Goal: Task Accomplishment & Management: Manage account settings

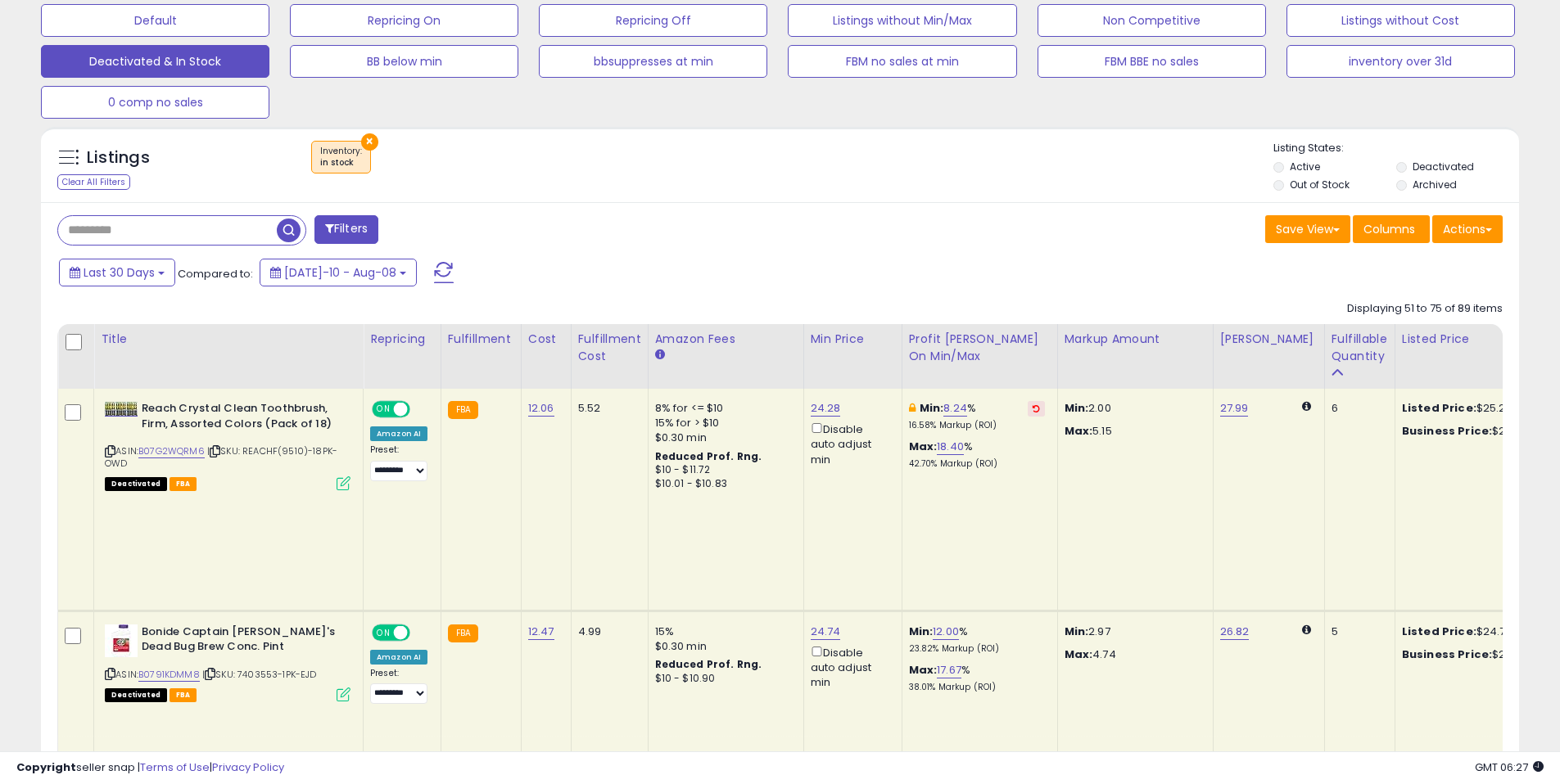
scroll to position [0, 76]
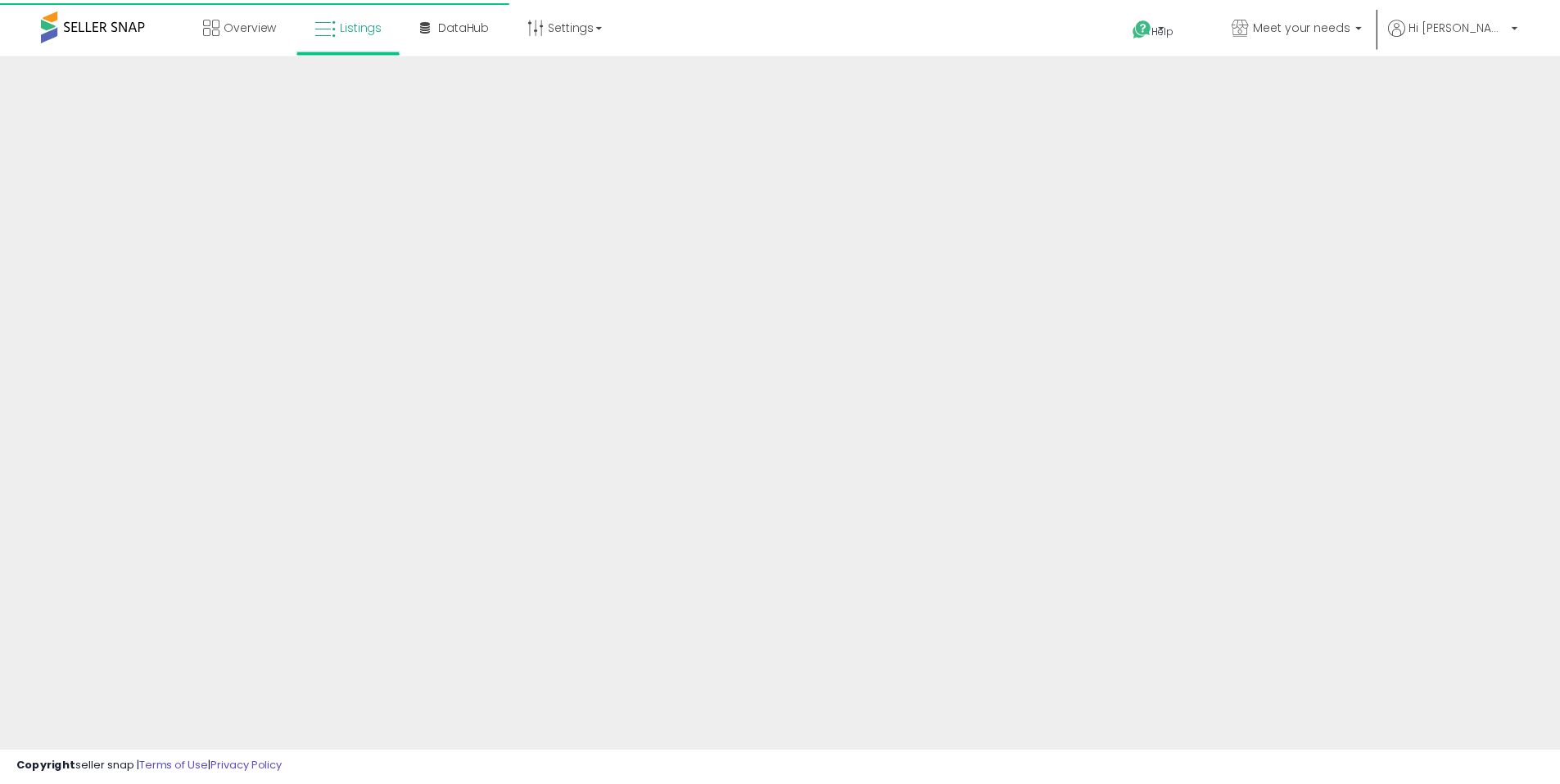
scroll to position [273, 0]
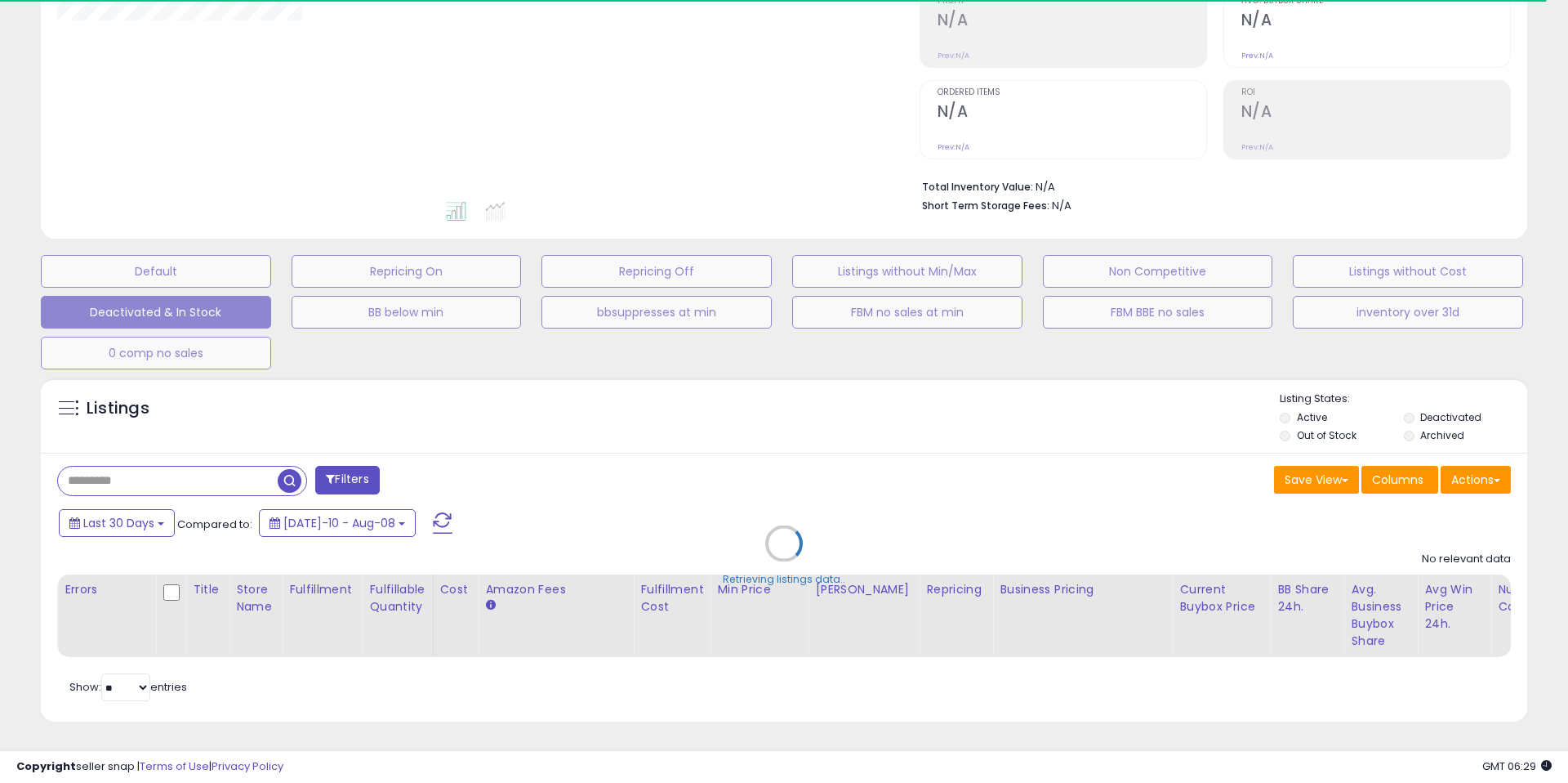
click at [525, 413] on div "Retrieving listings data.." at bounding box center [784, 556] width 1512 height 373
drag, startPoint x: 544, startPoint y: 399, endPoint x: 408, endPoint y: 399, distance: 136.0
click at [534, 402] on div "Retrieving listings data.." at bounding box center [784, 556] width 1512 height 373
click at [408, 399] on div "Retrieving listings data.." at bounding box center [784, 556] width 1512 height 373
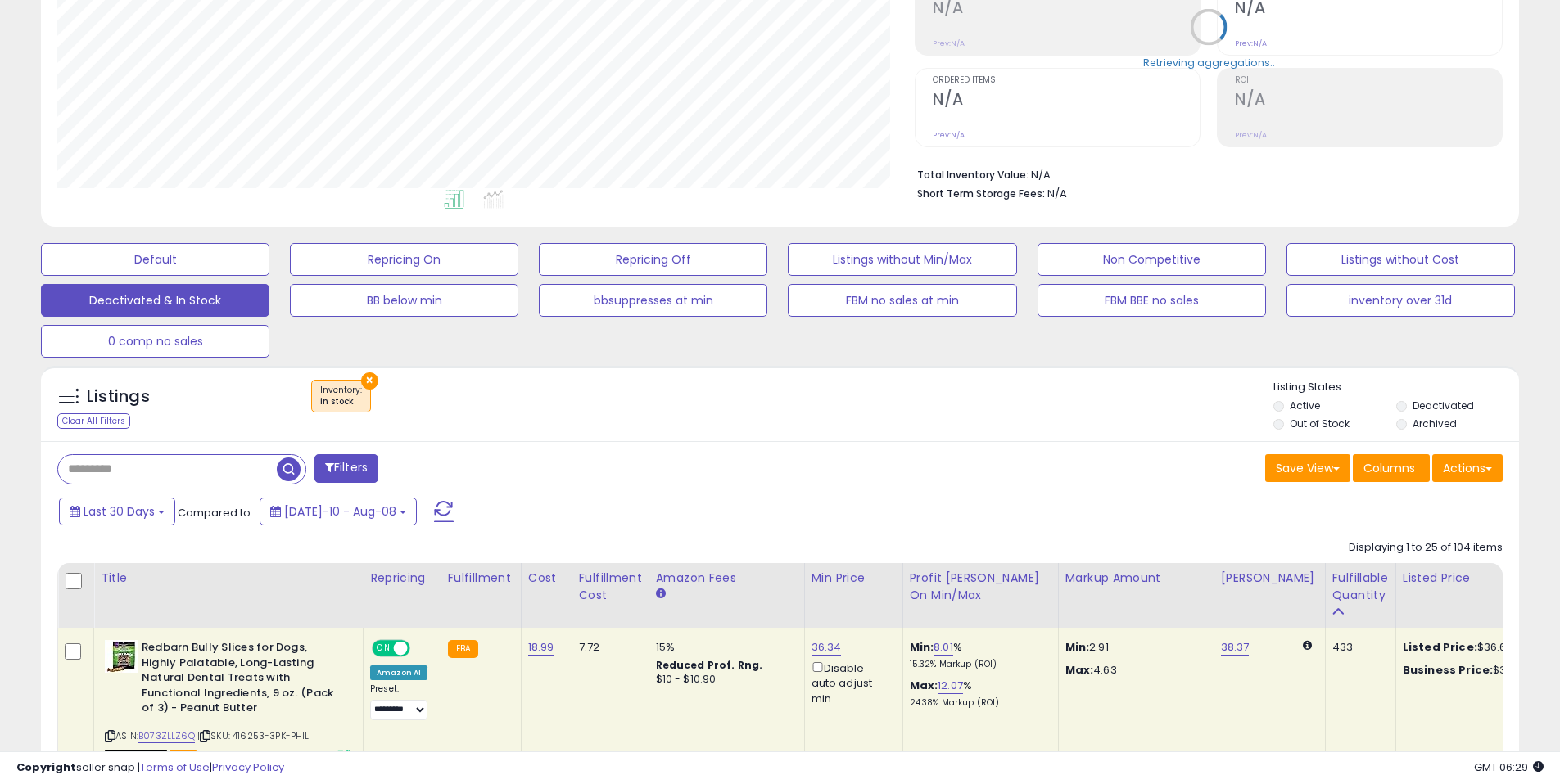
scroll to position [335, 857]
click at [679, 408] on div "× Inventory : in stock" at bounding box center [782, 403] width 983 height 46
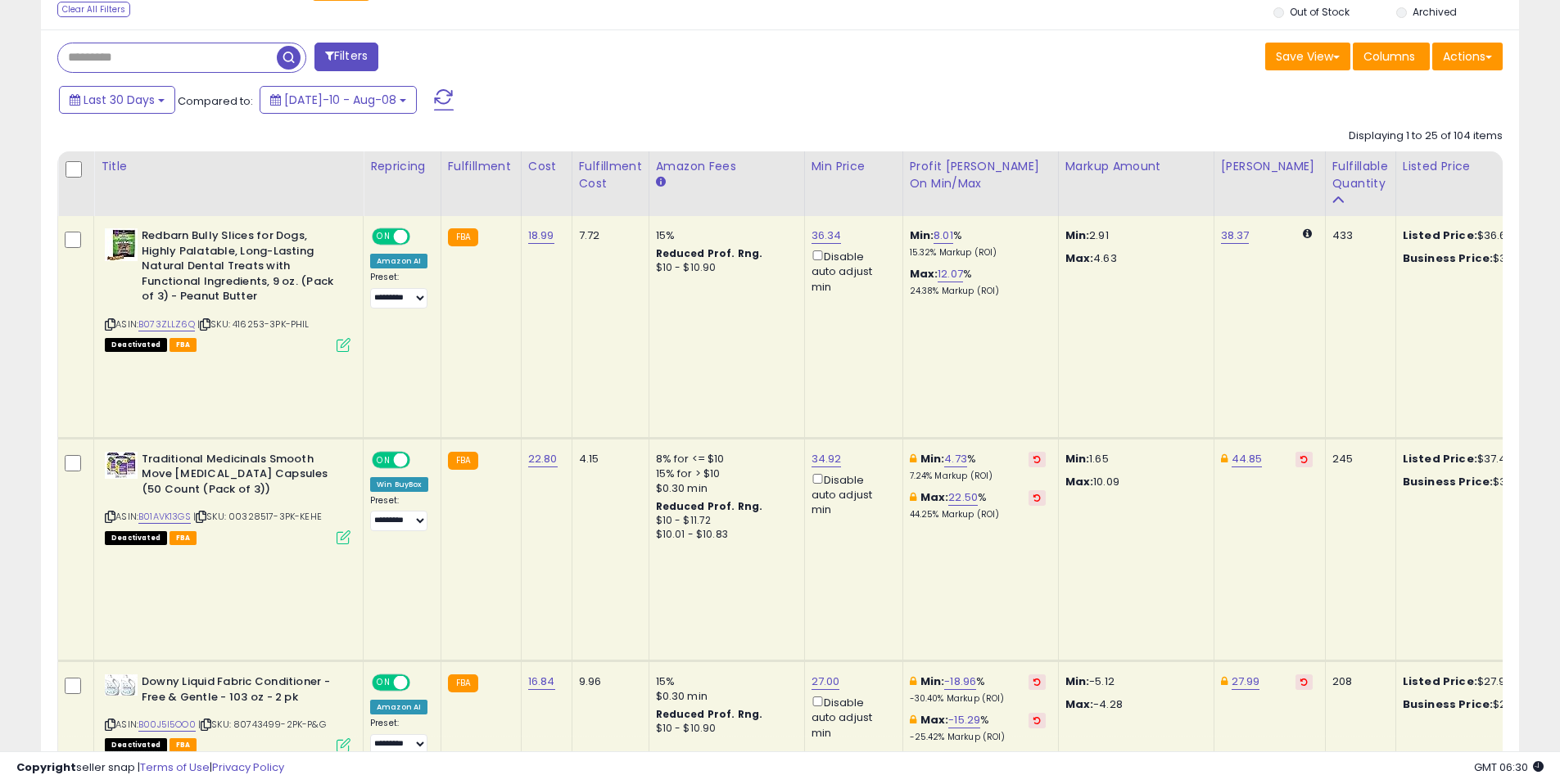
scroll to position [688, 0]
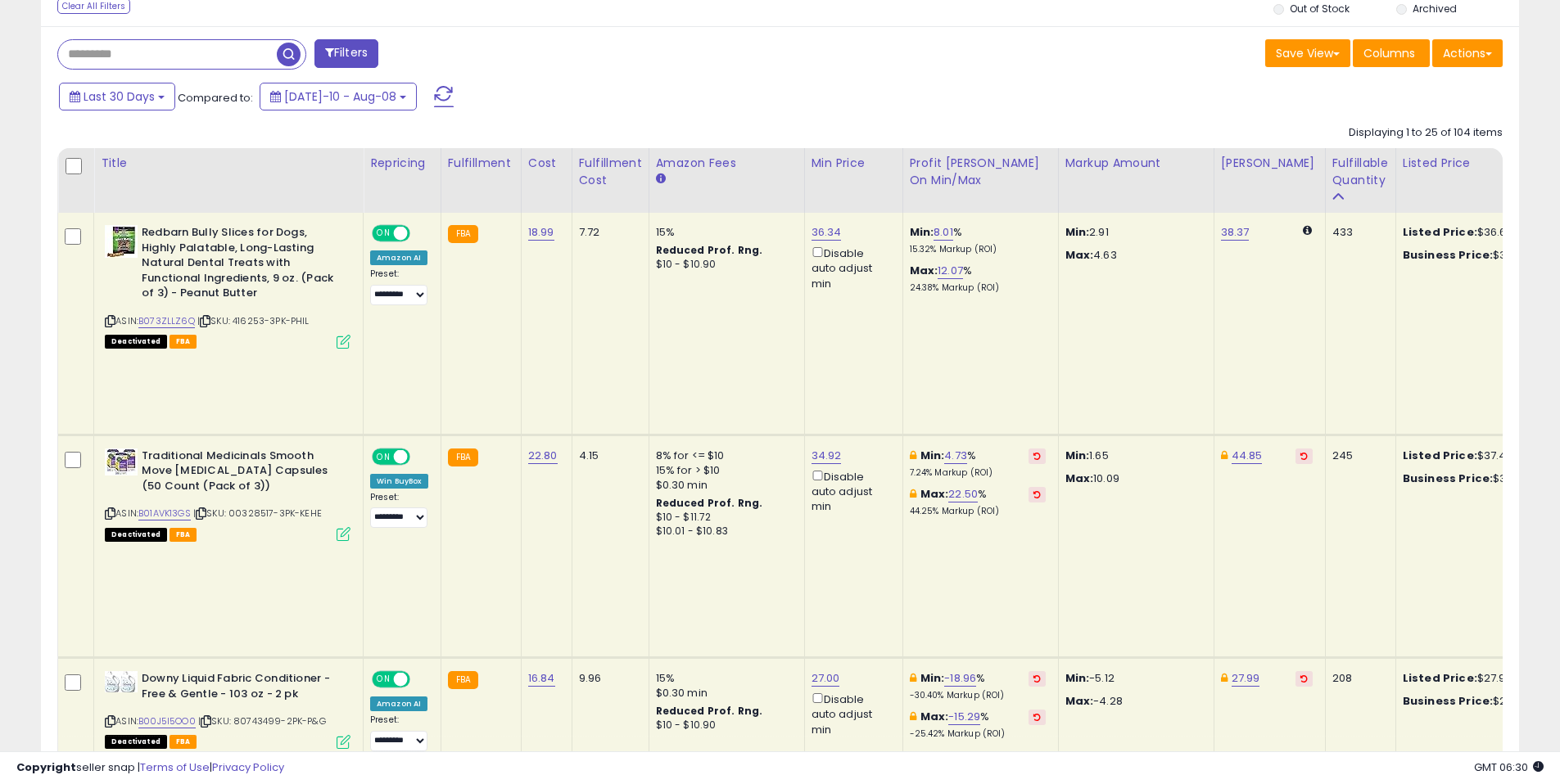
click at [535, 343] on td "18.99" at bounding box center [546, 323] width 51 height 221
click at [533, 327] on td "18.99" at bounding box center [546, 323] width 51 height 221
click at [442, 337] on td "FBA" at bounding box center [481, 323] width 80 height 221
click at [494, 327] on td "FBA" at bounding box center [481, 323] width 80 height 221
drag, startPoint x: 472, startPoint y: 352, endPoint x: 306, endPoint y: 331, distance: 167.3
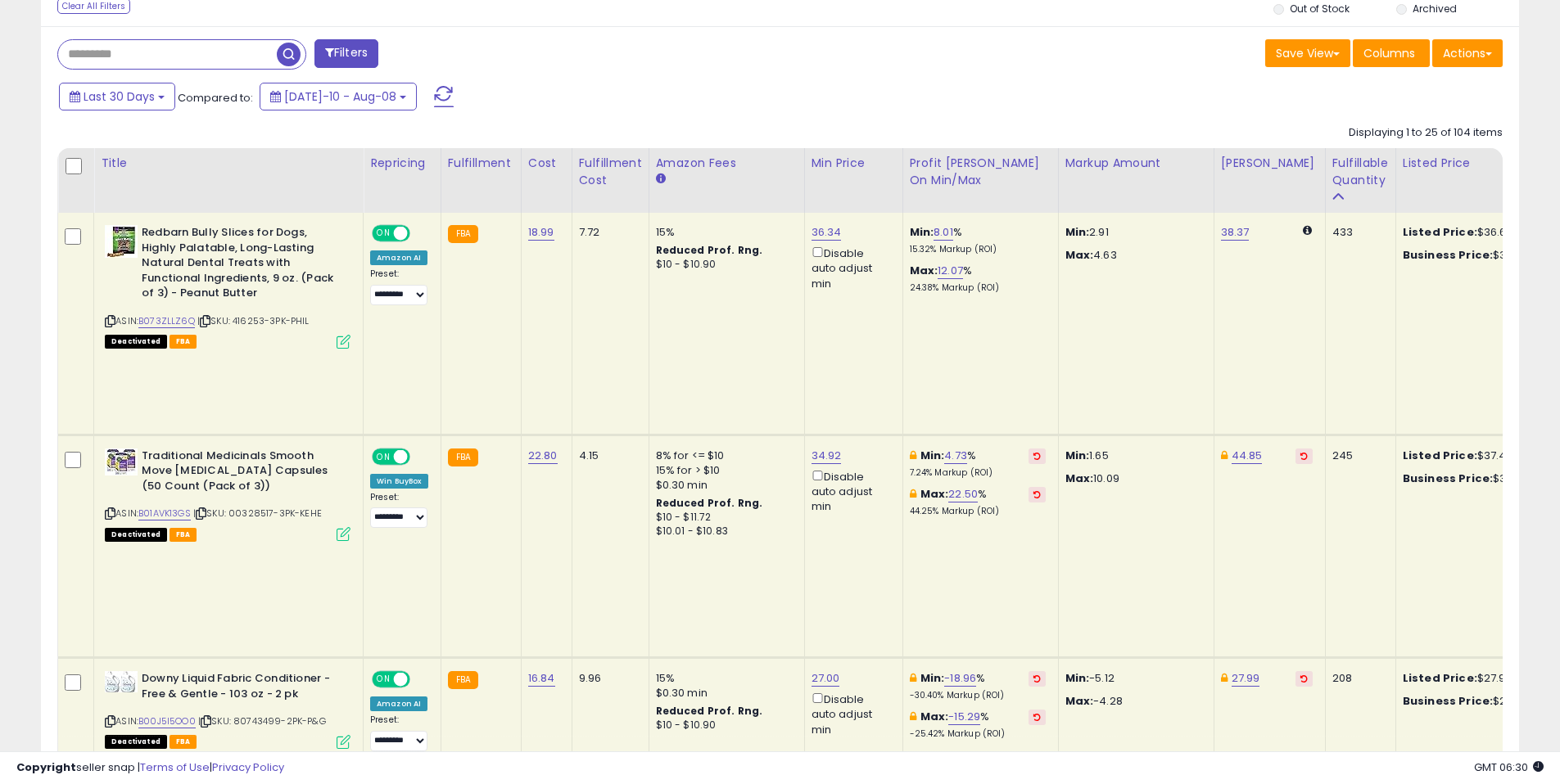
click at [472, 352] on td "FBA" at bounding box center [481, 323] width 80 height 221
click at [205, 321] on icon at bounding box center [205, 321] width 11 height 9
drag, startPoint x: 298, startPoint y: 451, endPoint x: 258, endPoint y: 440, distance: 41.5
click at [297, 528] on div "Deactivated FBA" at bounding box center [227, 534] width 245 height 12
click at [207, 509] on icon at bounding box center [201, 513] width 11 height 9
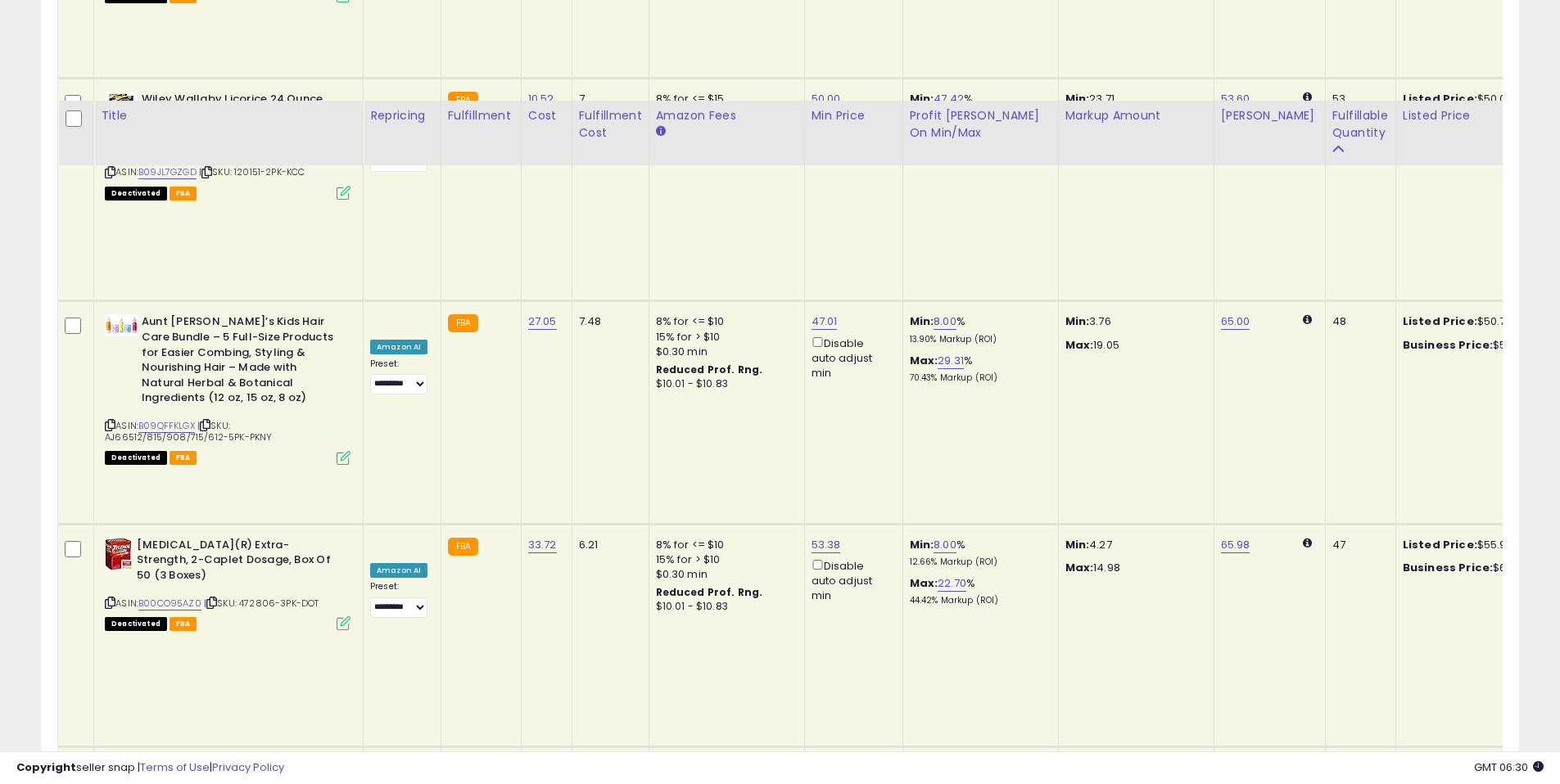
scroll to position [3374, 0]
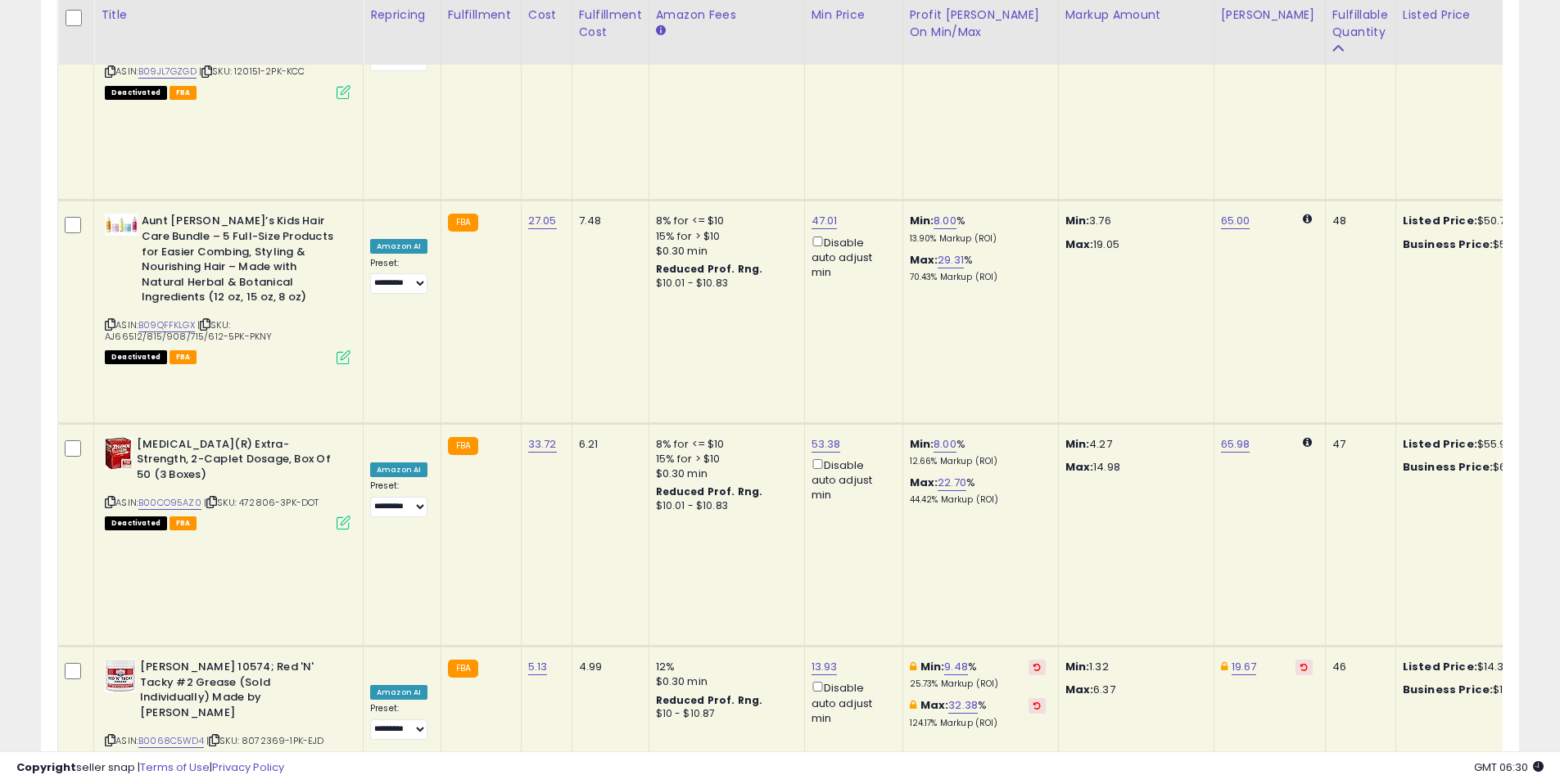
click at [718, 703] on div "Retrieving listings data.. Displaying 1 to 25 of 104 items Title Repricing" at bounding box center [780, 297] width 1446 height 5735
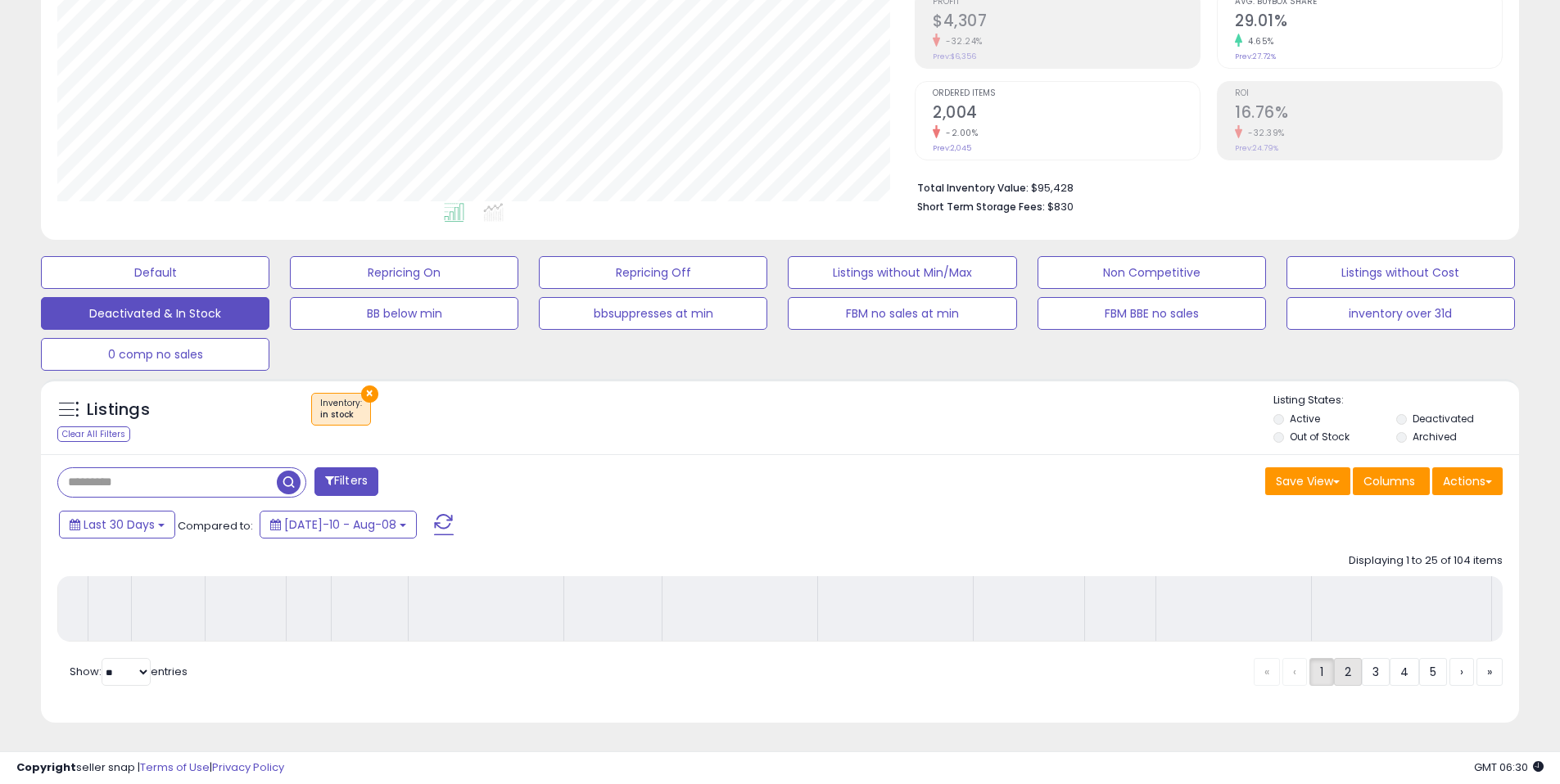
scroll to position [272, 0]
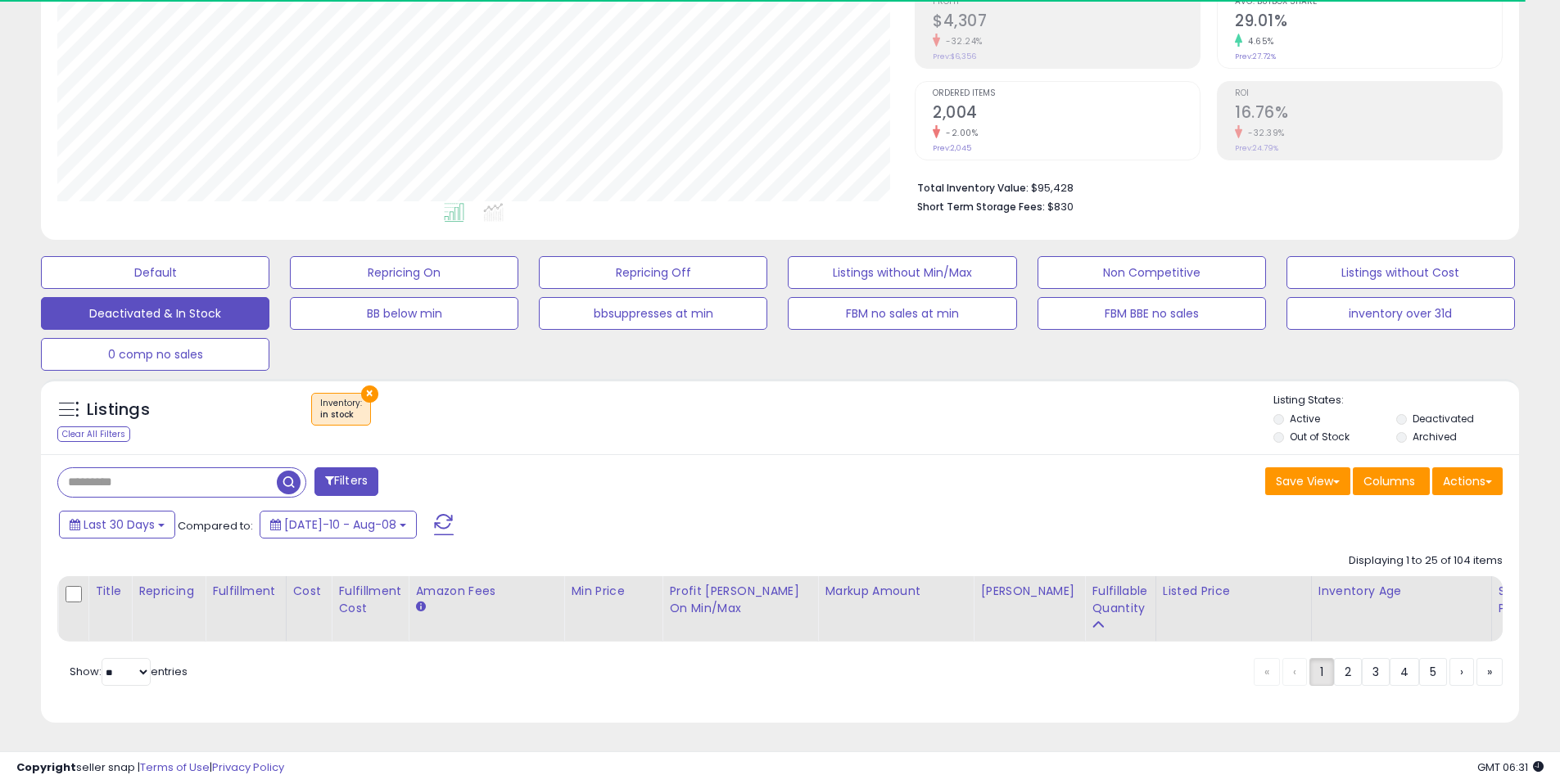
click at [538, 508] on div "Last 30 Days Compared to: [DATE]-10 - Aug-08" at bounding box center [597, 526] width 1084 height 37
drag, startPoint x: 569, startPoint y: 450, endPoint x: 580, endPoint y: 424, distance: 28.2
click at [569, 455] on div "Filters Save View Save As New View Update Current View Columns" at bounding box center [780, 588] width 1479 height 269
click at [580, 424] on div "× Inventory : in stock" at bounding box center [782, 416] width 983 height 46
click at [530, 469] on div "Filters" at bounding box center [412, 483] width 736 height 33
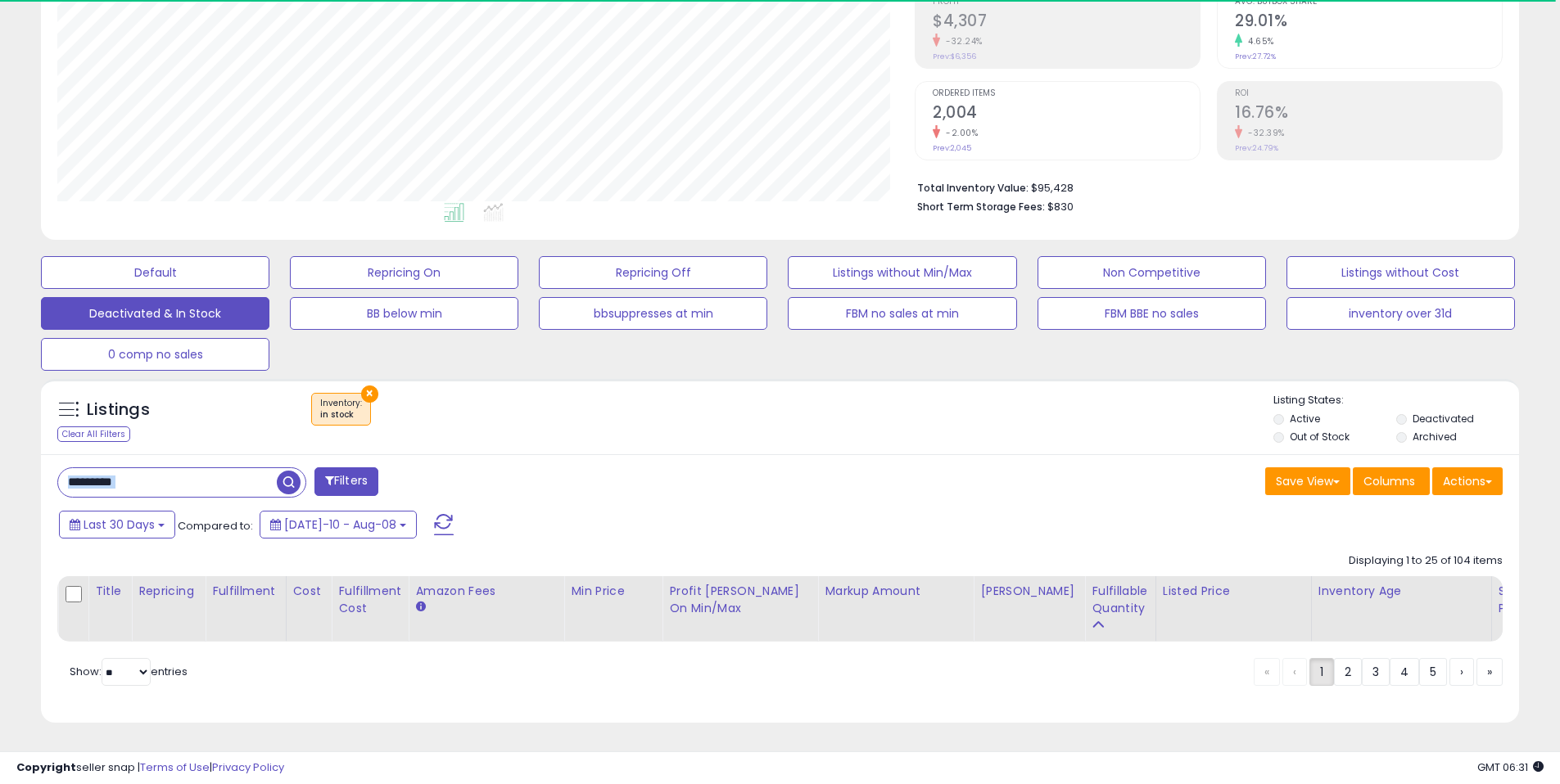
click at [583, 456] on div "Filters Save View Save As New View Update Current View Columns" at bounding box center [780, 588] width 1479 height 269
click at [550, 478] on div "Filters" at bounding box center [412, 483] width 736 height 33
click at [601, 437] on div "Listings Clear All Filters × Inventory in stock" at bounding box center [780, 417] width 1479 height 75
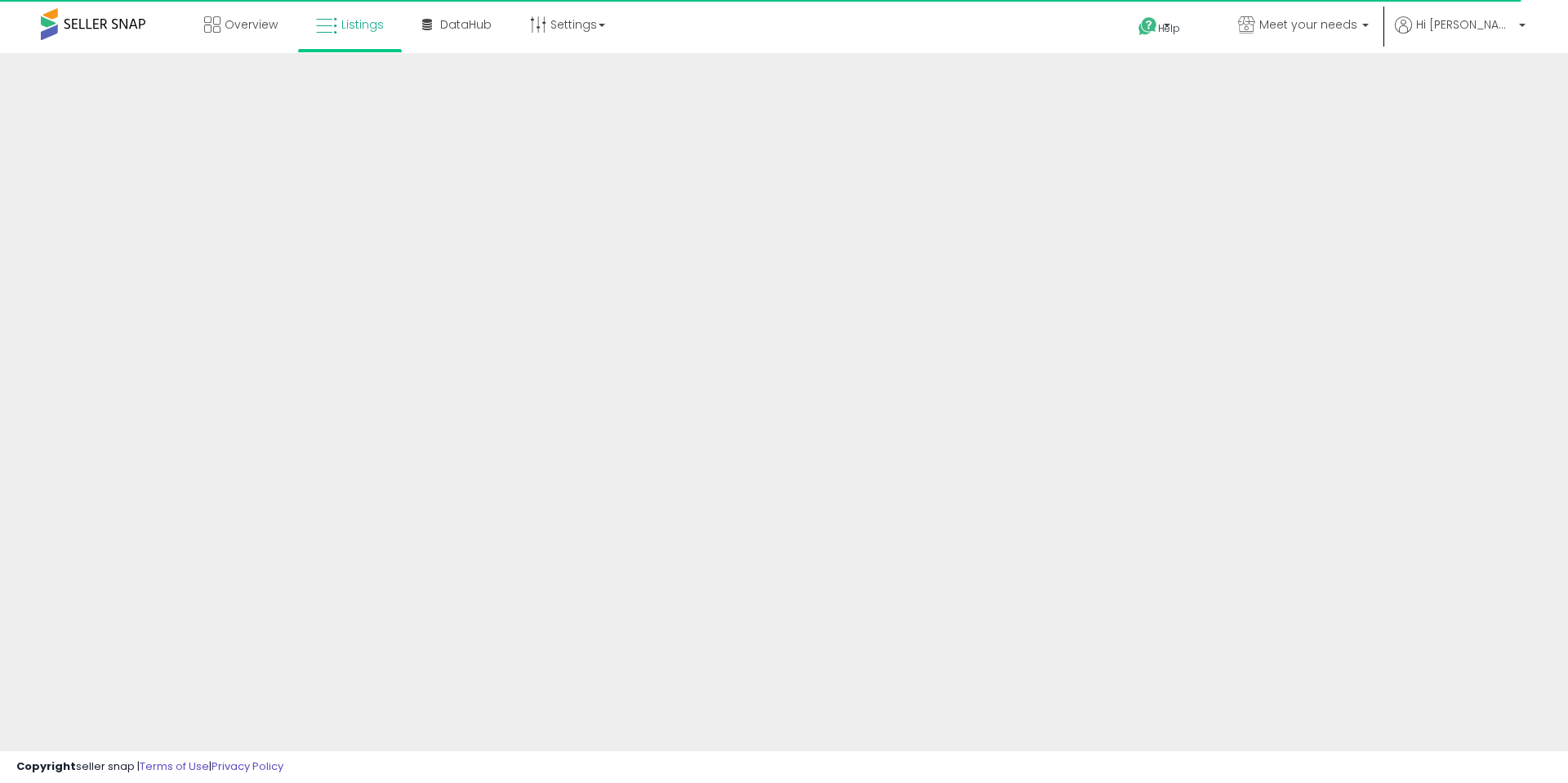
click at [576, 453] on div at bounding box center [784, 392] width 1568 height 678
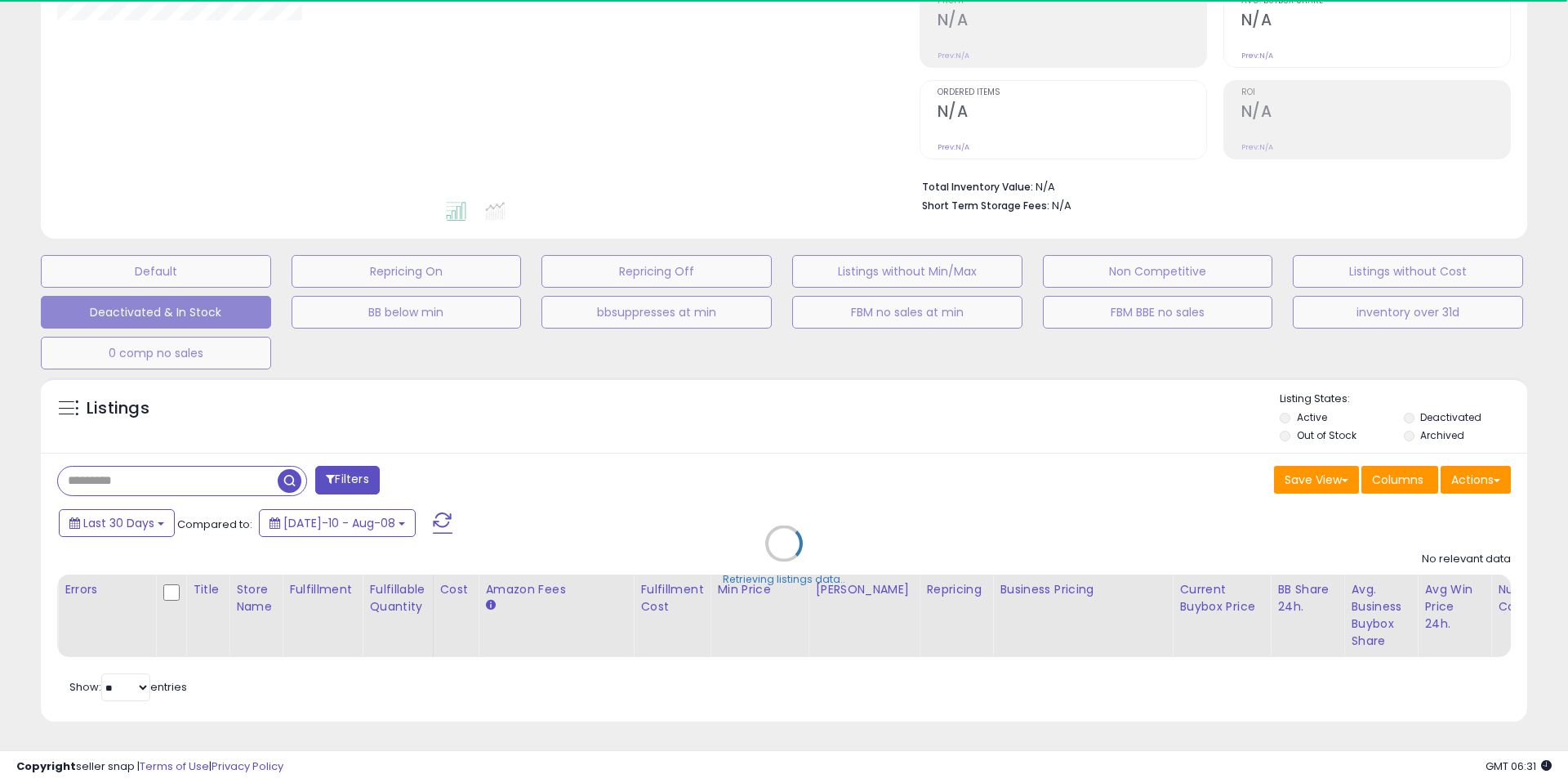
drag, startPoint x: 552, startPoint y: 497, endPoint x: 560, endPoint y: 454, distance: 43.7
click at [552, 497] on div "Retrieving listings data.." at bounding box center [784, 556] width 1512 height 373
click at [560, 454] on div "Retrieving listings data.." at bounding box center [784, 556] width 1512 height 373
click at [622, 474] on div "Retrieving listings data.." at bounding box center [784, 556] width 1512 height 373
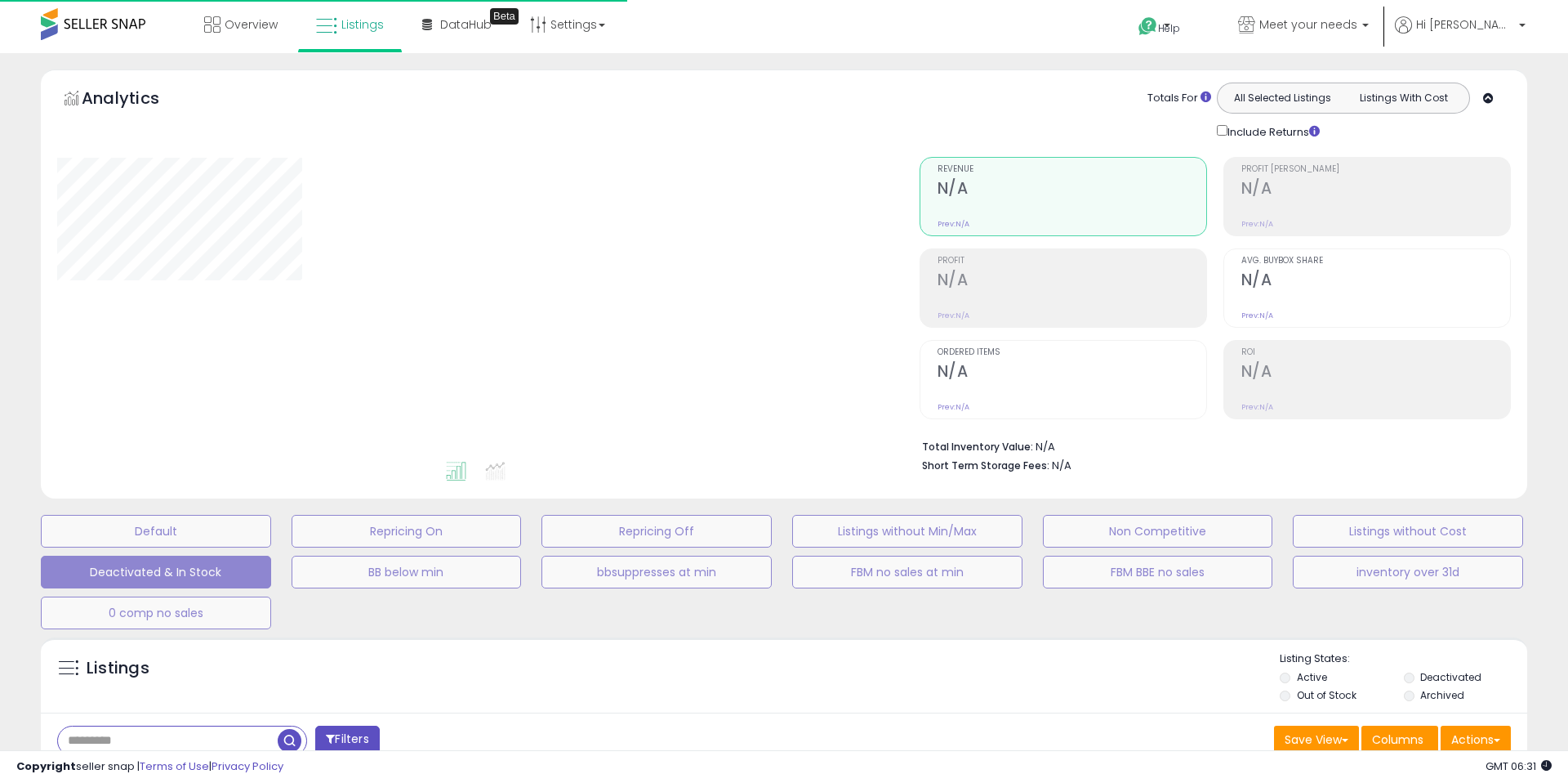
scroll to position [272, 0]
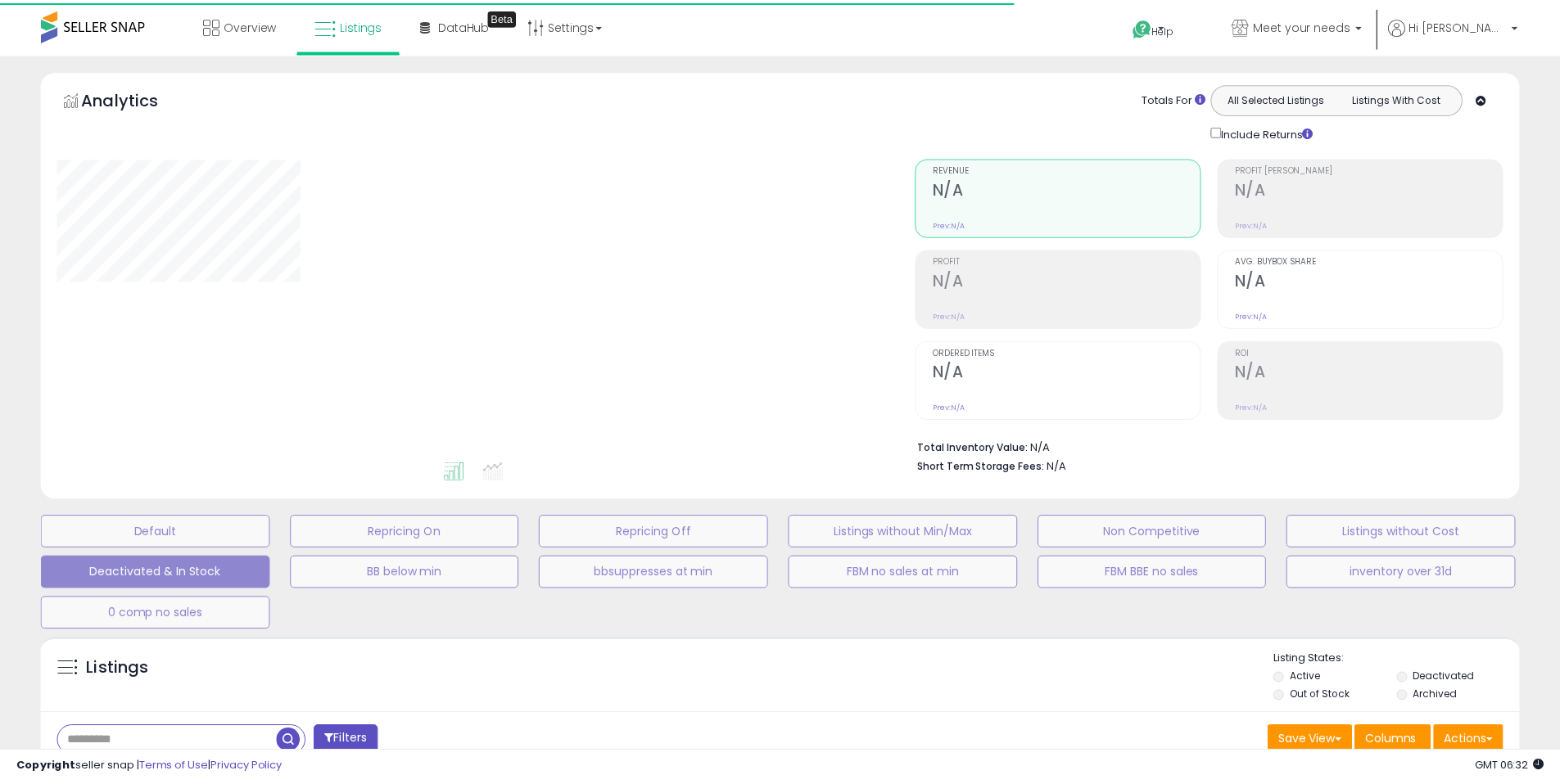
scroll to position [272, 0]
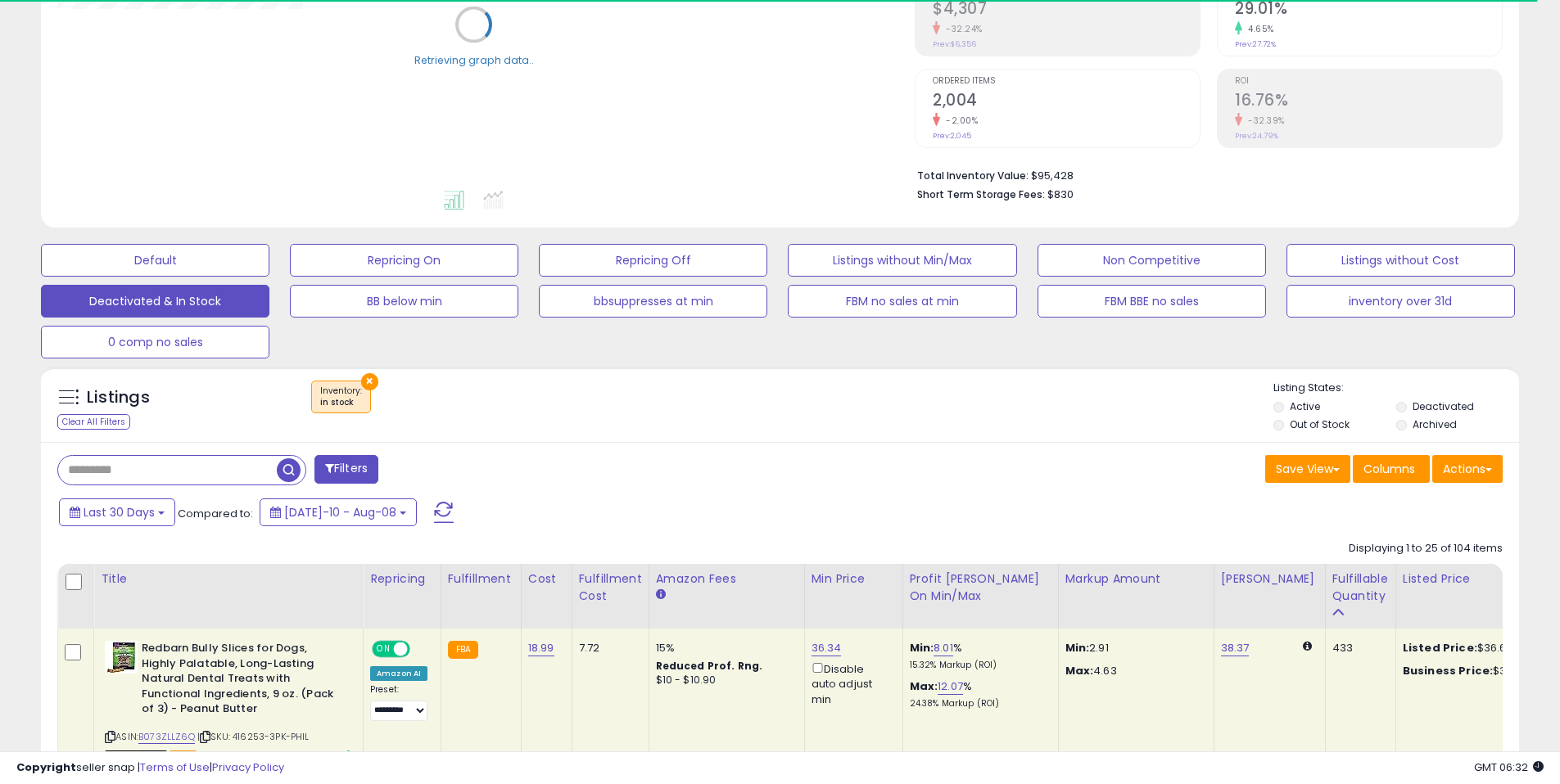
click at [635, 423] on div "× Inventory : in stock" at bounding box center [782, 403] width 983 height 46
click at [733, 394] on div "× Inventory : in stock" at bounding box center [782, 403] width 983 height 46
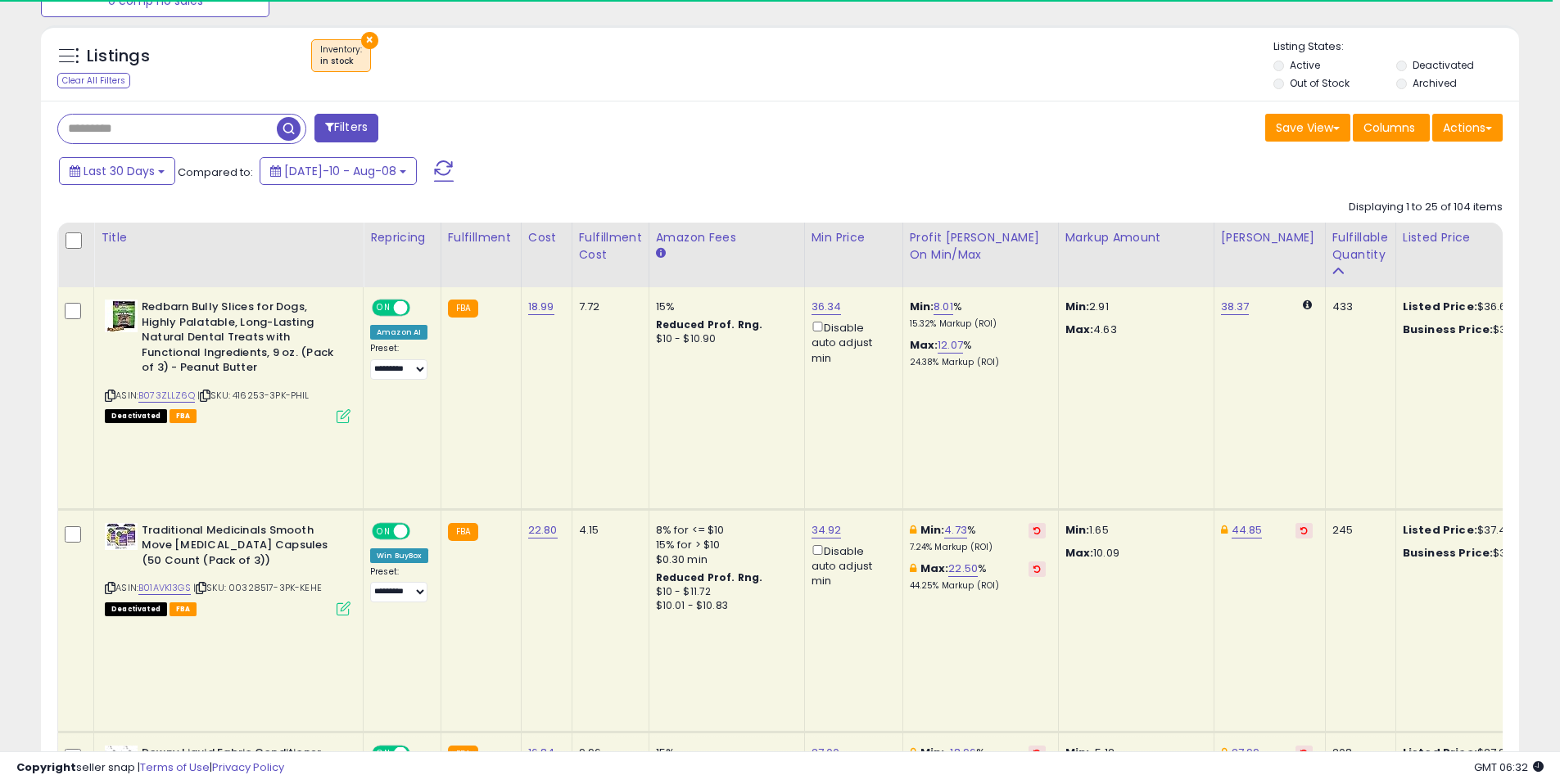
scroll to position [691, 0]
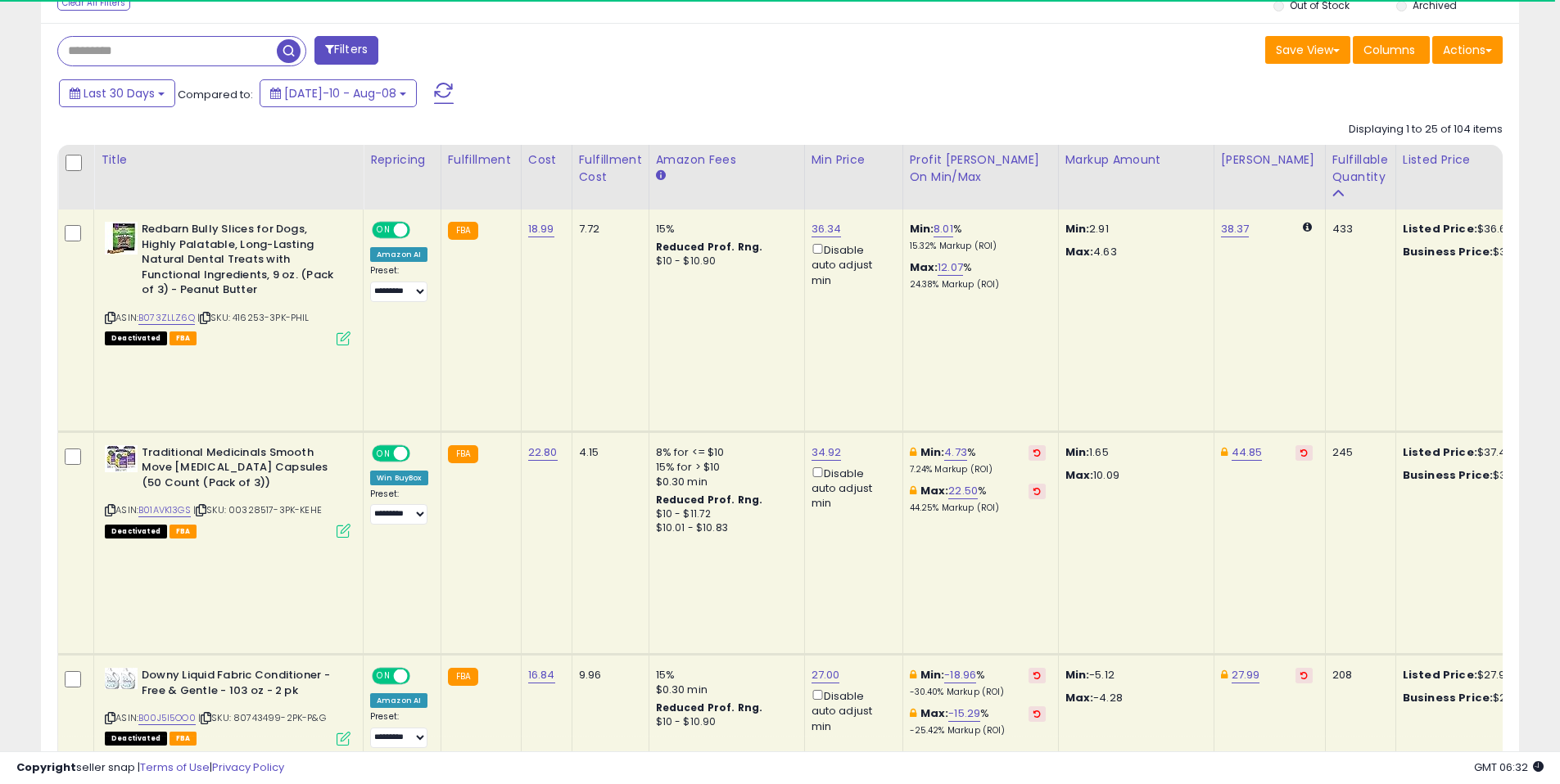
click at [622, 339] on td "7.72" at bounding box center [611, 320] width 77 height 221
drag, startPoint x: 552, startPoint y: 305, endPoint x: 524, endPoint y: 300, distance: 28.4
click at [545, 305] on tr "**********" at bounding box center [1505, 320] width 2895 height 221
click at [524, 300] on td "18.99" at bounding box center [546, 320] width 51 height 221
click at [489, 327] on td "FBA" at bounding box center [481, 320] width 80 height 221
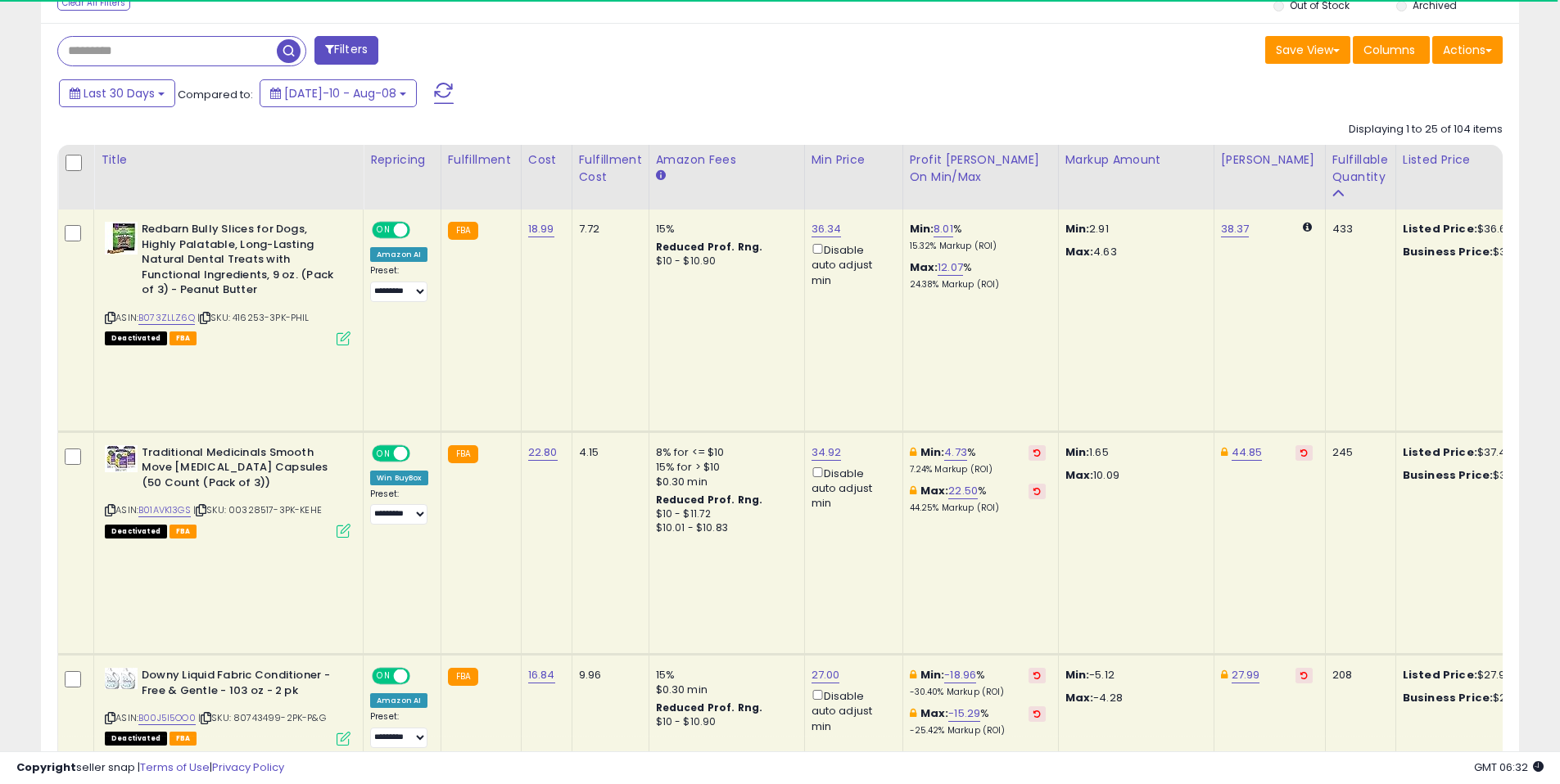
click at [505, 267] on td "FBA" at bounding box center [481, 320] width 80 height 221
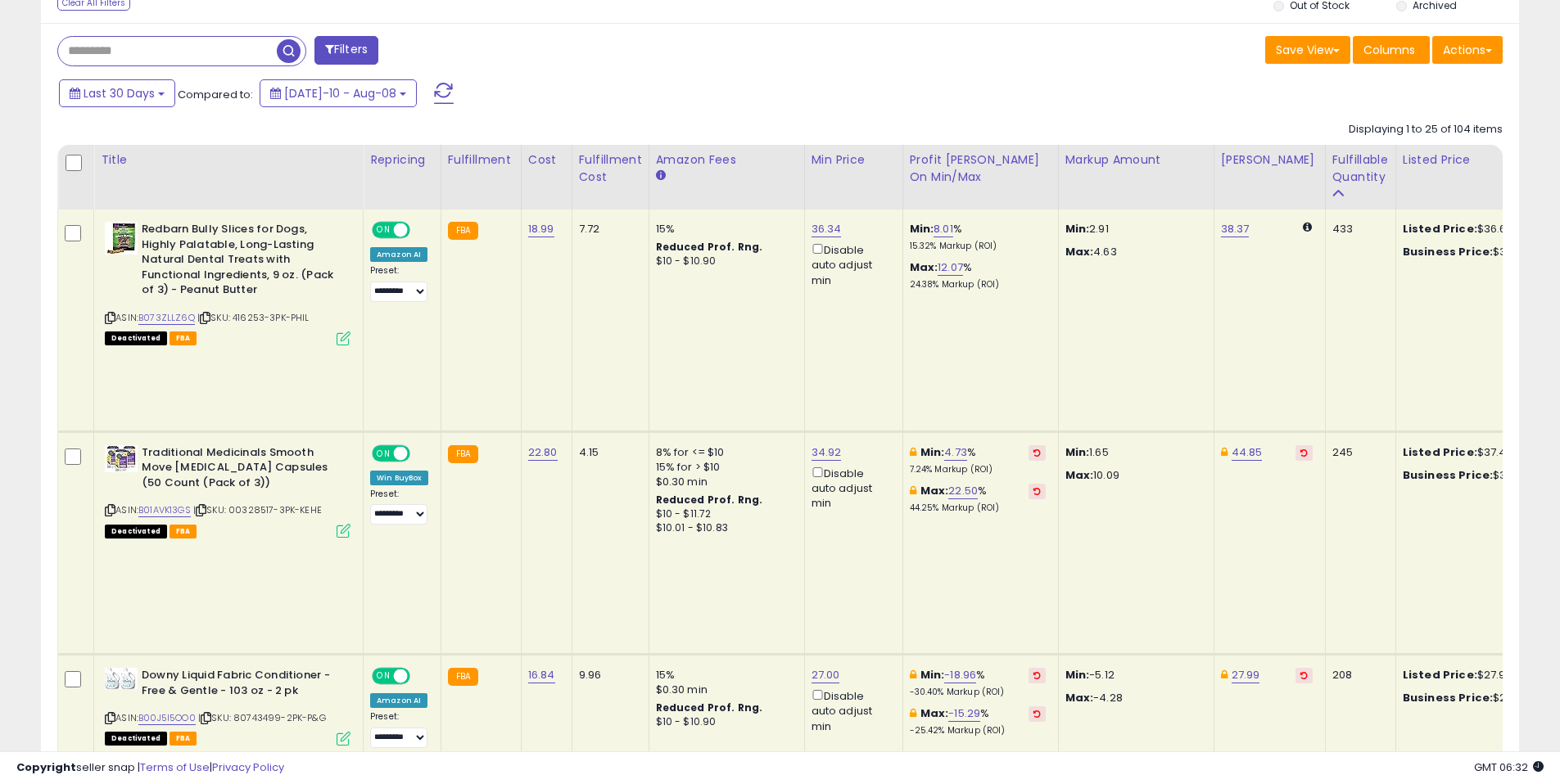
scroll to position [335, 857]
click at [609, 270] on td "7.72" at bounding box center [611, 320] width 77 height 221
drag, startPoint x: 602, startPoint y: 310, endPoint x: 334, endPoint y: 343, distance: 270.0
click at [602, 310] on td "7.72" at bounding box center [611, 320] width 77 height 221
click at [233, 351] on td "Redbarn Bully Slices for Dogs, Highly Palatable, Long-Lasting Natural Dental Tr…" at bounding box center [228, 320] width 269 height 221
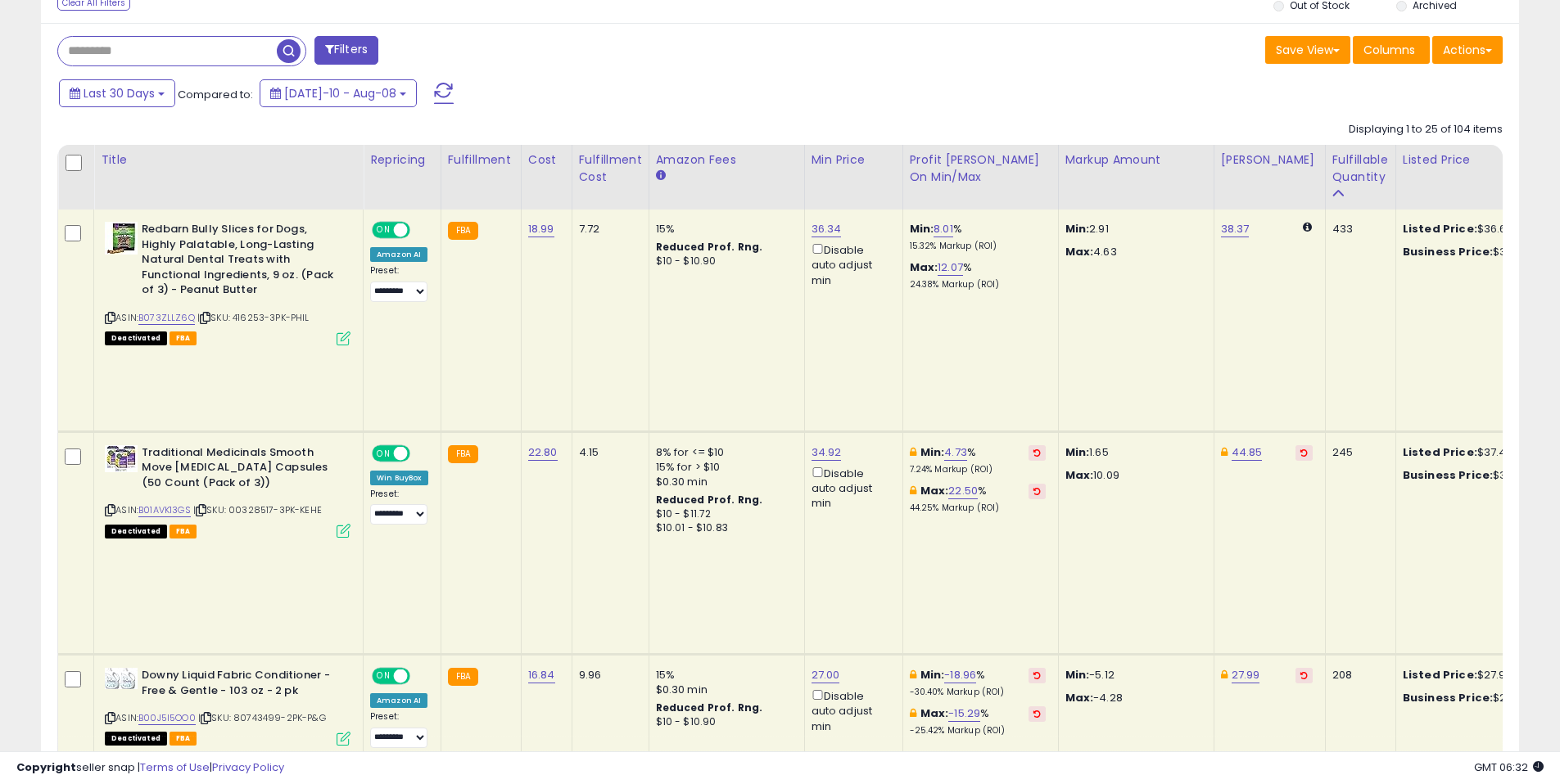
drag, startPoint x: 264, startPoint y: 295, endPoint x: 380, endPoint y: 311, distance: 117.1
click at [265, 295] on b "Redbarn Bully Slices for Dogs, Highly Palatable, Long-Lasting Natural Dental Tr…" at bounding box center [241, 261] width 199 height 80
click at [461, 329] on td "FBA" at bounding box center [481, 320] width 80 height 221
click at [496, 296] on td "FBA" at bounding box center [481, 320] width 80 height 221
click at [563, 302] on td "18.99" at bounding box center [546, 320] width 51 height 221
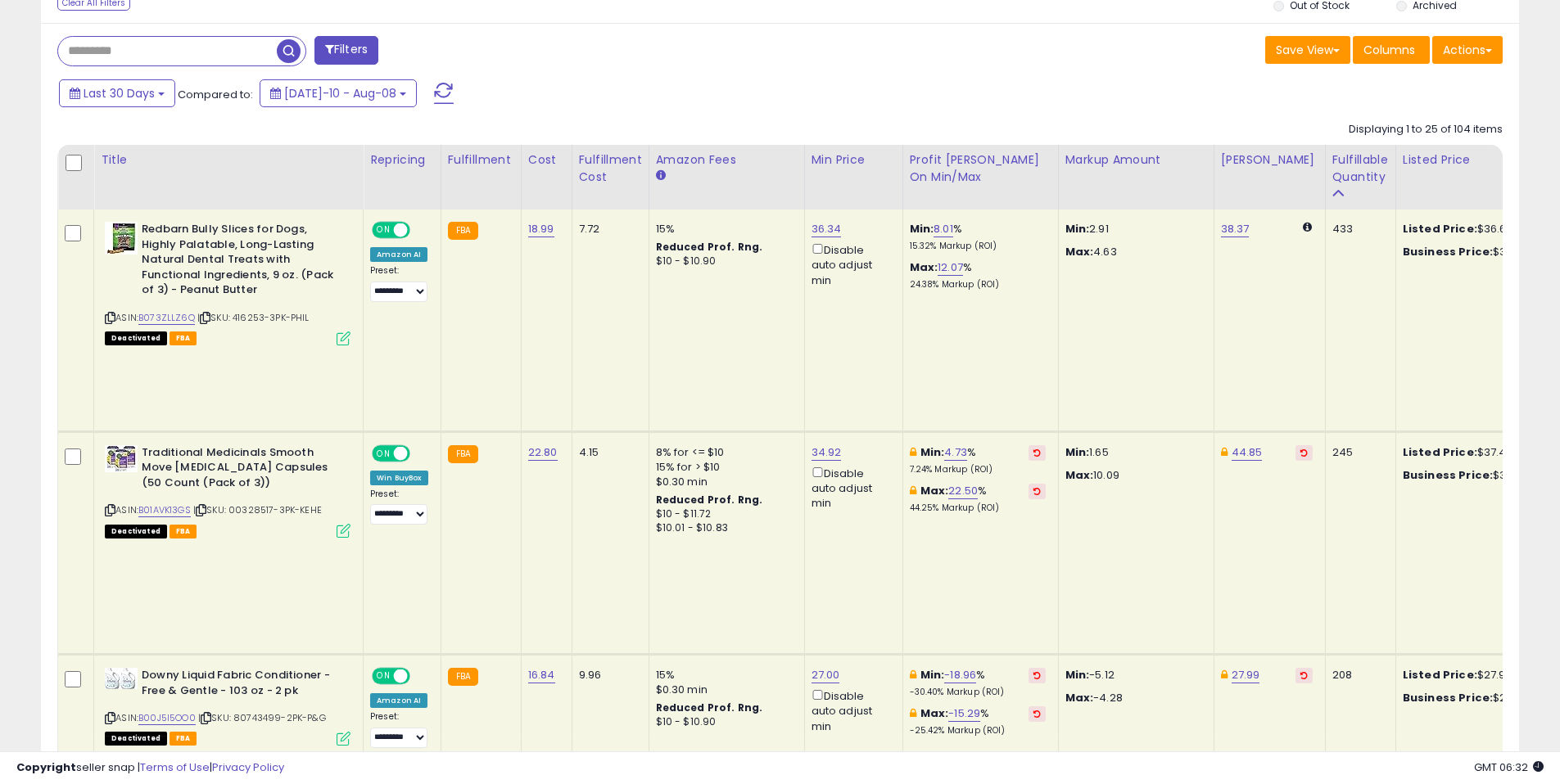
click at [525, 313] on td "18.99" at bounding box center [546, 320] width 51 height 221
click at [505, 308] on td "FBA" at bounding box center [481, 320] width 80 height 221
click at [514, 301] on td "FBA" at bounding box center [481, 320] width 80 height 221
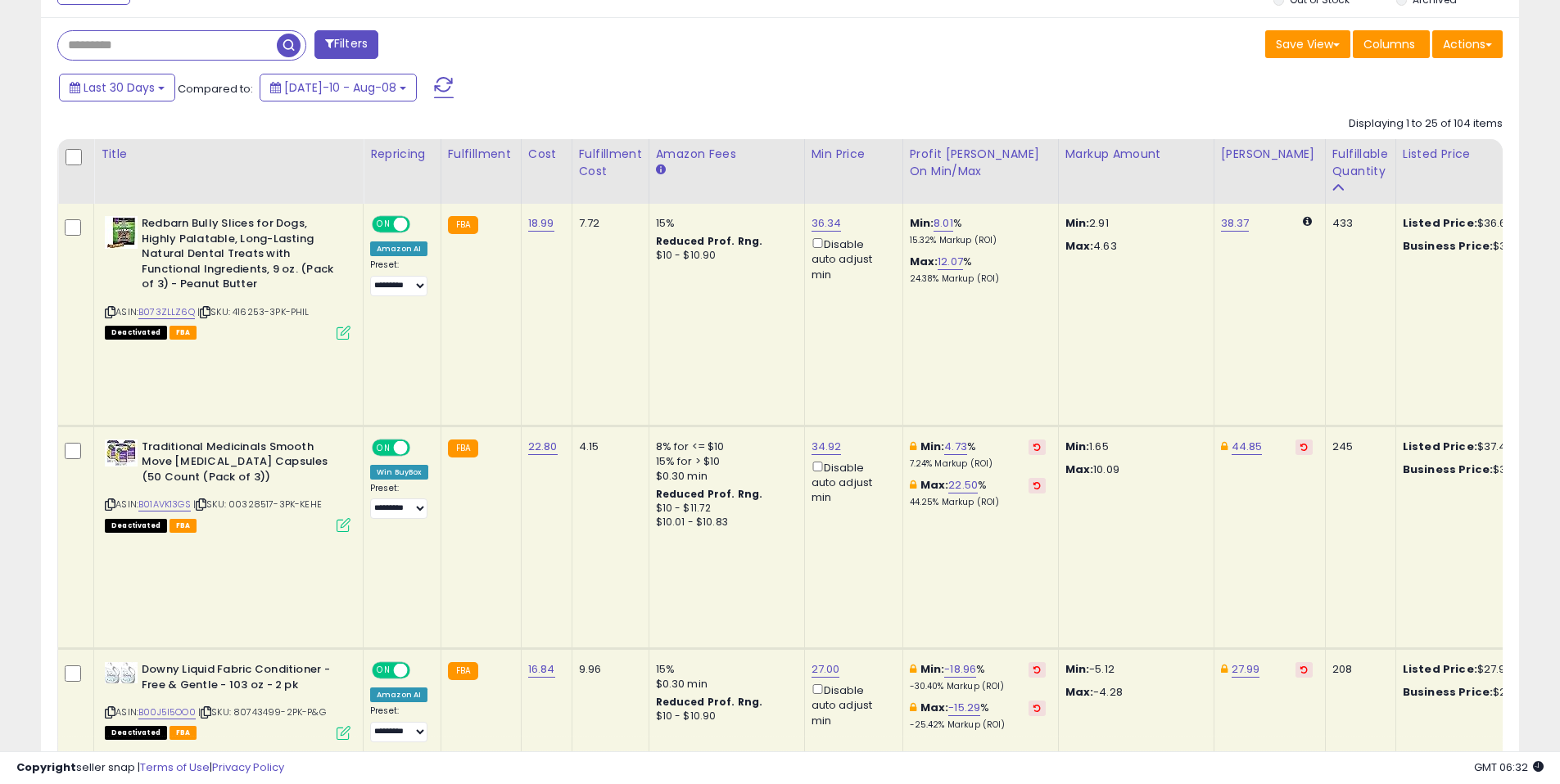
scroll to position [698, 0]
click at [209, 338] on td "Redbarn Bully Slices for Dogs, Highly Palatable, Long-Lasting Natural Dental Tr…" at bounding box center [228, 314] width 269 height 221
click at [208, 313] on icon at bounding box center [205, 311] width 11 height 9
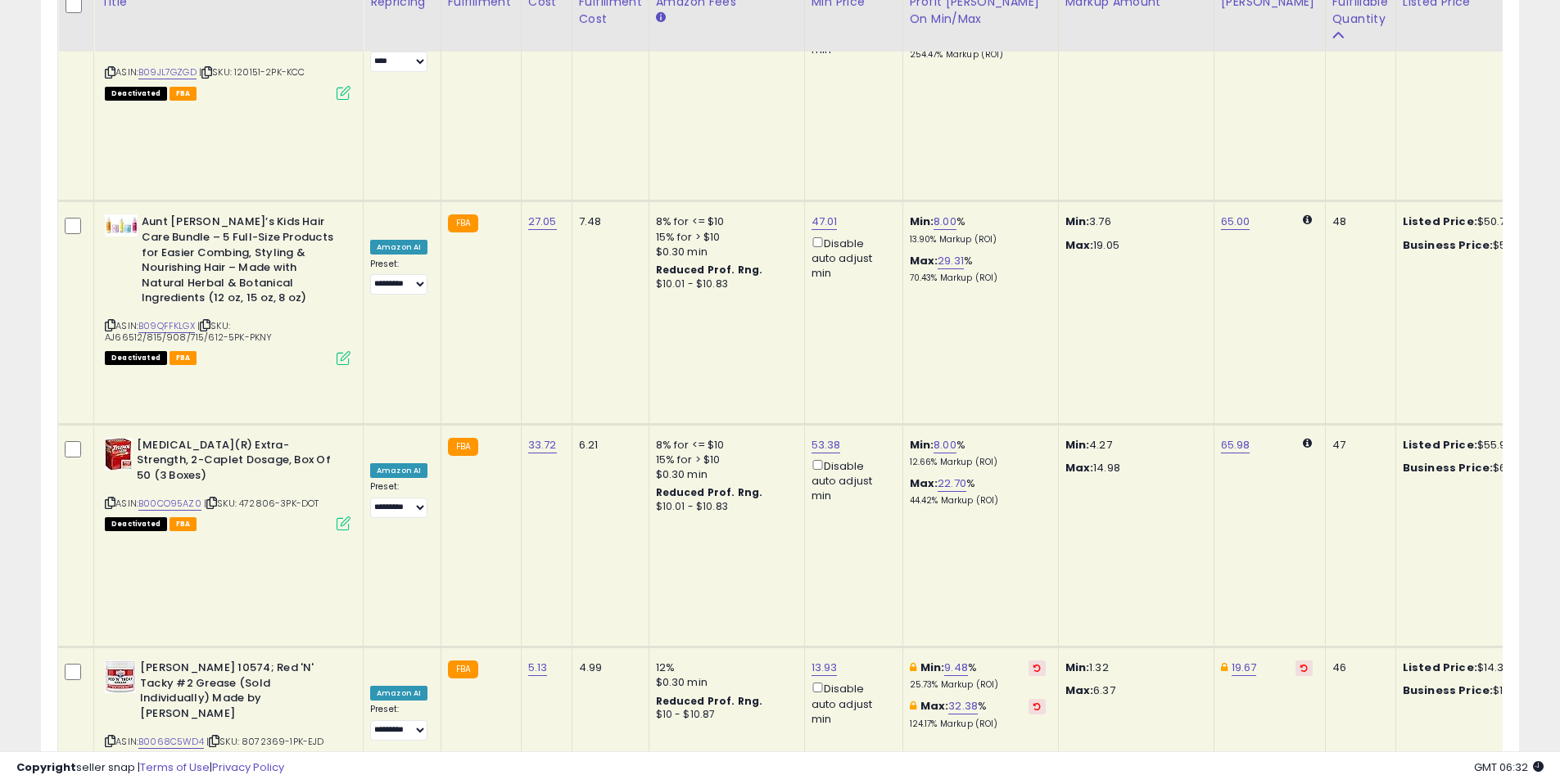
scroll to position [3374, 0]
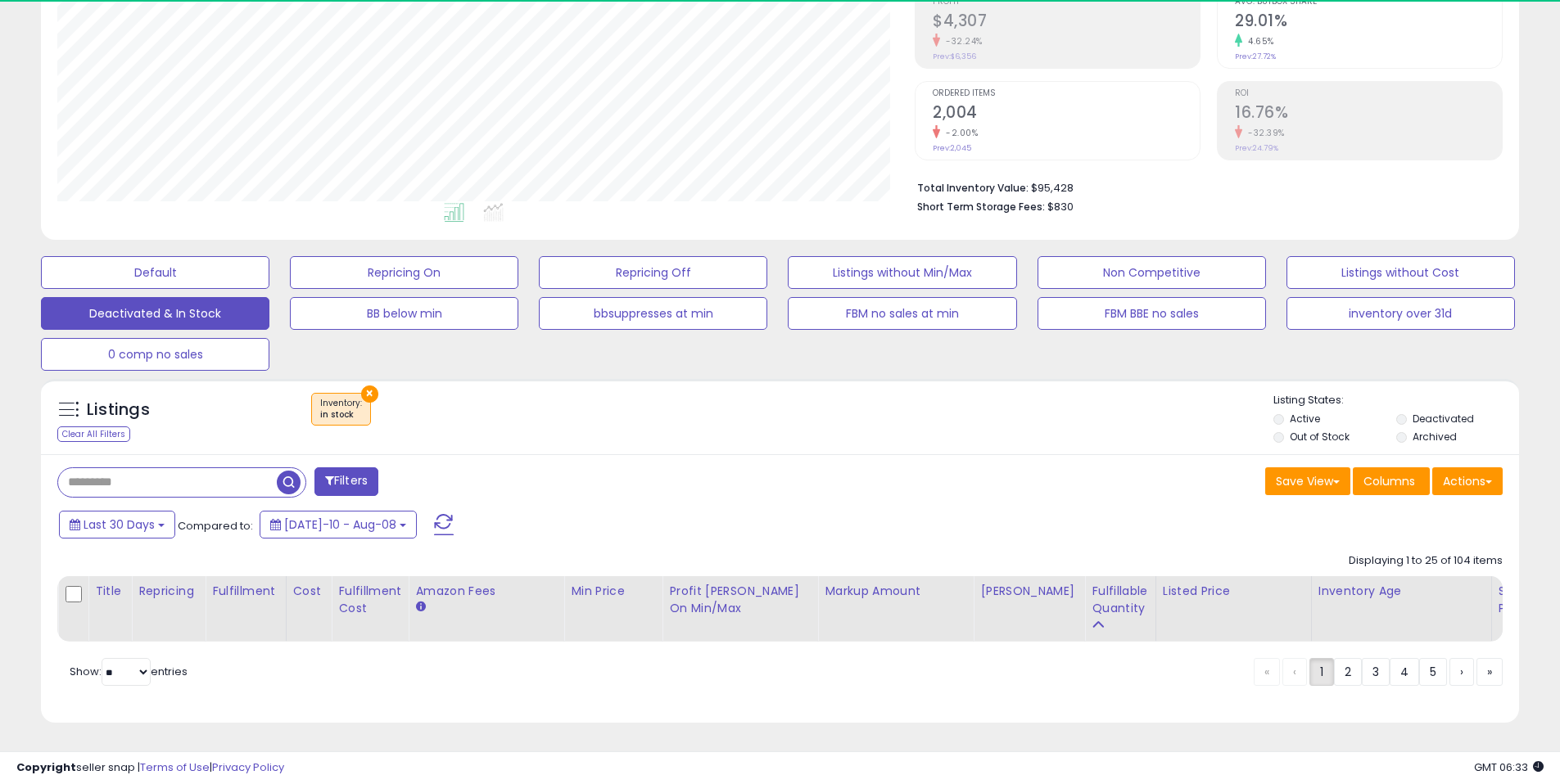
drag, startPoint x: 679, startPoint y: 480, endPoint x: 703, endPoint y: 437, distance: 49.2
click at [678, 475] on div "Filters" at bounding box center [412, 483] width 736 height 33
drag, startPoint x: 703, startPoint y: 437, endPoint x: 719, endPoint y: 427, distance: 18.9
click at [704, 437] on div "Listings Clear All Filters × Inventory in stock" at bounding box center [780, 417] width 1479 height 75
click at [721, 427] on div "Listings Clear All Filters × Inventory" at bounding box center [780, 421] width 1479 height 56
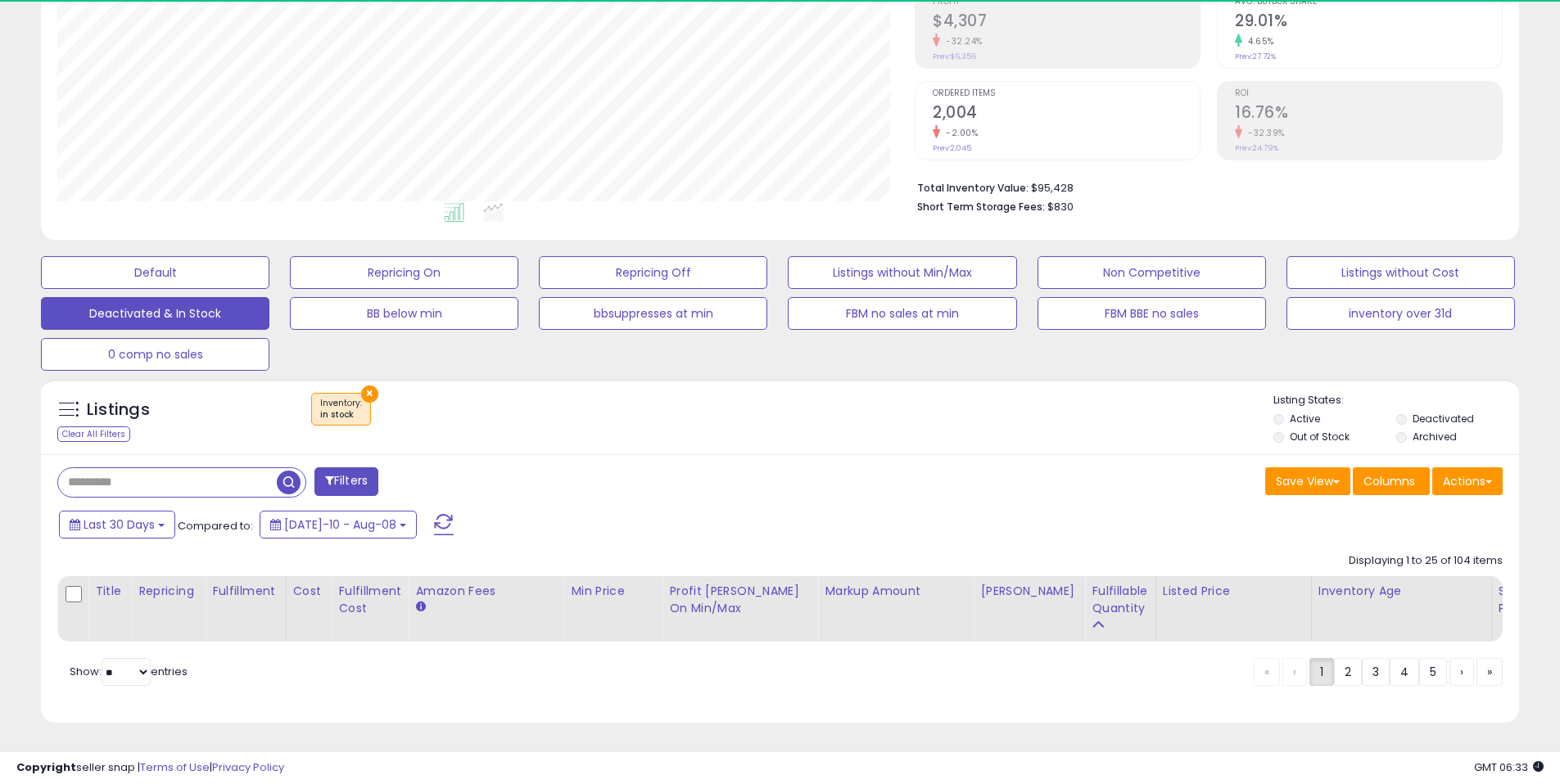
click at [707, 397] on div "× Inventory : in stock" at bounding box center [782, 416] width 983 height 46
click at [723, 393] on div "× Inventory : in stock" at bounding box center [782, 416] width 983 height 46
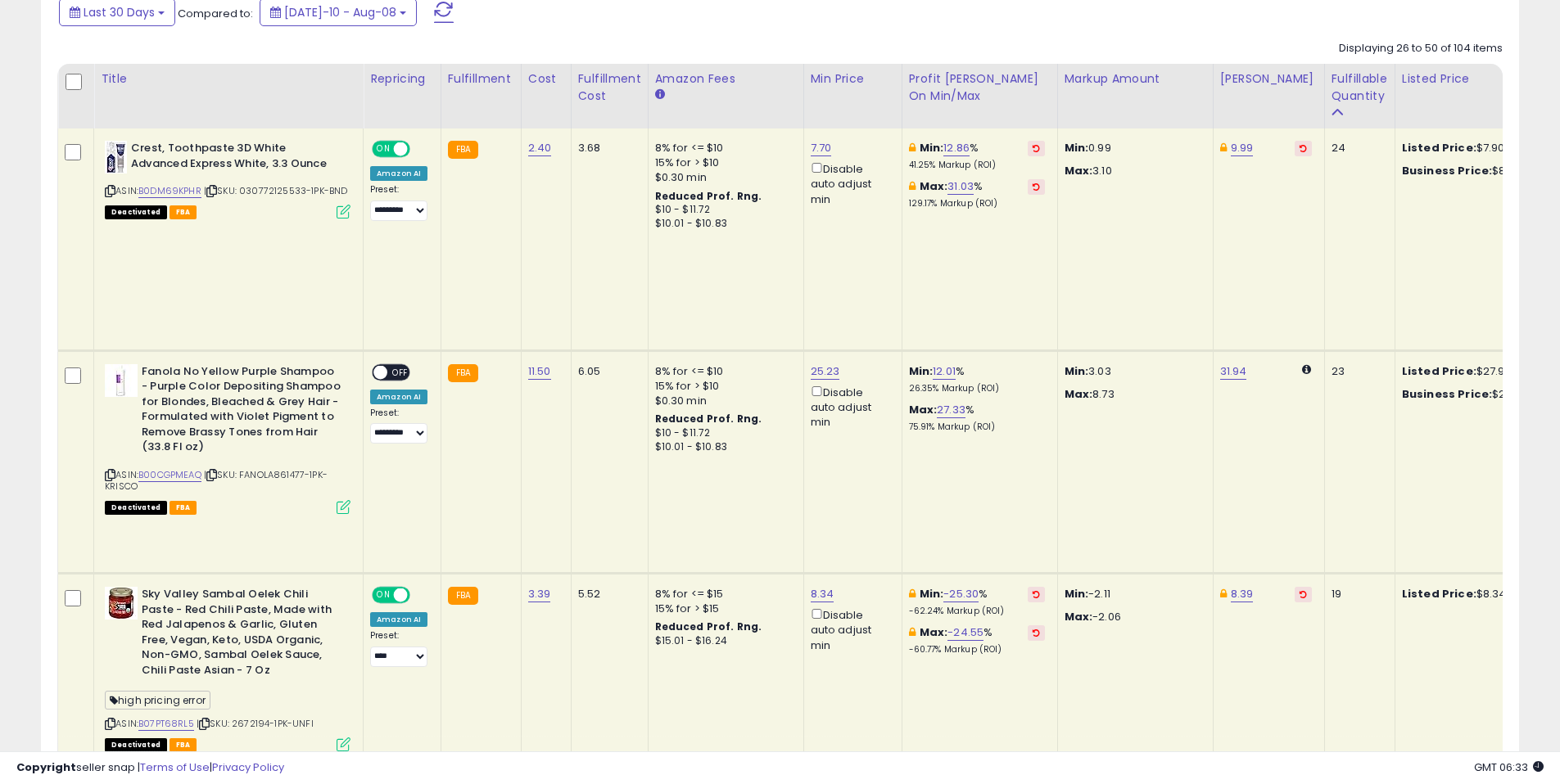
scroll to position [698, 0]
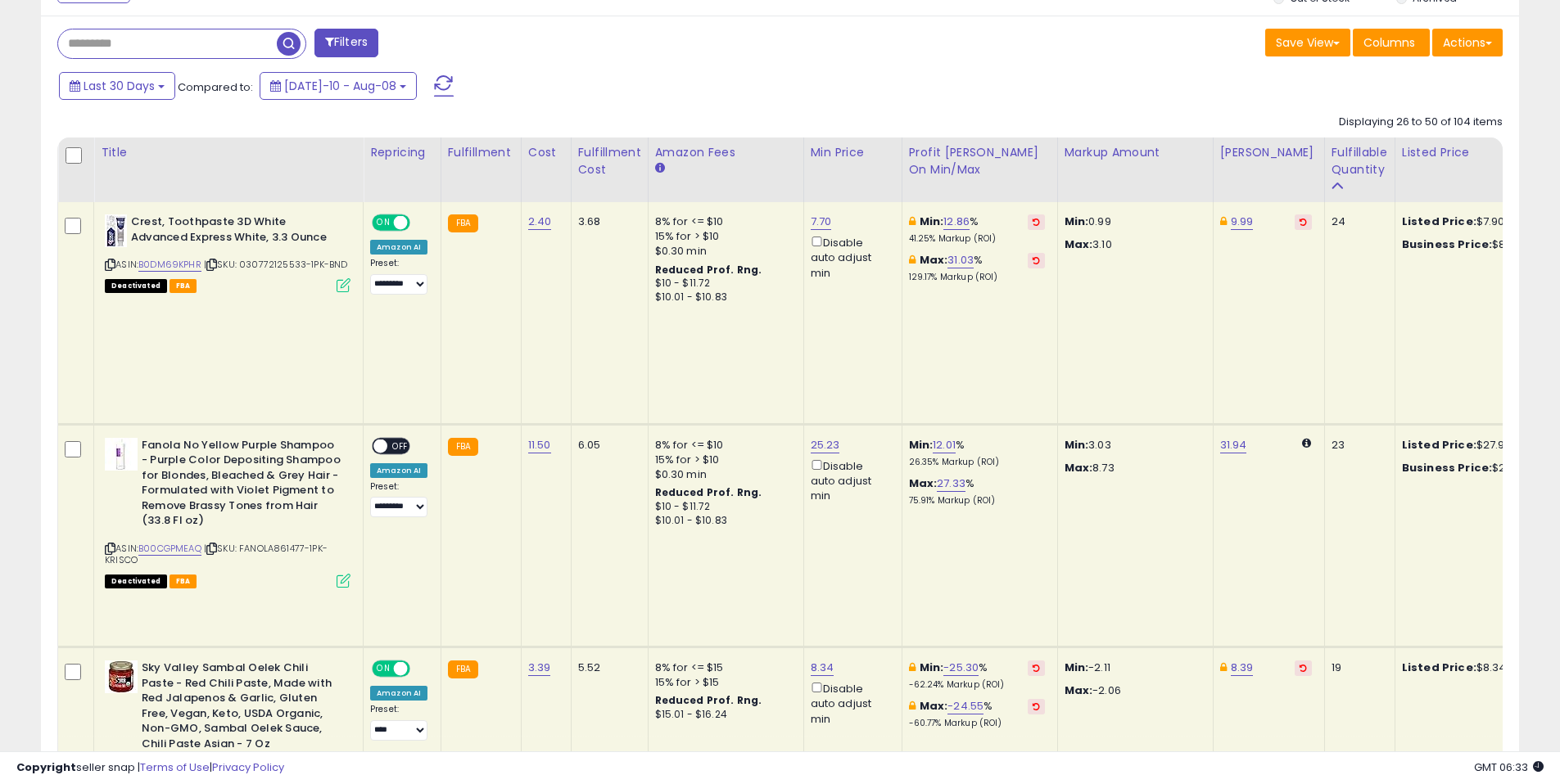
click at [264, 424] on td "Fanola No Yellow Purple Shampoo - Purple Color Depositing Shampoo for Blondes, …" at bounding box center [228, 535] width 269 height 222
click at [212, 260] on icon at bounding box center [212, 264] width 11 height 9
click at [217, 544] on icon at bounding box center [212, 548] width 11 height 9
click at [394, 439] on span "OFF" at bounding box center [400, 446] width 26 height 14
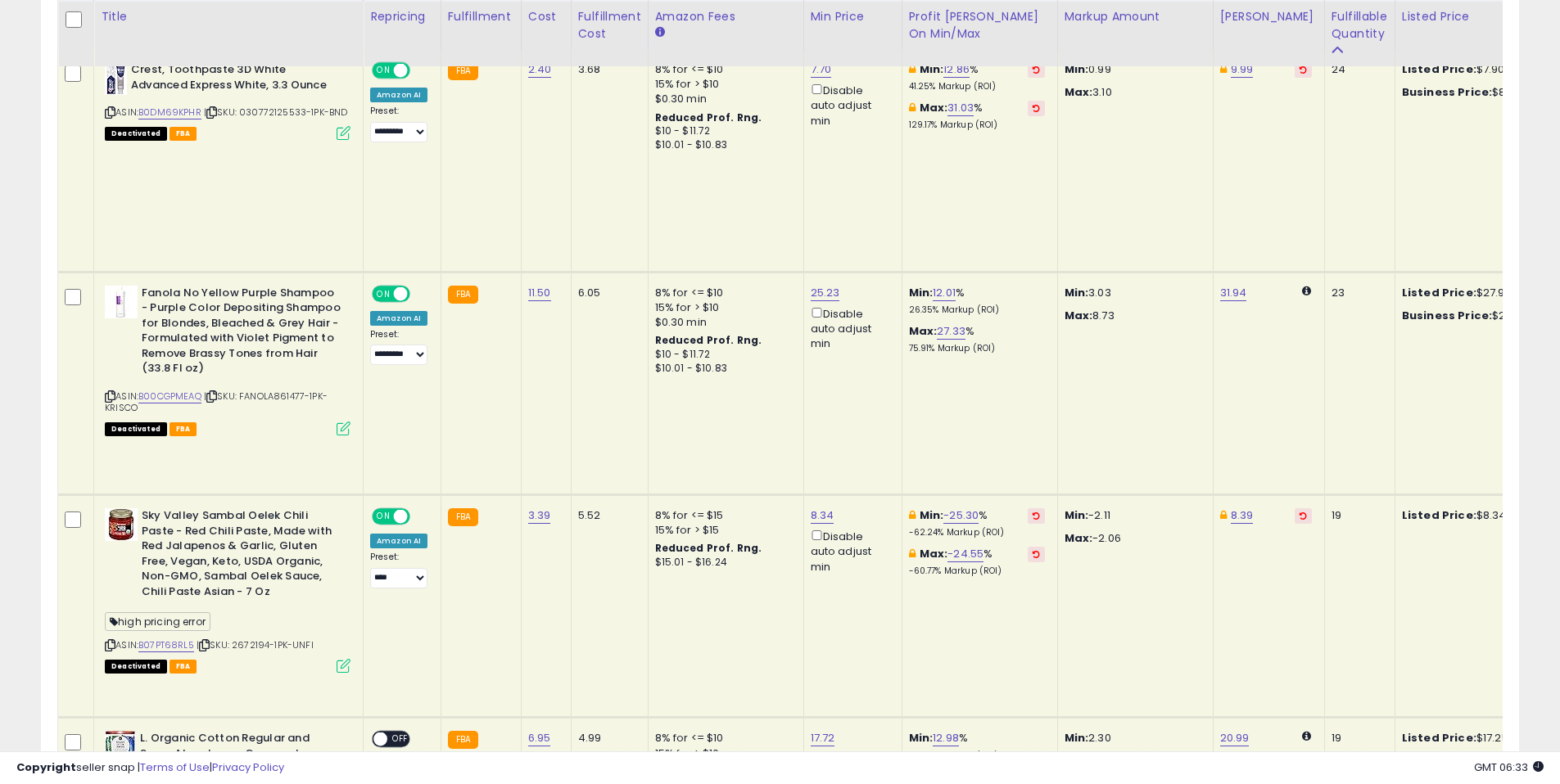
scroll to position [852, 0]
click at [308, 506] on div "ASIN: B07PT68RL5 | SKU: 2672194-1PK-UNFI Deactivated FBA" at bounding box center [227, 588] width 245 height 163
click at [208, 639] on icon at bounding box center [204, 643] width 11 height 9
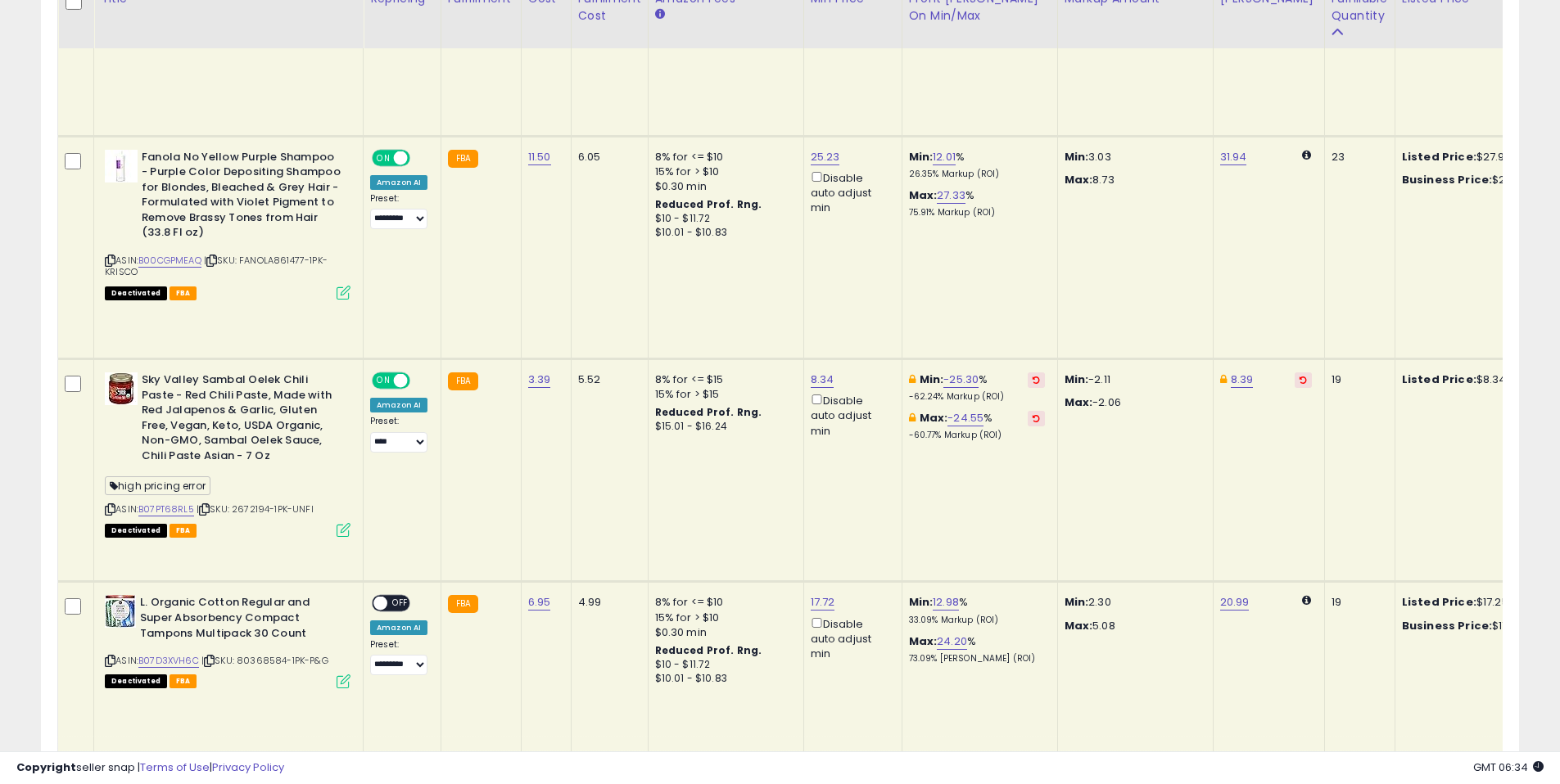
scroll to position [991, 0]
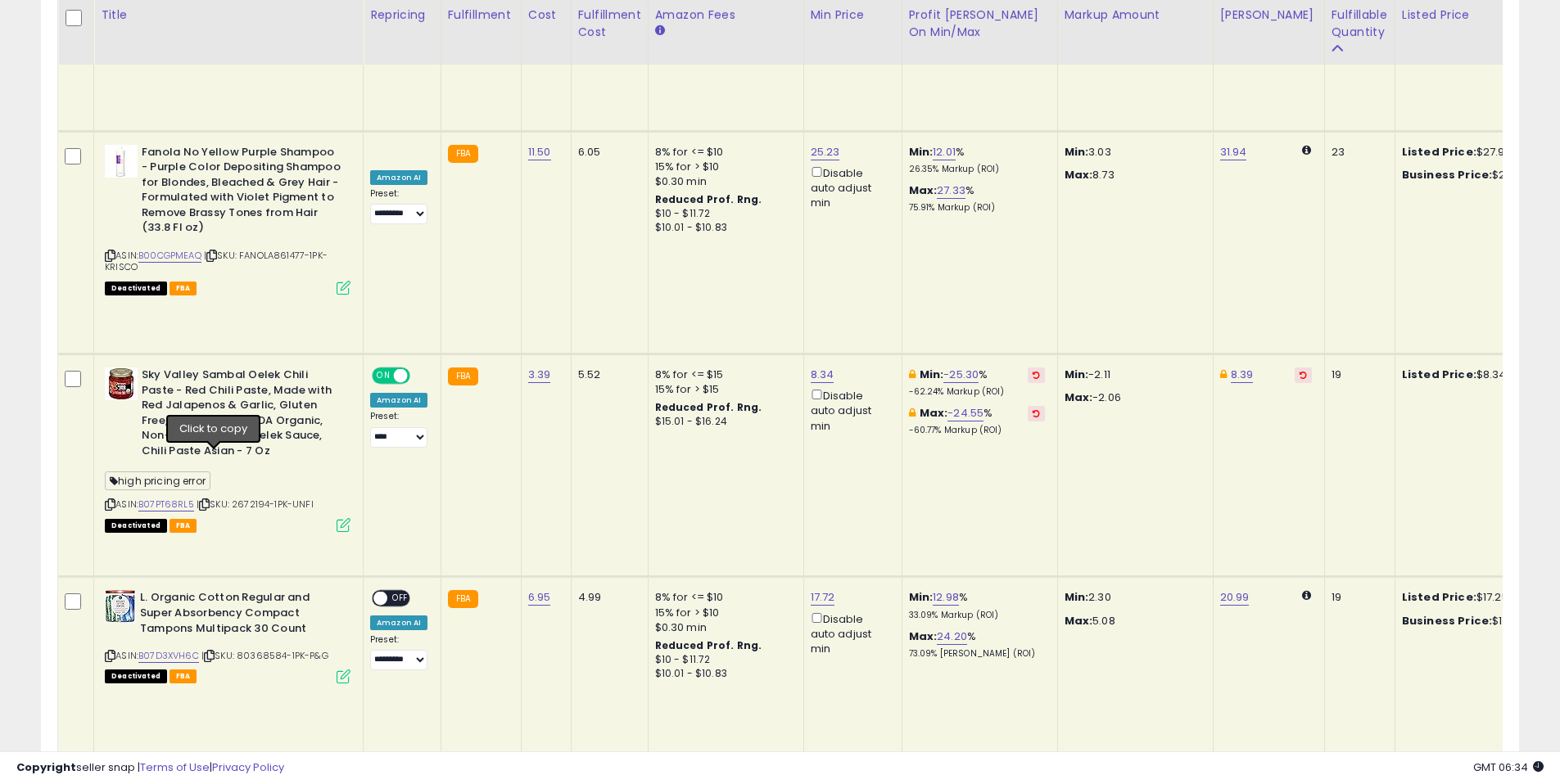
click at [213, 651] on icon at bounding box center [209, 655] width 11 height 9
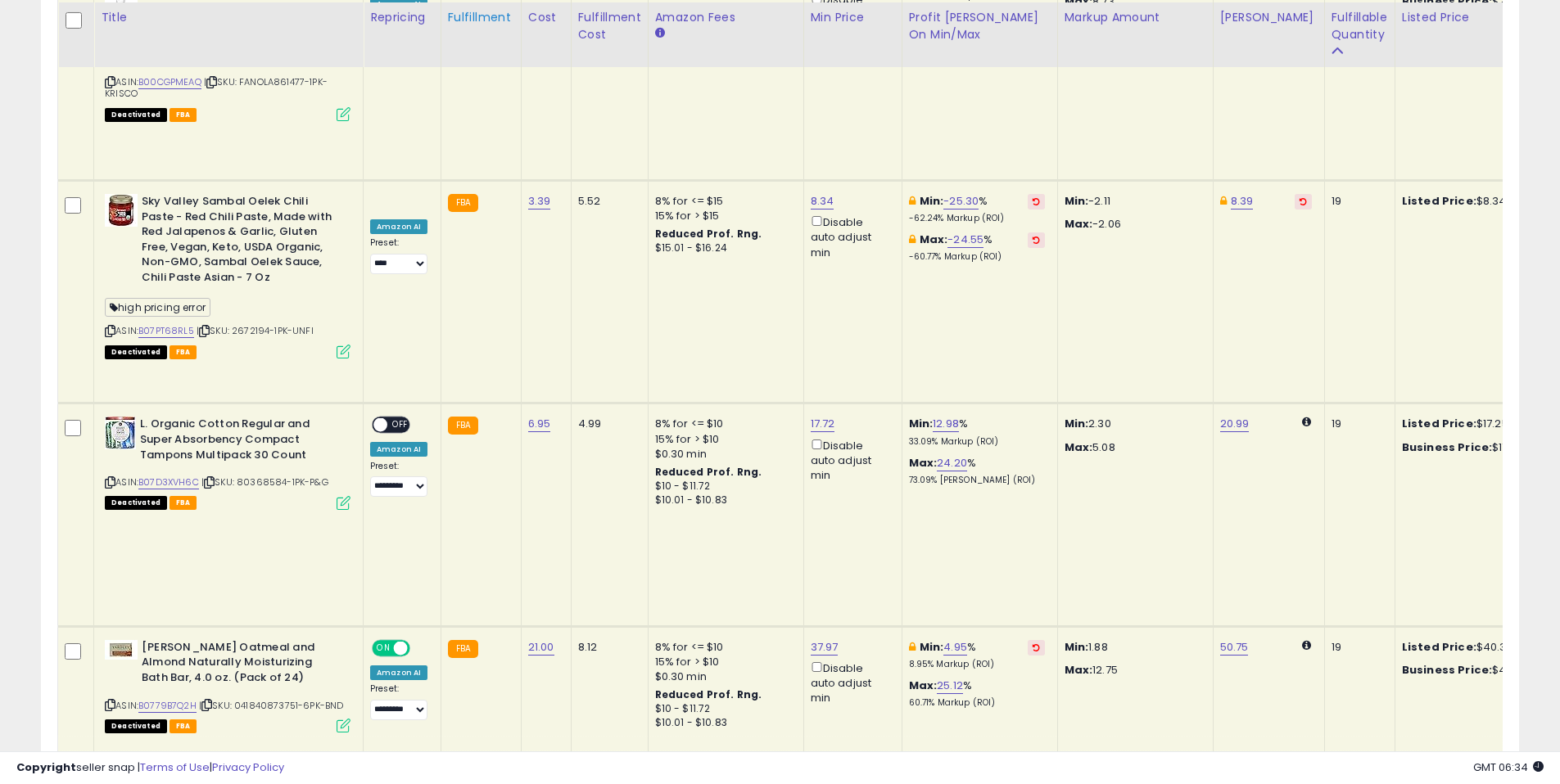
scroll to position [1168, 0]
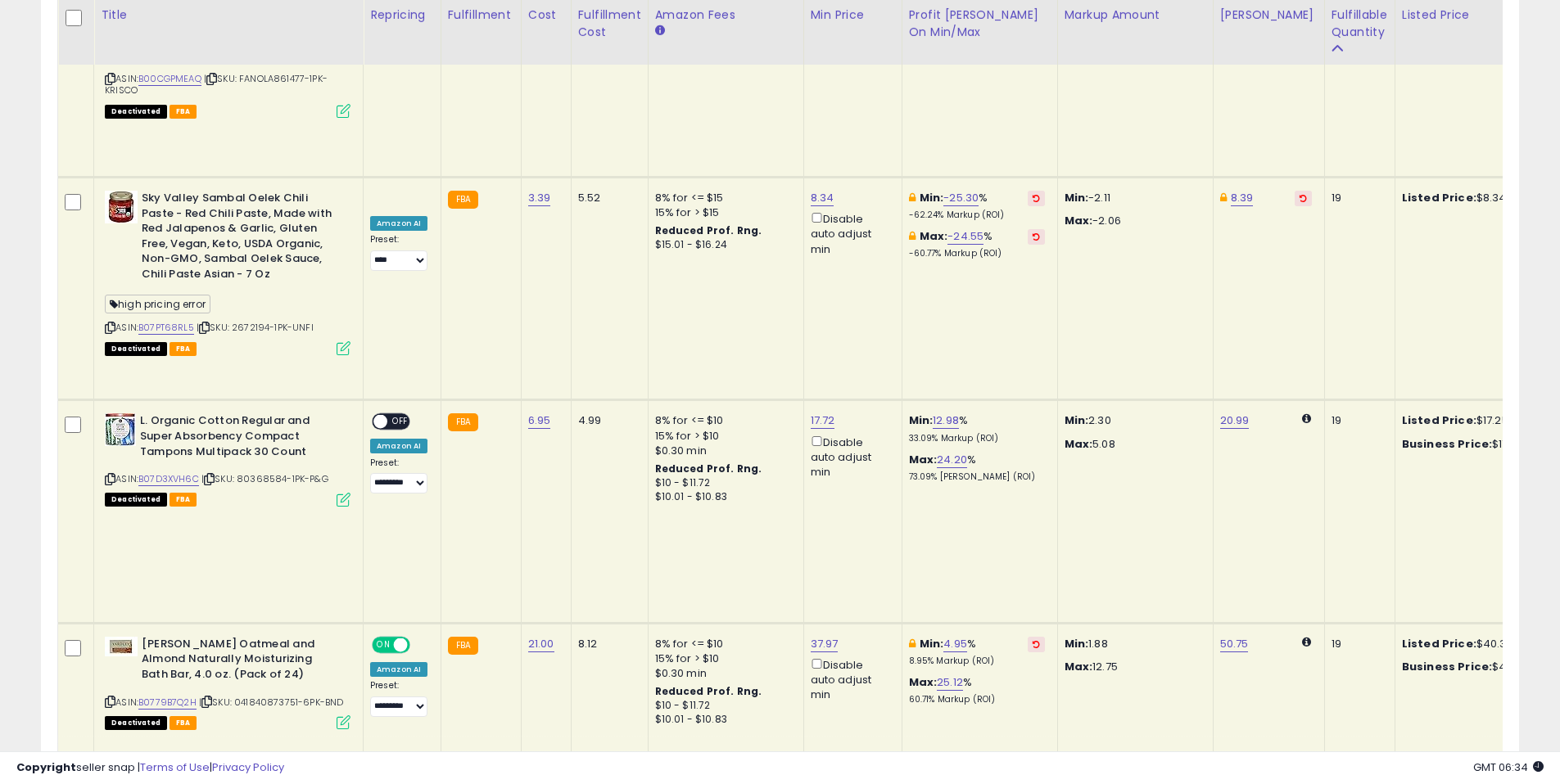
click at [208, 698] on icon at bounding box center [207, 702] width 11 height 9
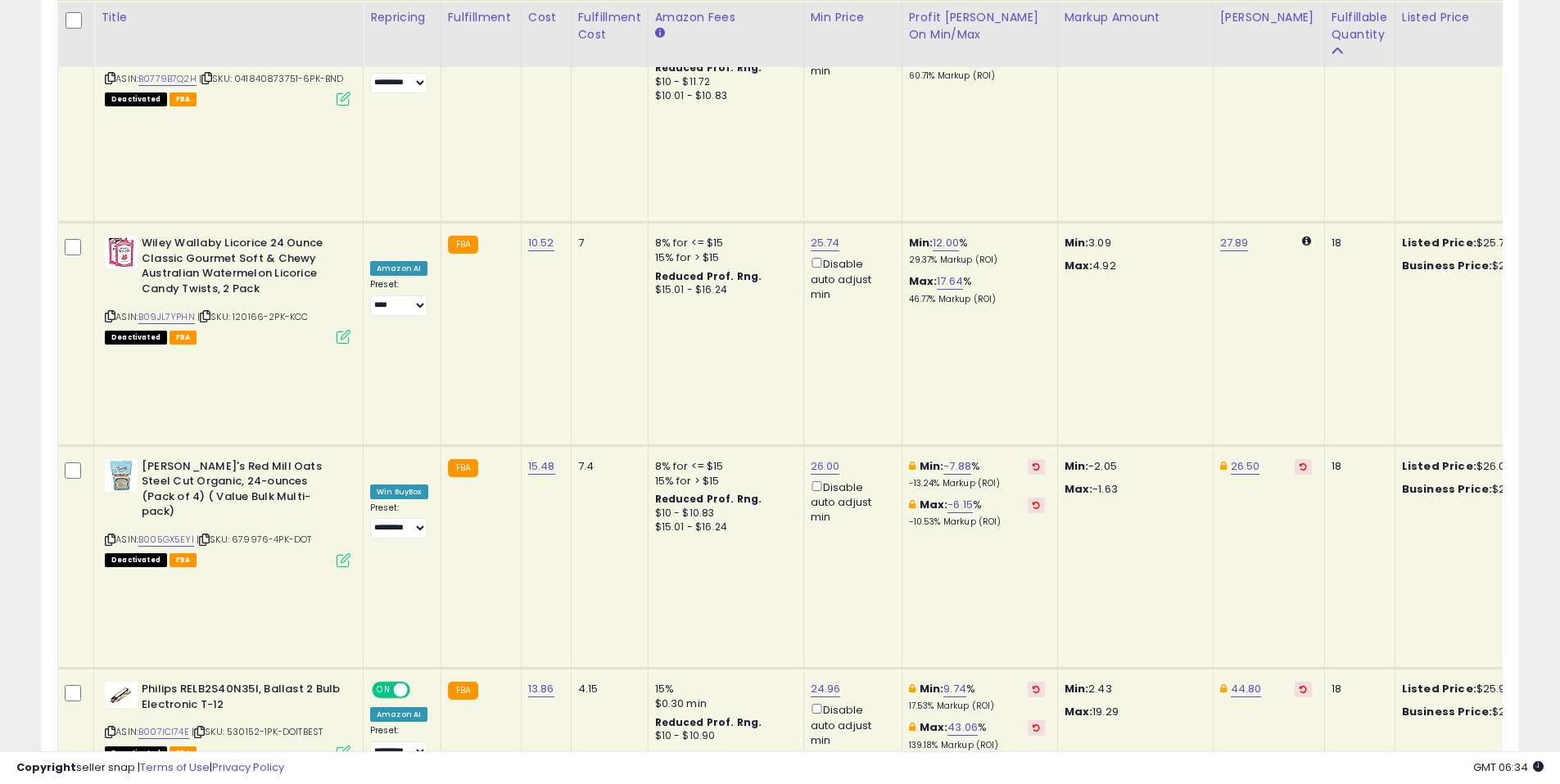
scroll to position [1795, 0]
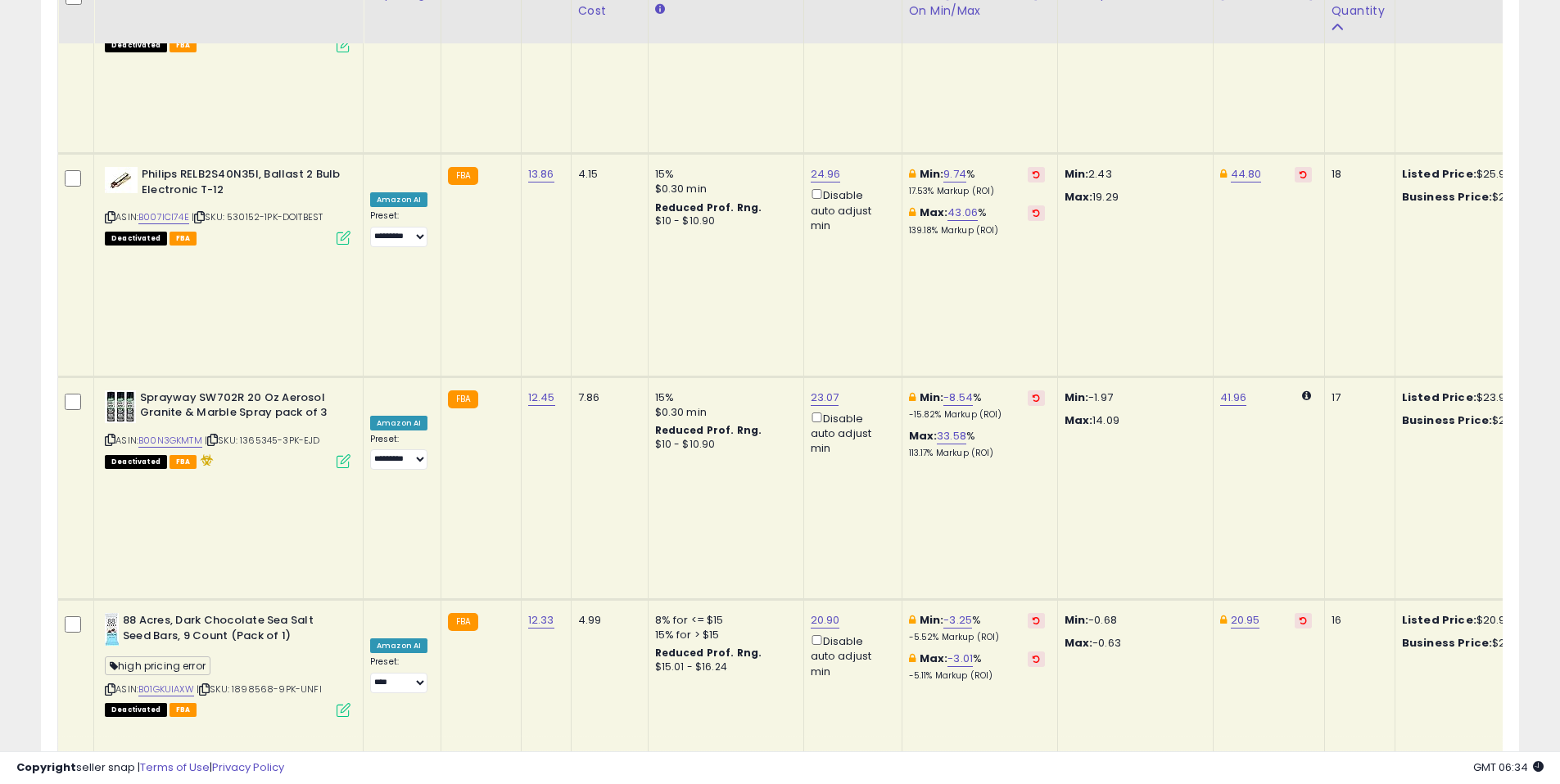
scroll to position [2332, 0]
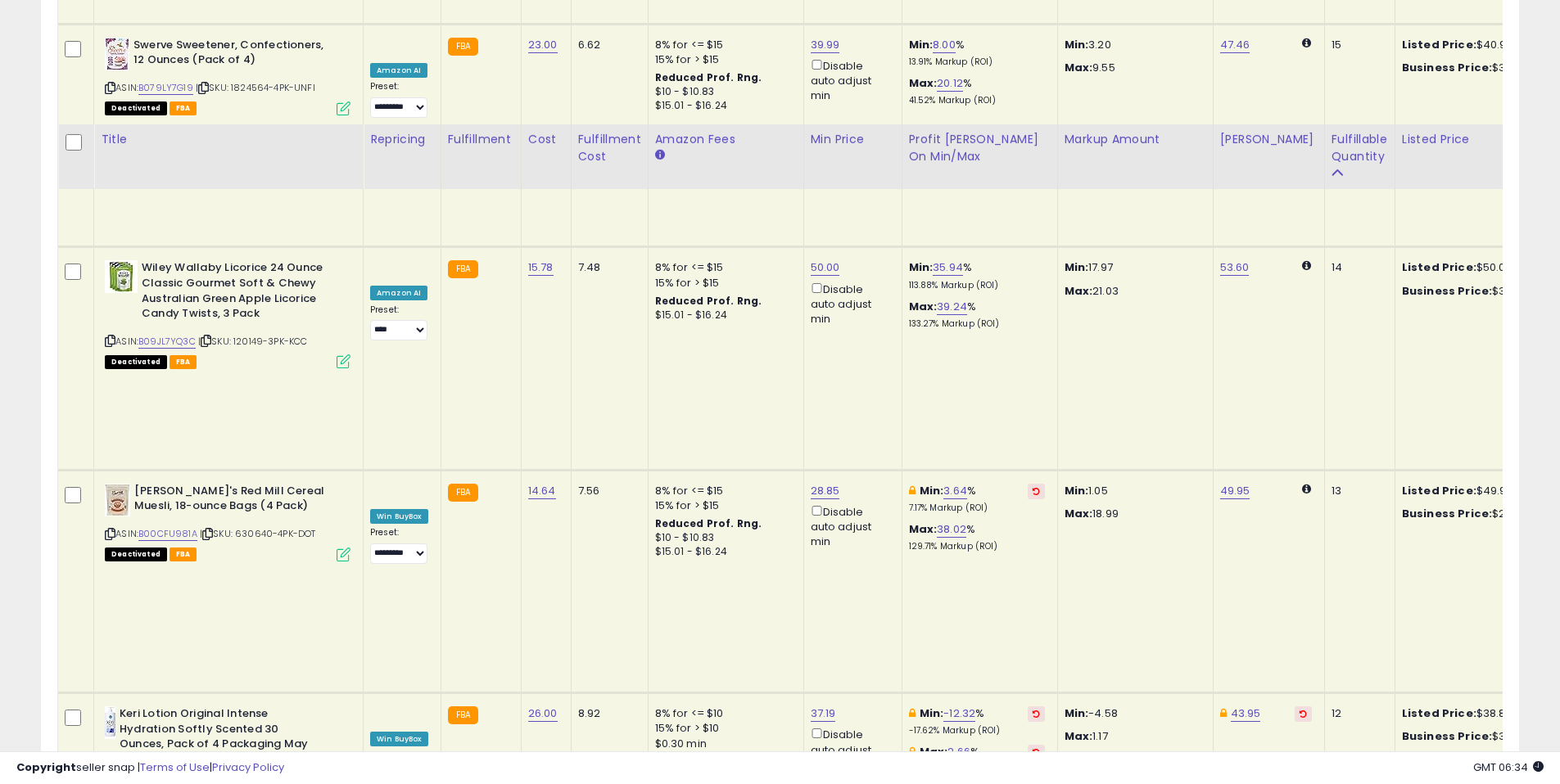
scroll to position [3453, 0]
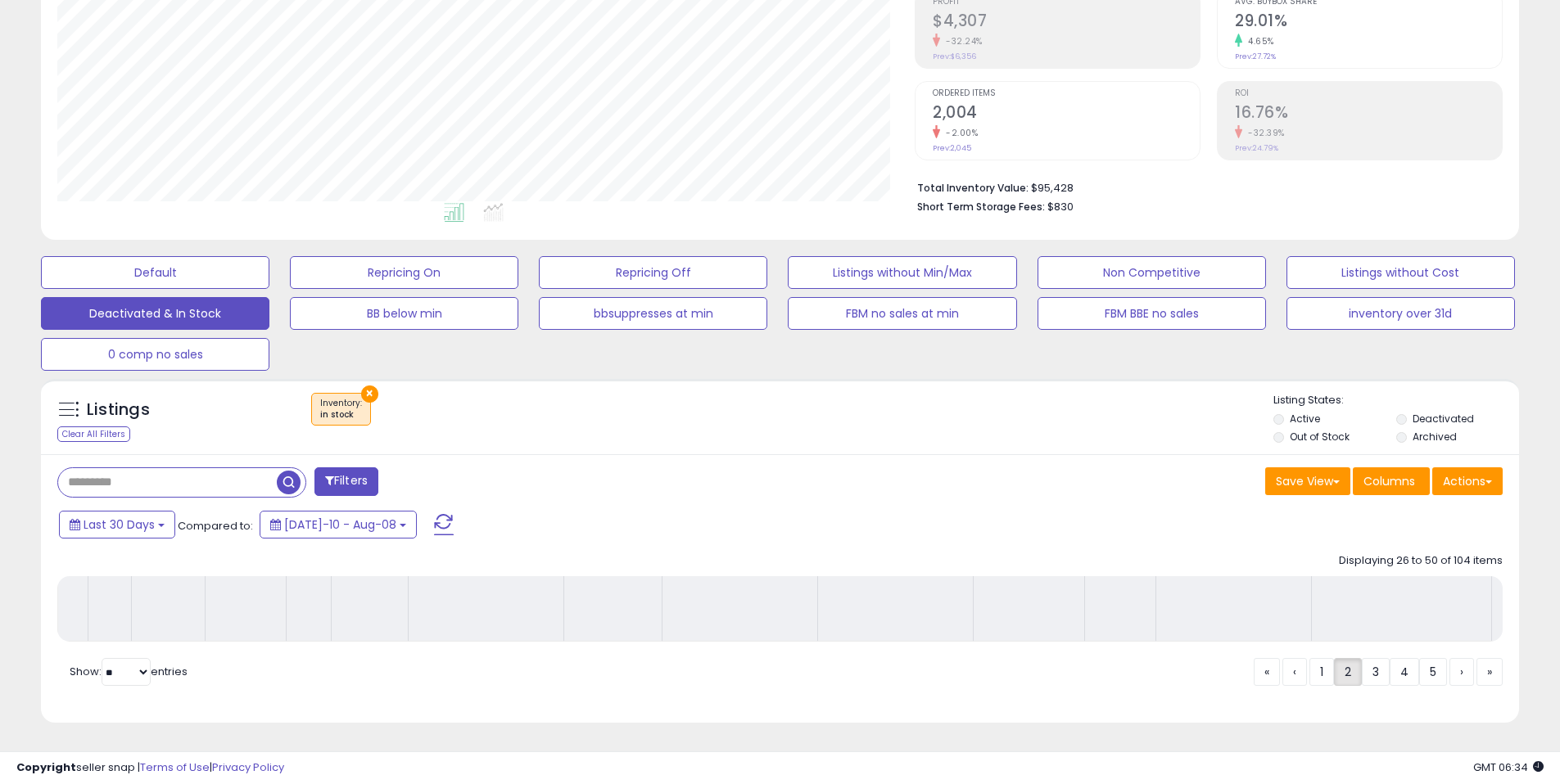
scroll to position [272, 0]
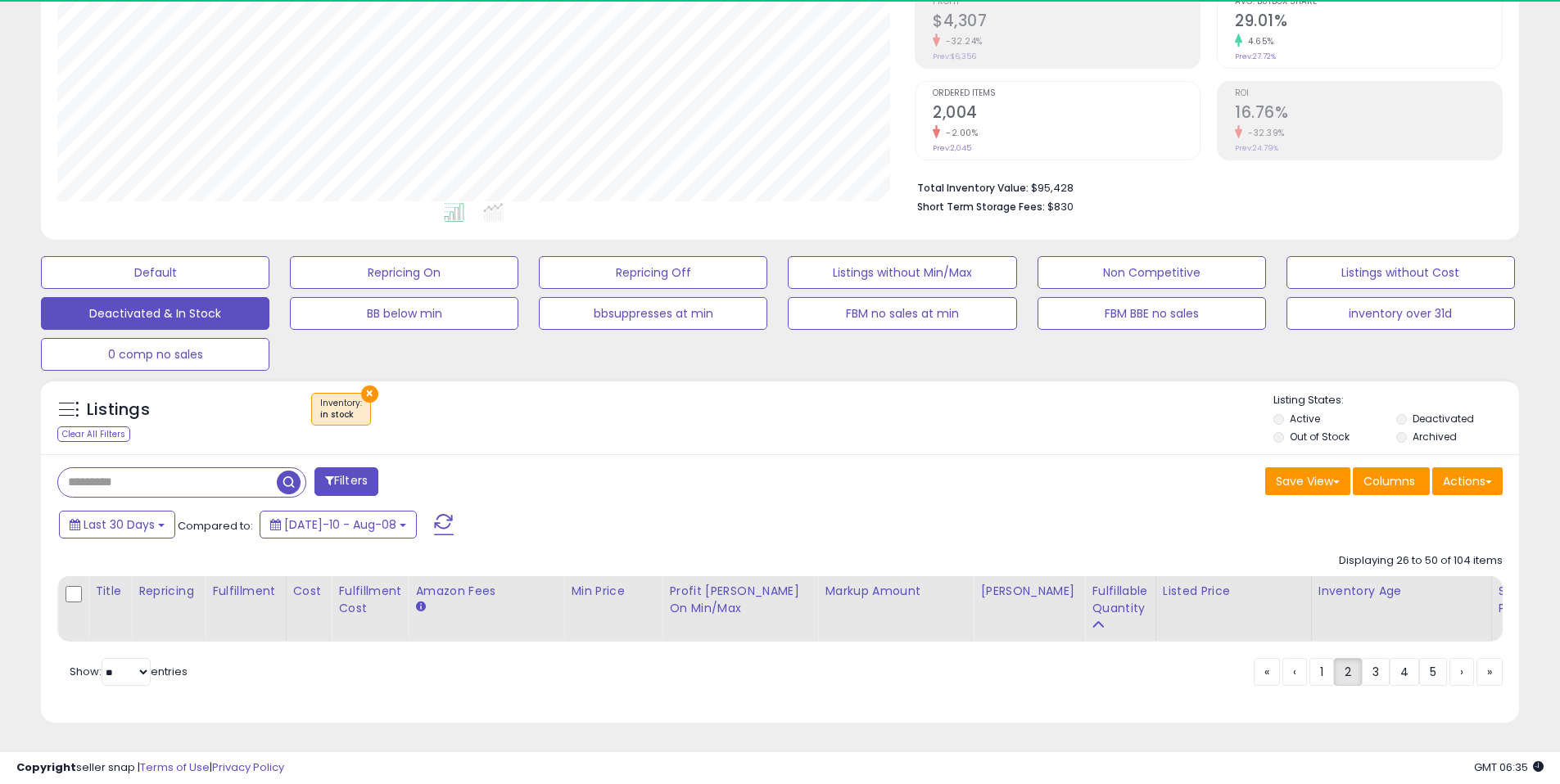
click at [831, 379] on div "Listings Clear All Filters × Inventory in stock" at bounding box center [780, 417] width 1479 height 75
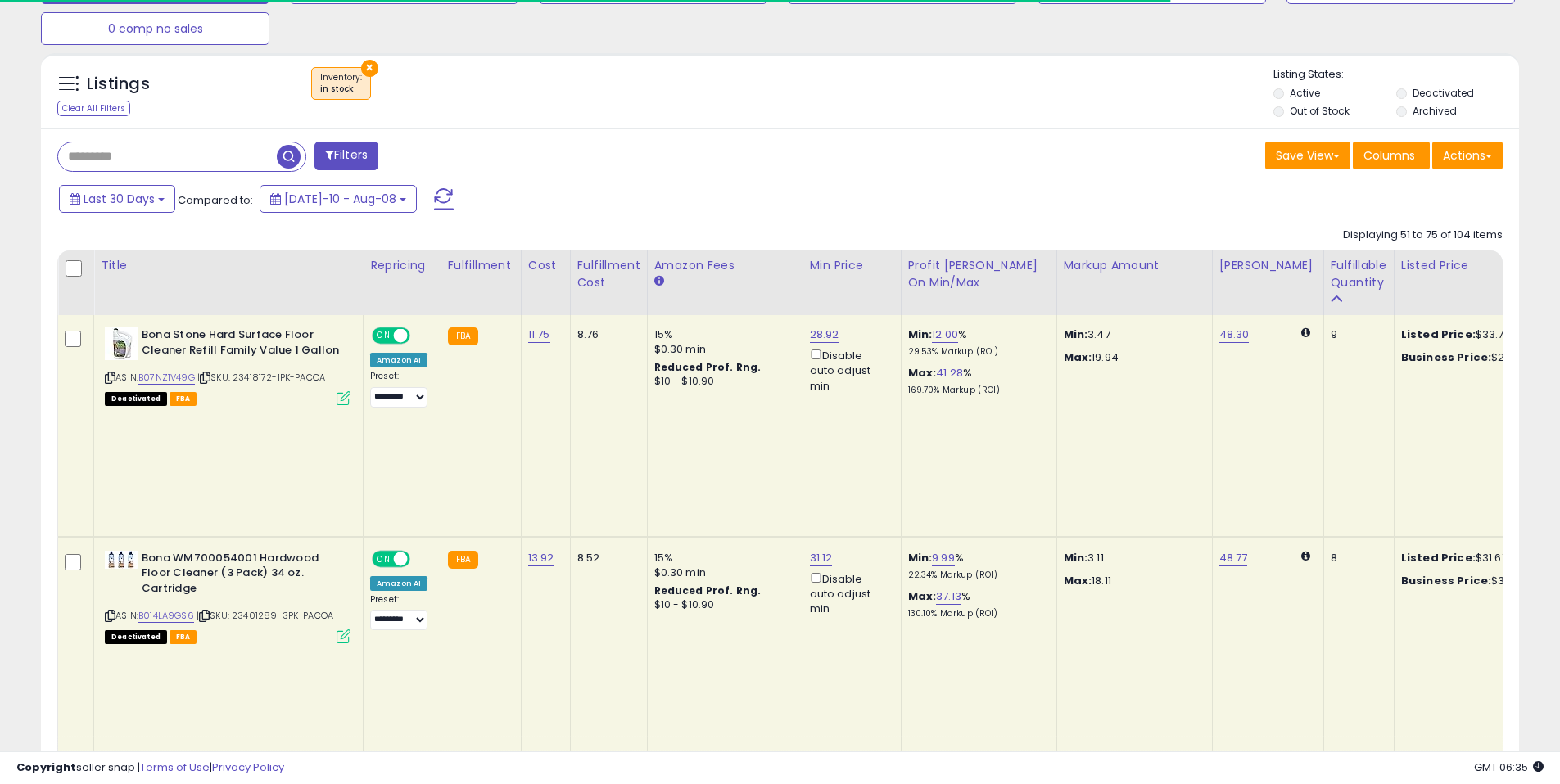
scroll to position [600, 0]
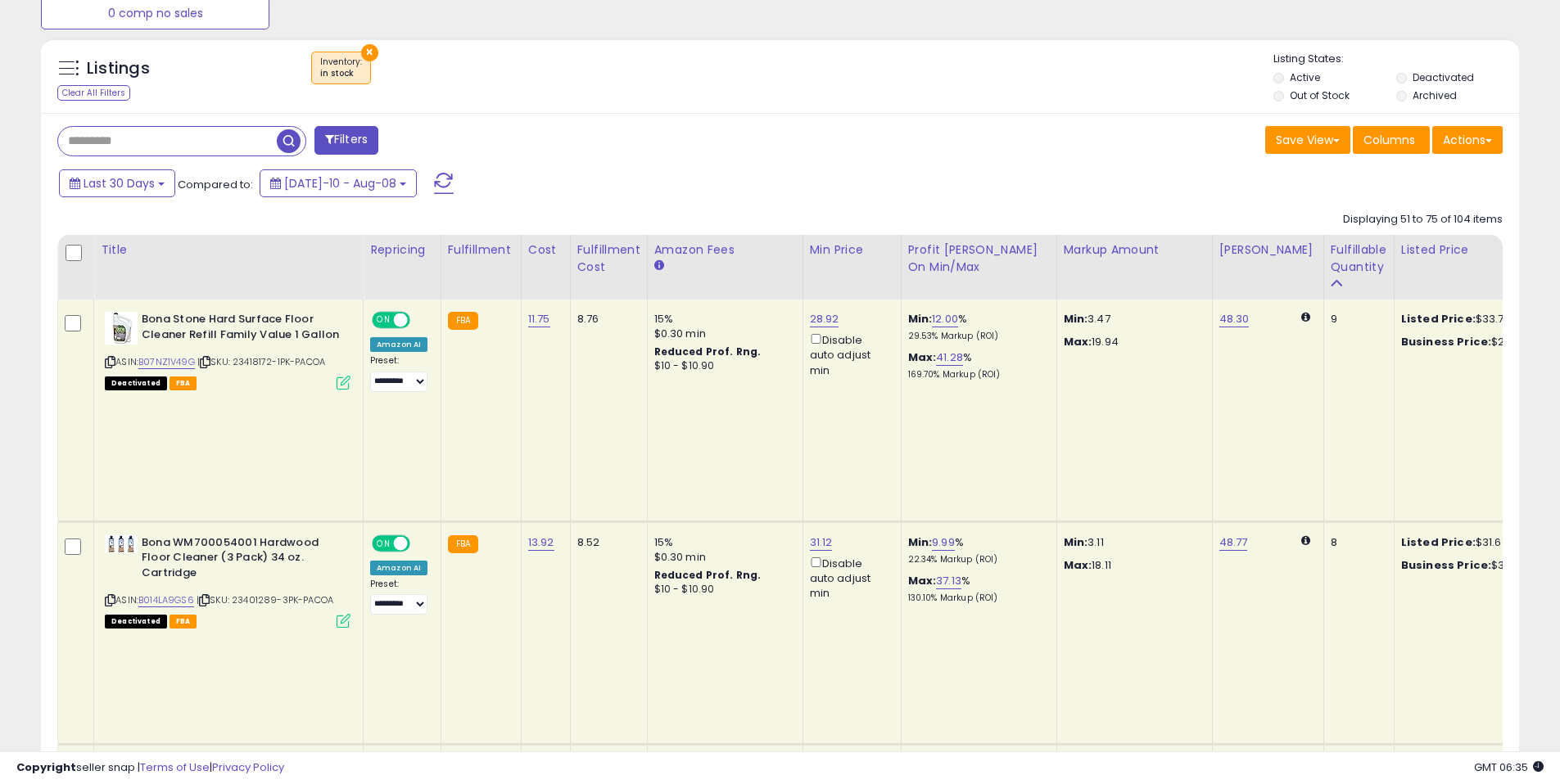
drag, startPoint x: 216, startPoint y: 511, endPoint x: 213, endPoint y: 476, distance: 35.1
click at [217, 521] on td "Bona WM700054001 Hardwood Floor Cleaner (3 Pack) 34 oz. Cartridge ASIN: B014LA9…" at bounding box center [228, 632] width 269 height 222
click at [208, 595] on icon at bounding box center [204, 599] width 11 height 9
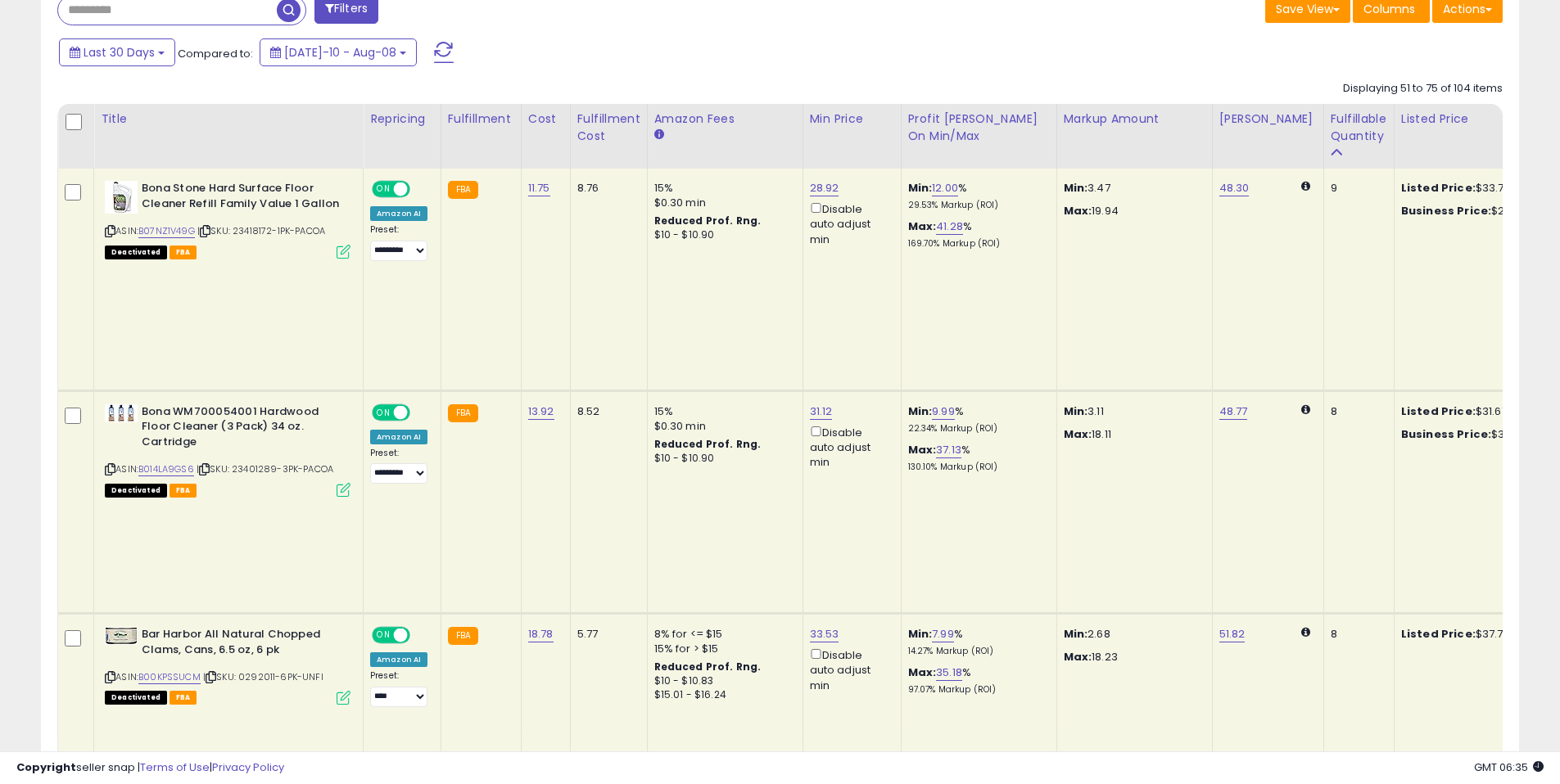
scroll to position [749, 0]
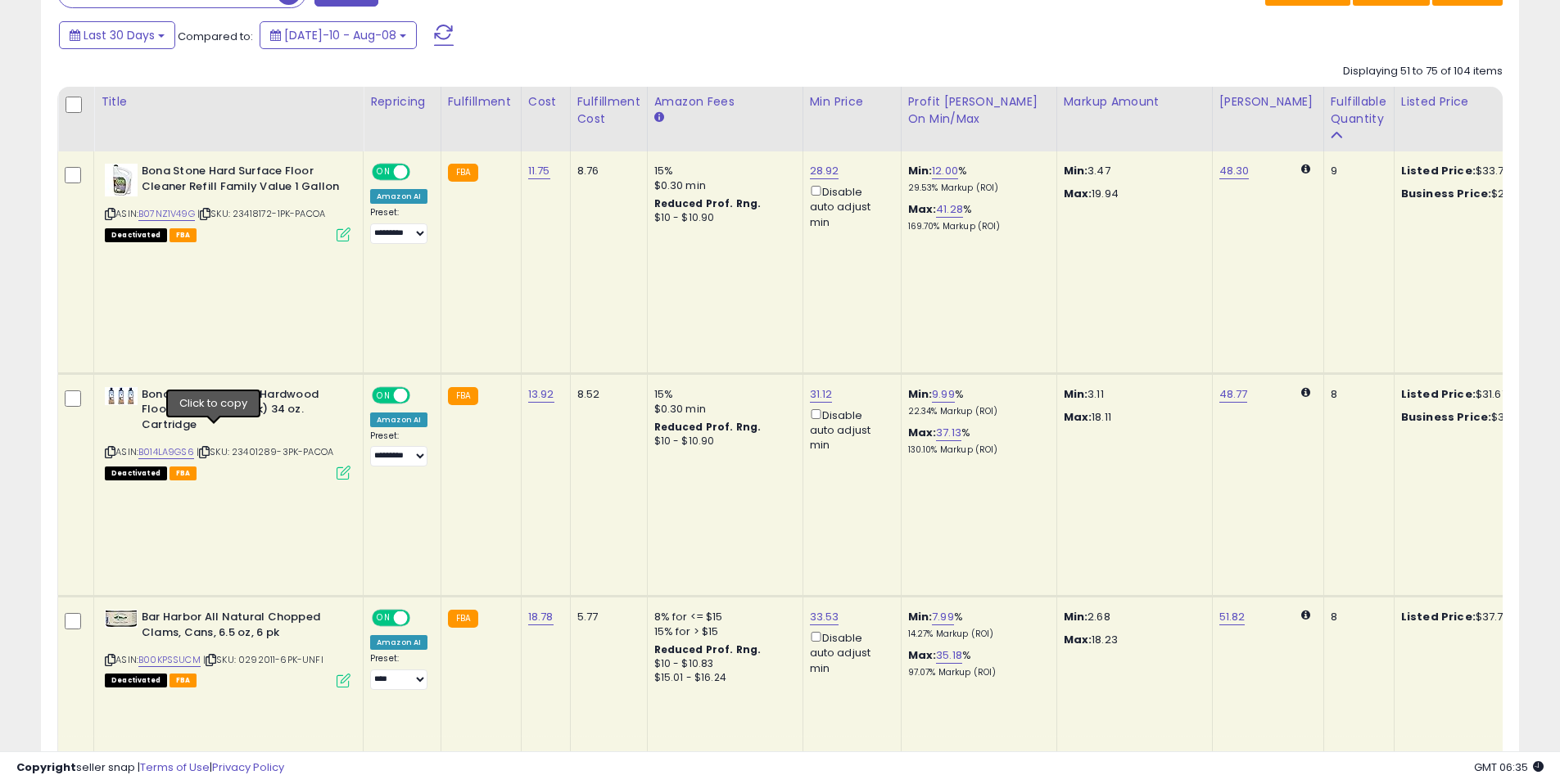
drag, startPoint x: 212, startPoint y: 433, endPoint x: 419, endPoint y: 435, distance: 207.0
click at [212, 656] on icon at bounding box center [211, 660] width 11 height 9
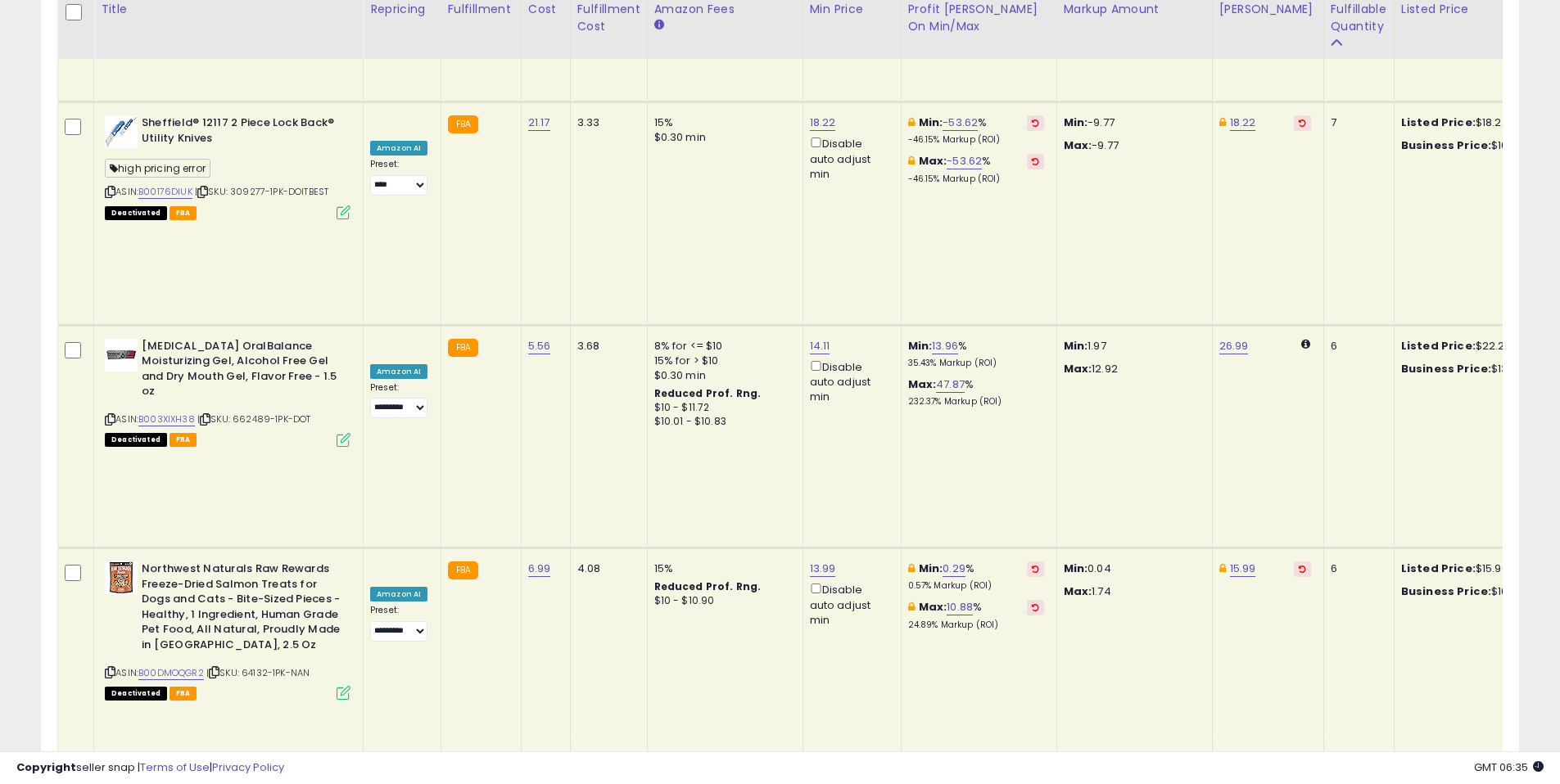
scroll to position [1914, 0]
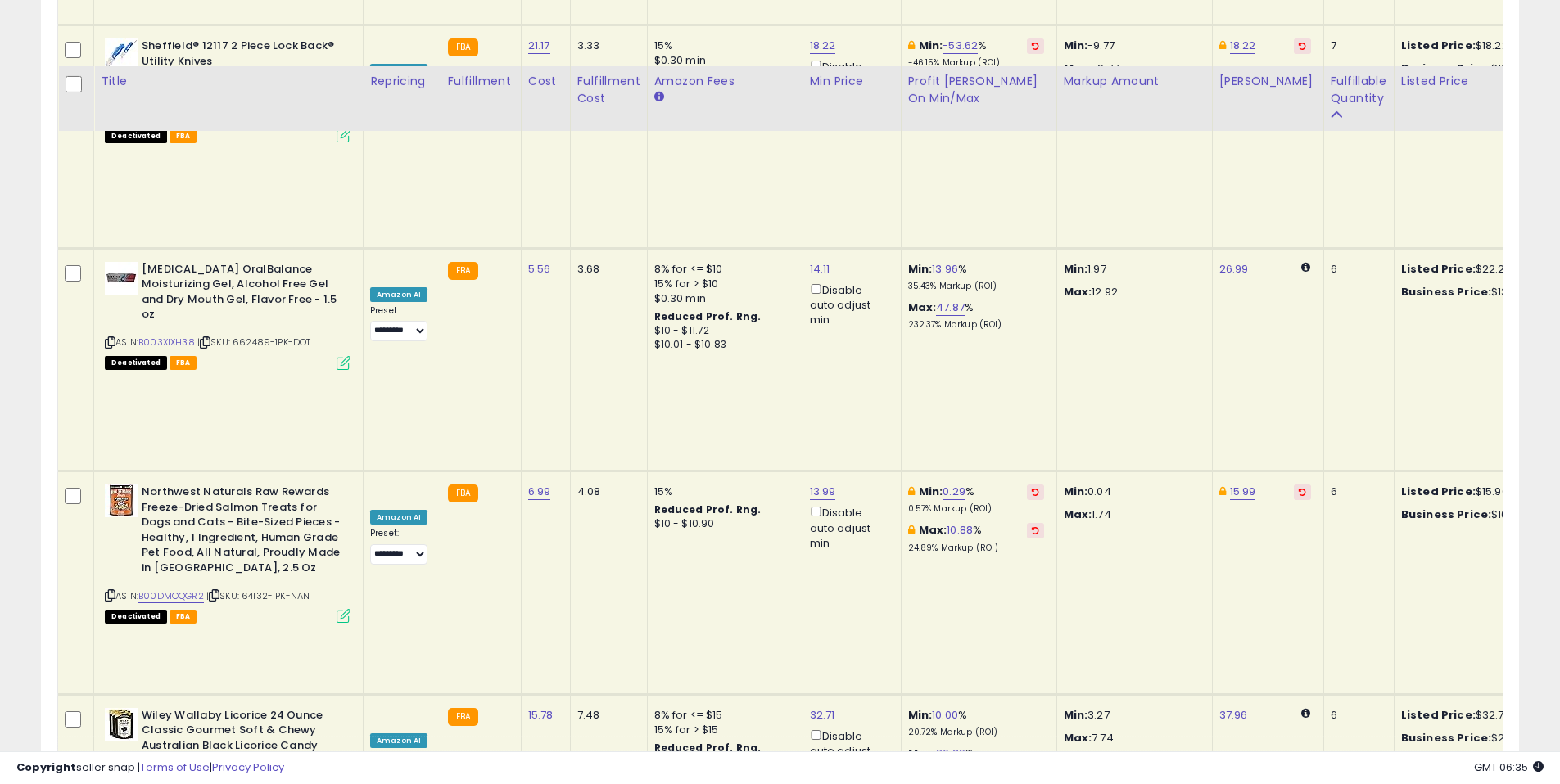
scroll to position [2056, 0]
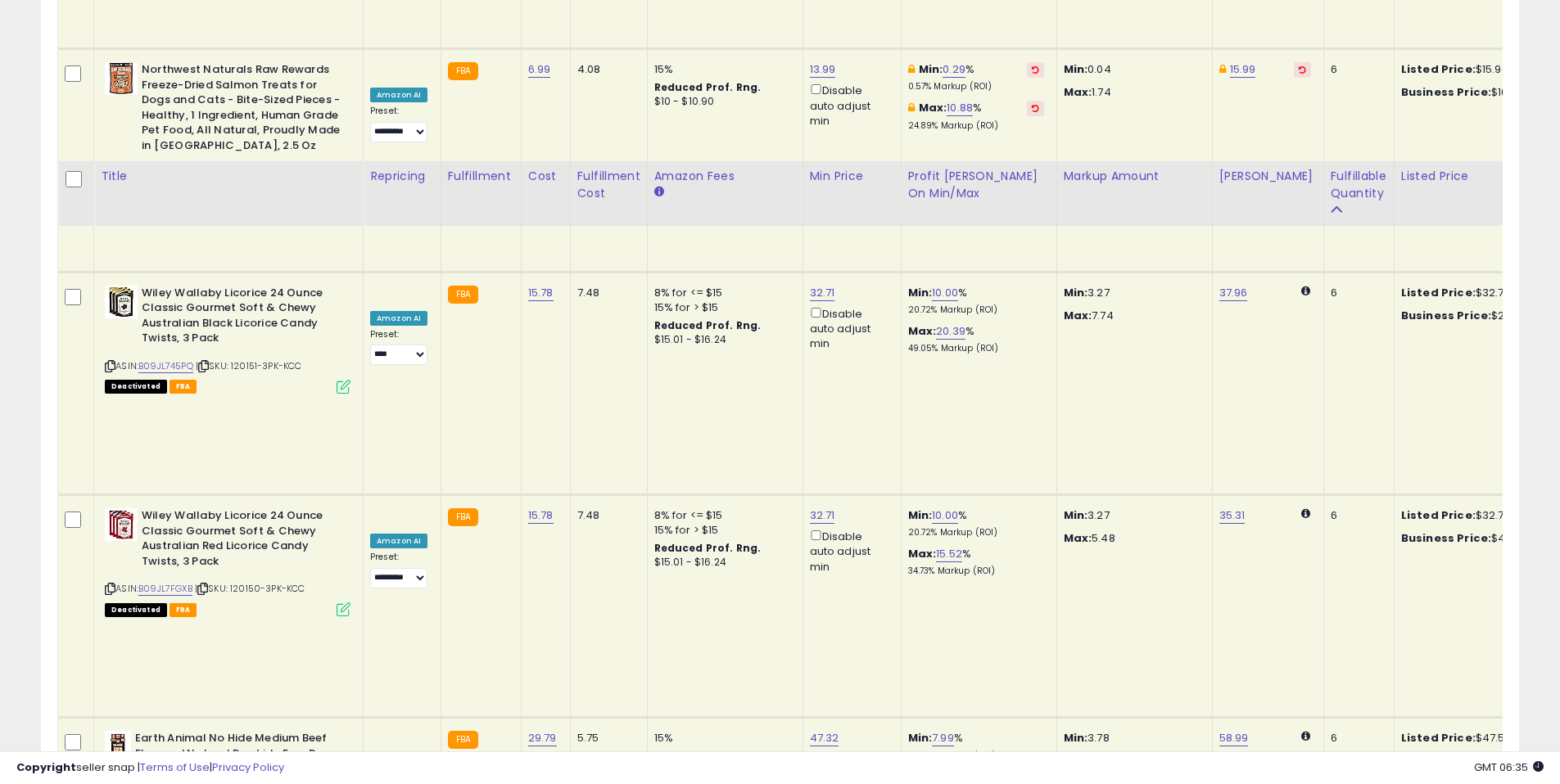
scroll to position [2572, 0]
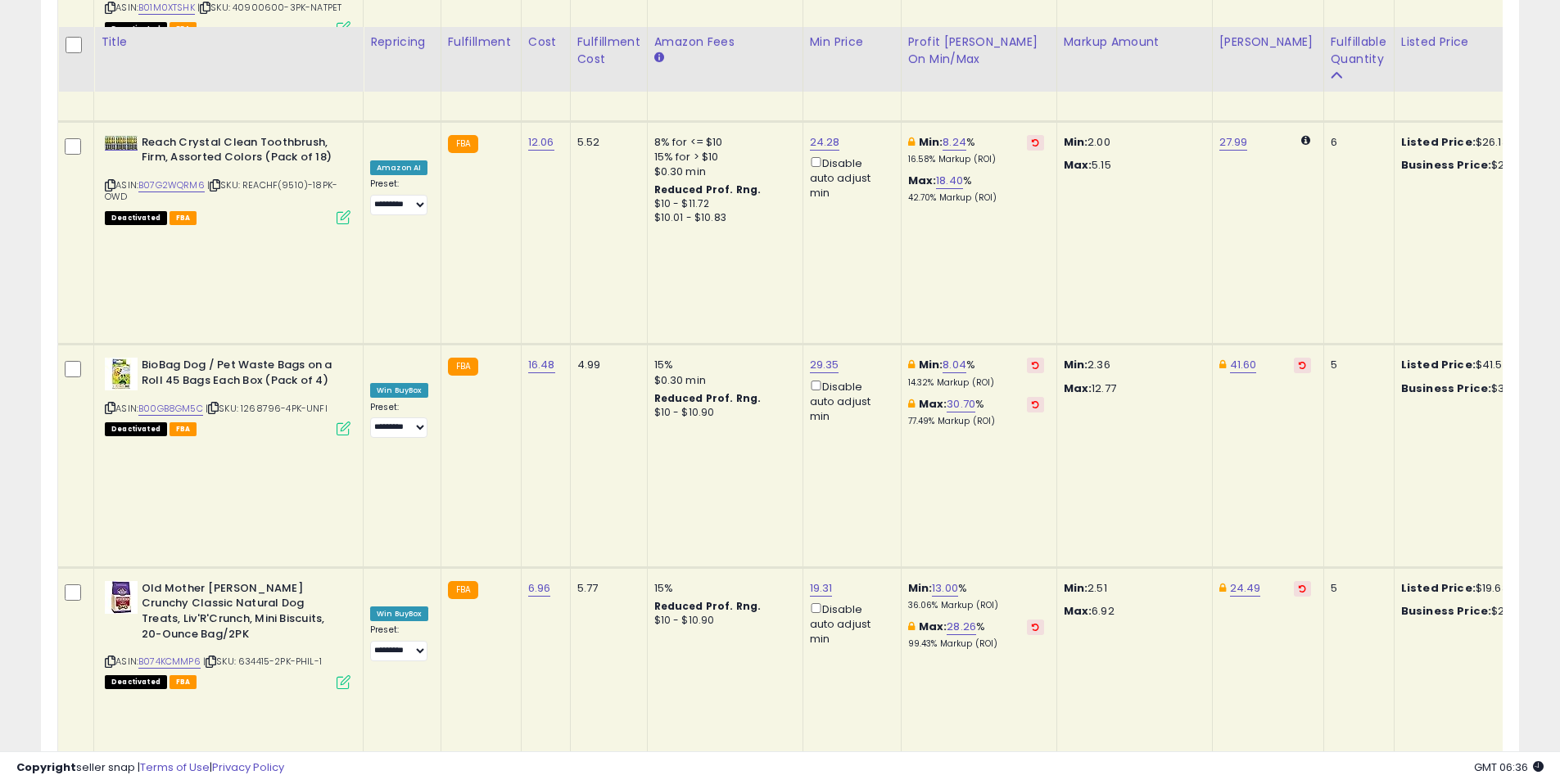
scroll to position [3259, 0]
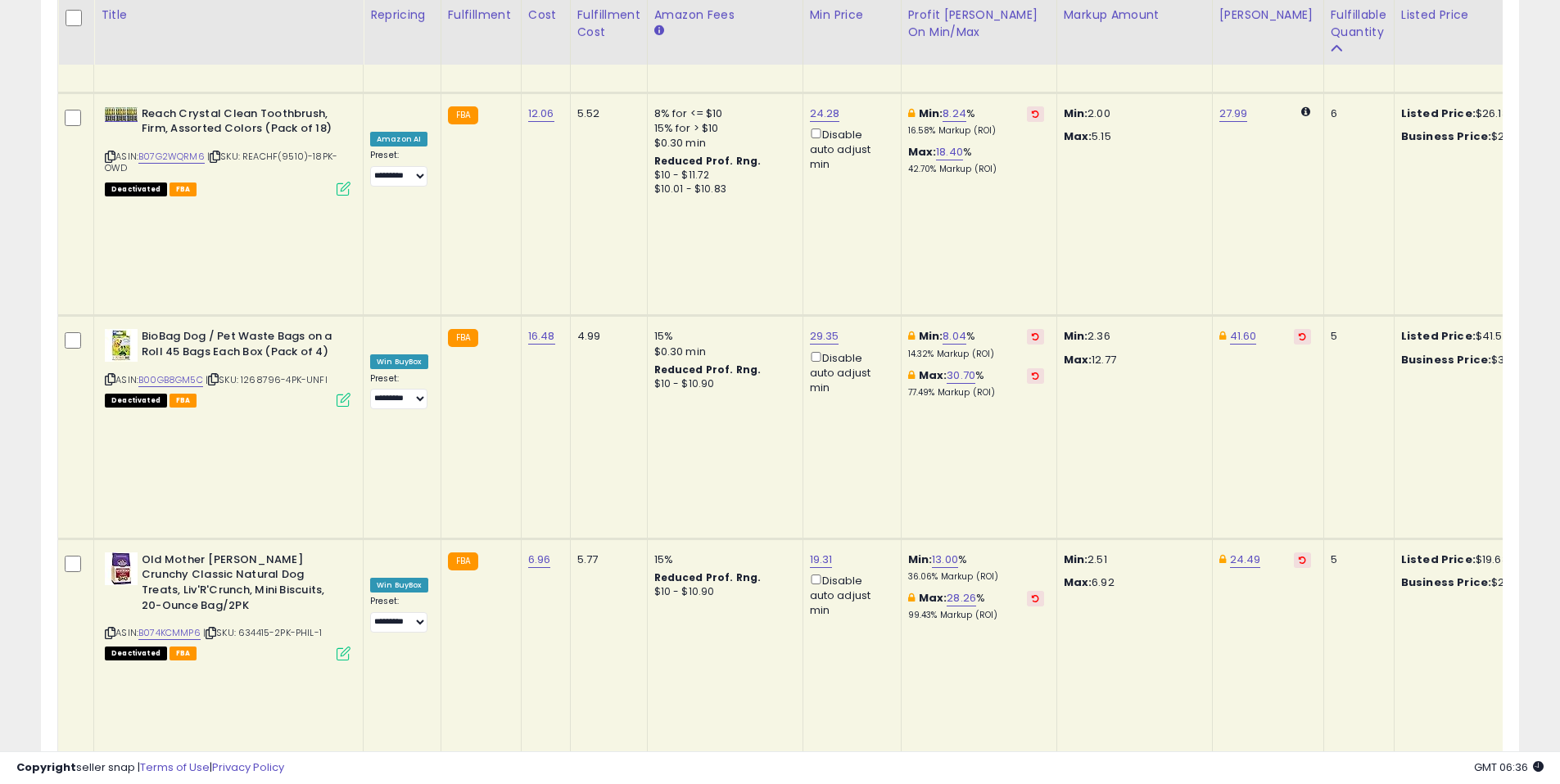
click at [551, 643] on div "Retrieving listings data.. Displaying 51 to 75 of 104 items Title Repricing Ful…" at bounding box center [780, 413] width 1446 height 5735
click at [378, 643] on div "Retrieving listings data.. Displaying 51 to 75 of 104 items Title Repricing Ful…" at bounding box center [780, 413] width 1446 height 5735
click at [1166, 651] on div "Retrieving listings data.. Displaying 51 to 75 of 104 items Title Repricing Ful…" at bounding box center [780, 413] width 1446 height 5735
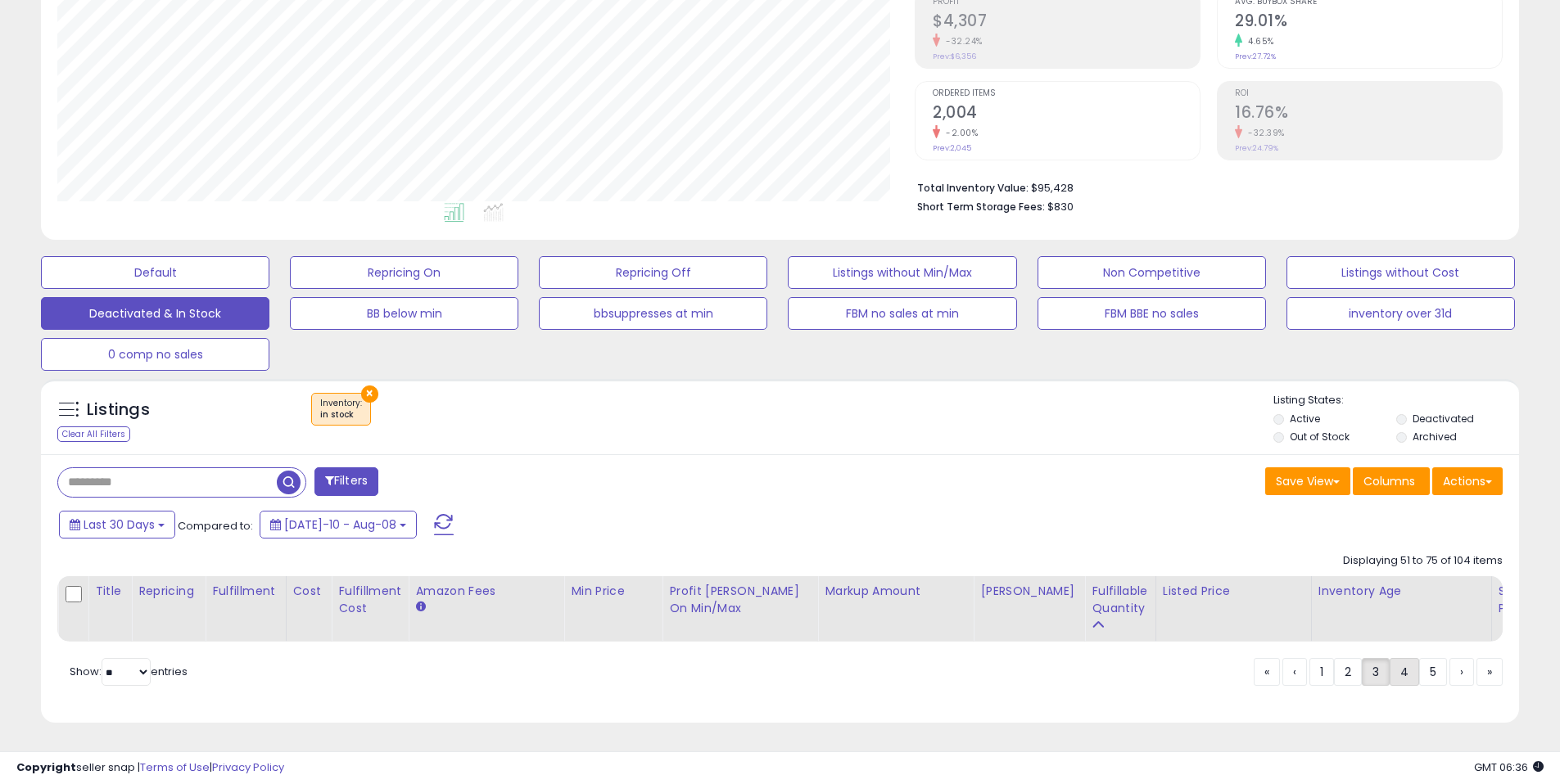
click at [1400, 671] on link "4" at bounding box center [1405, 672] width 30 height 28
click at [1399, 665] on link "4" at bounding box center [1405, 672] width 30 height 28
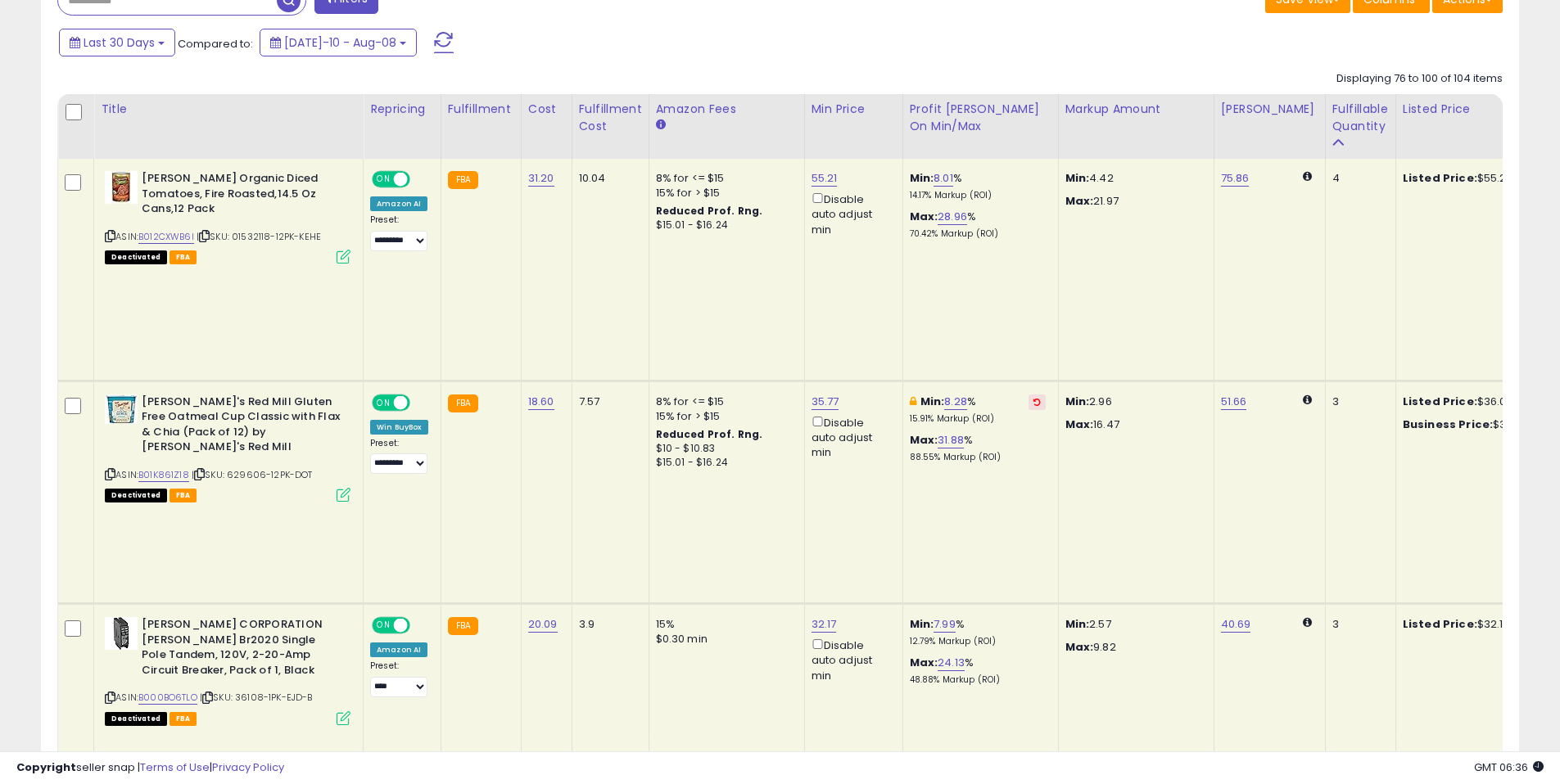
scroll to position [758, 0]
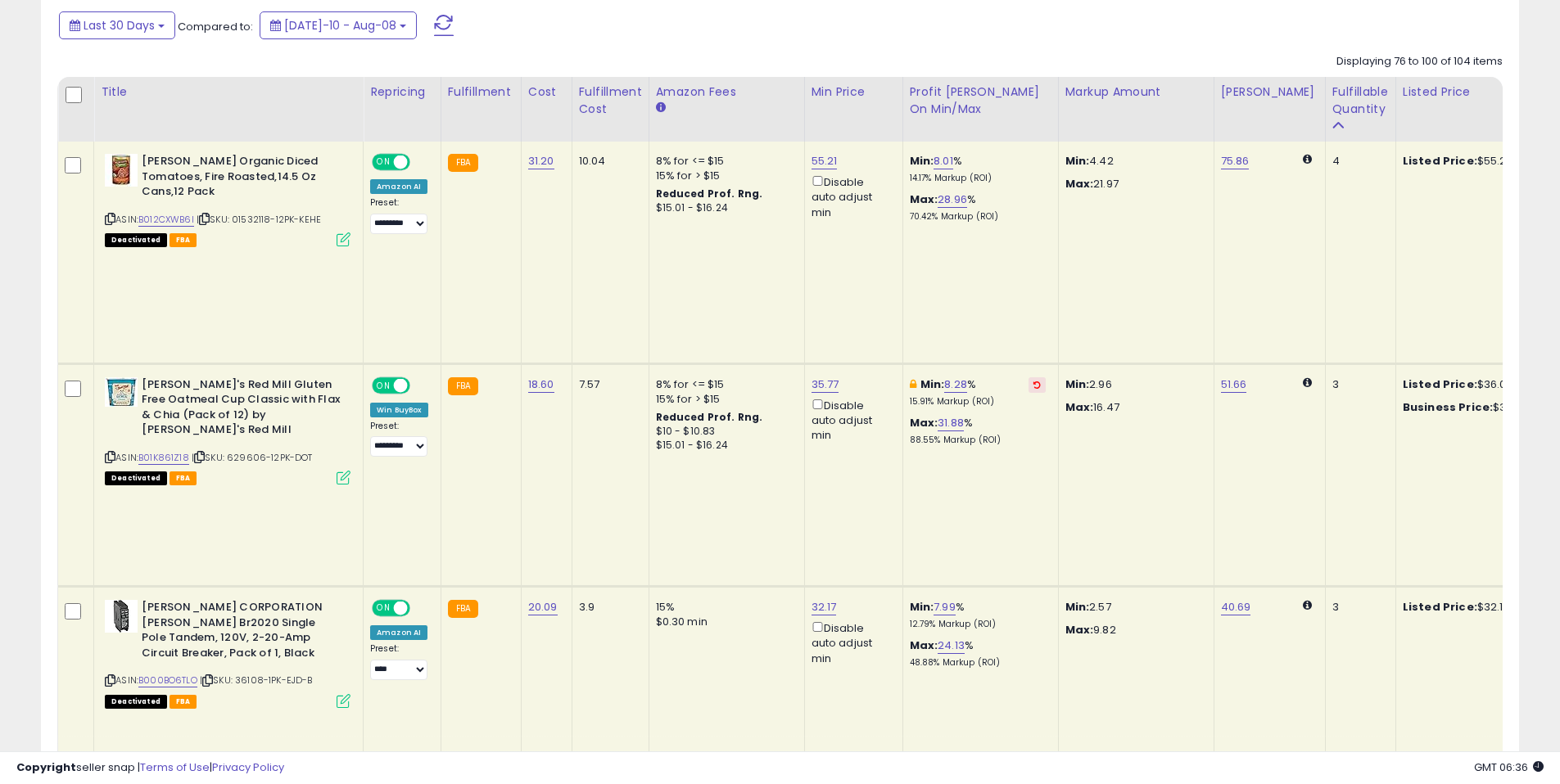
click at [217, 377] on div "ASIN: B01K861Z18 | SKU: 629606-12PK-DOT Deactivated FBA" at bounding box center [227, 430] width 245 height 106
click at [195, 451] on span "| SKU: 629606-12PK-DOT" at bounding box center [252, 457] width 121 height 13
click at [199, 453] on icon at bounding box center [199, 457] width 11 height 9
click at [212, 676] on icon at bounding box center [208, 680] width 11 height 9
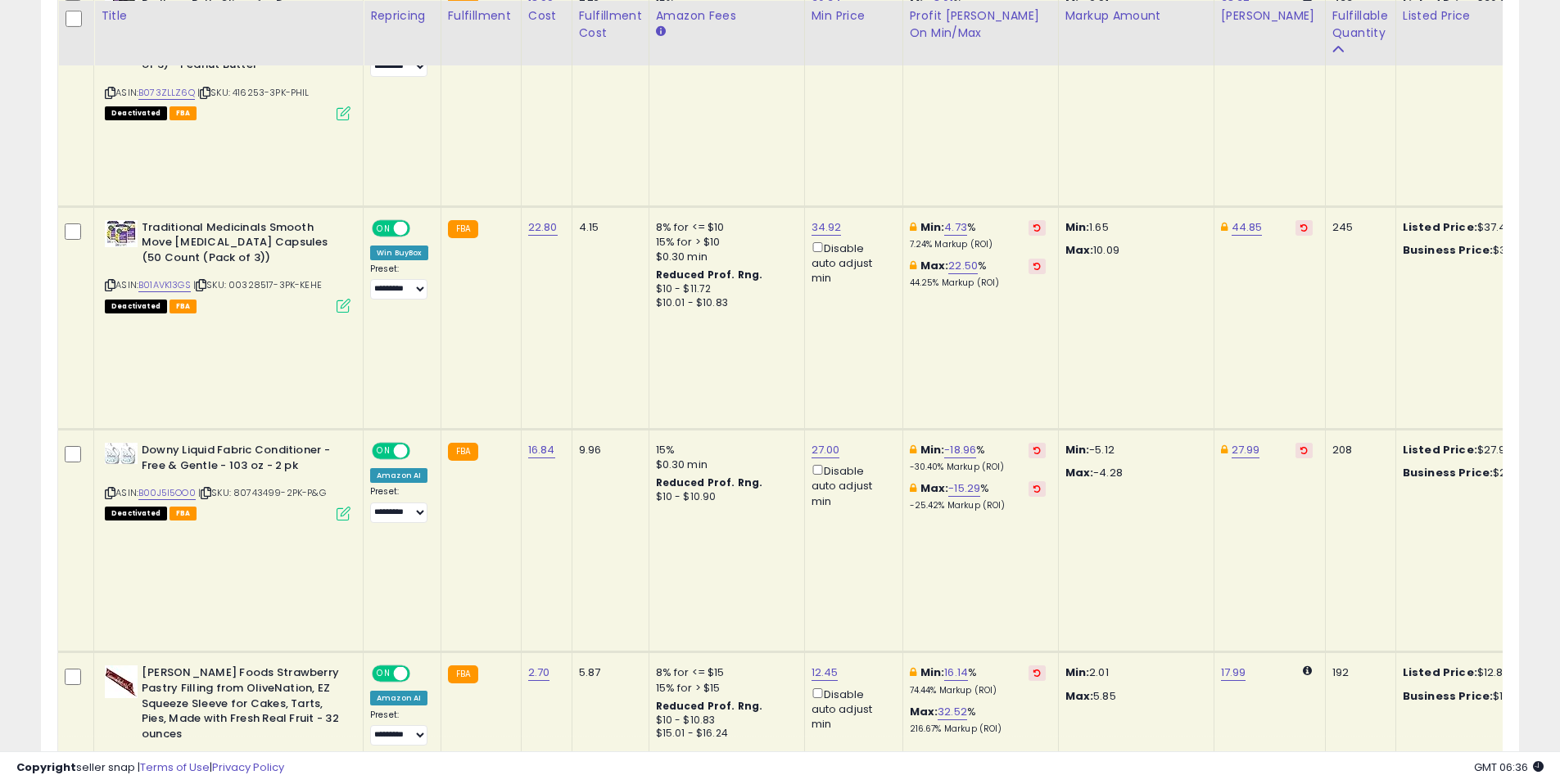
scroll to position [917, 0]
click at [213, 756] on icon at bounding box center [207, 760] width 11 height 9
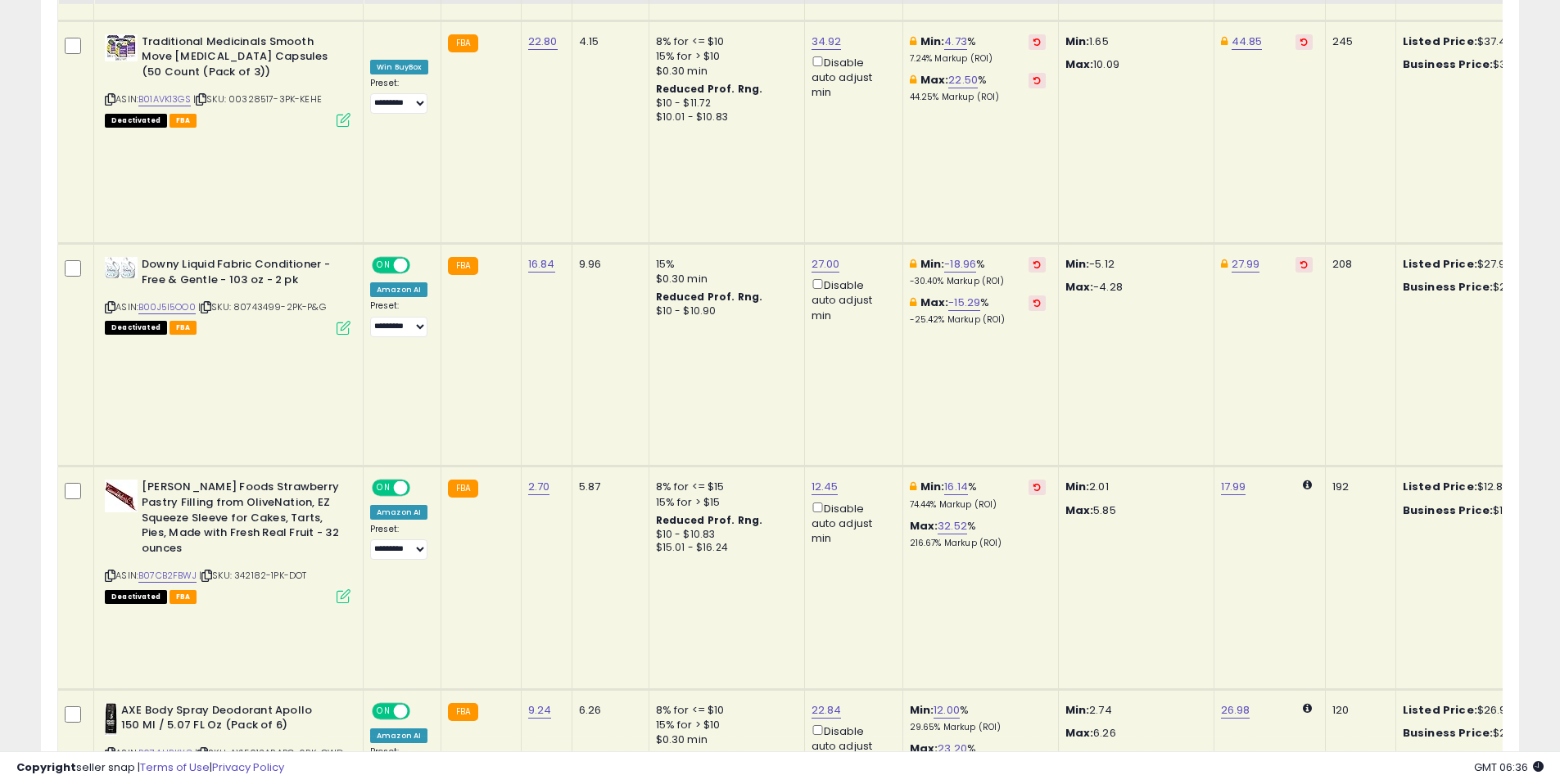
scroll to position [1105, 0]
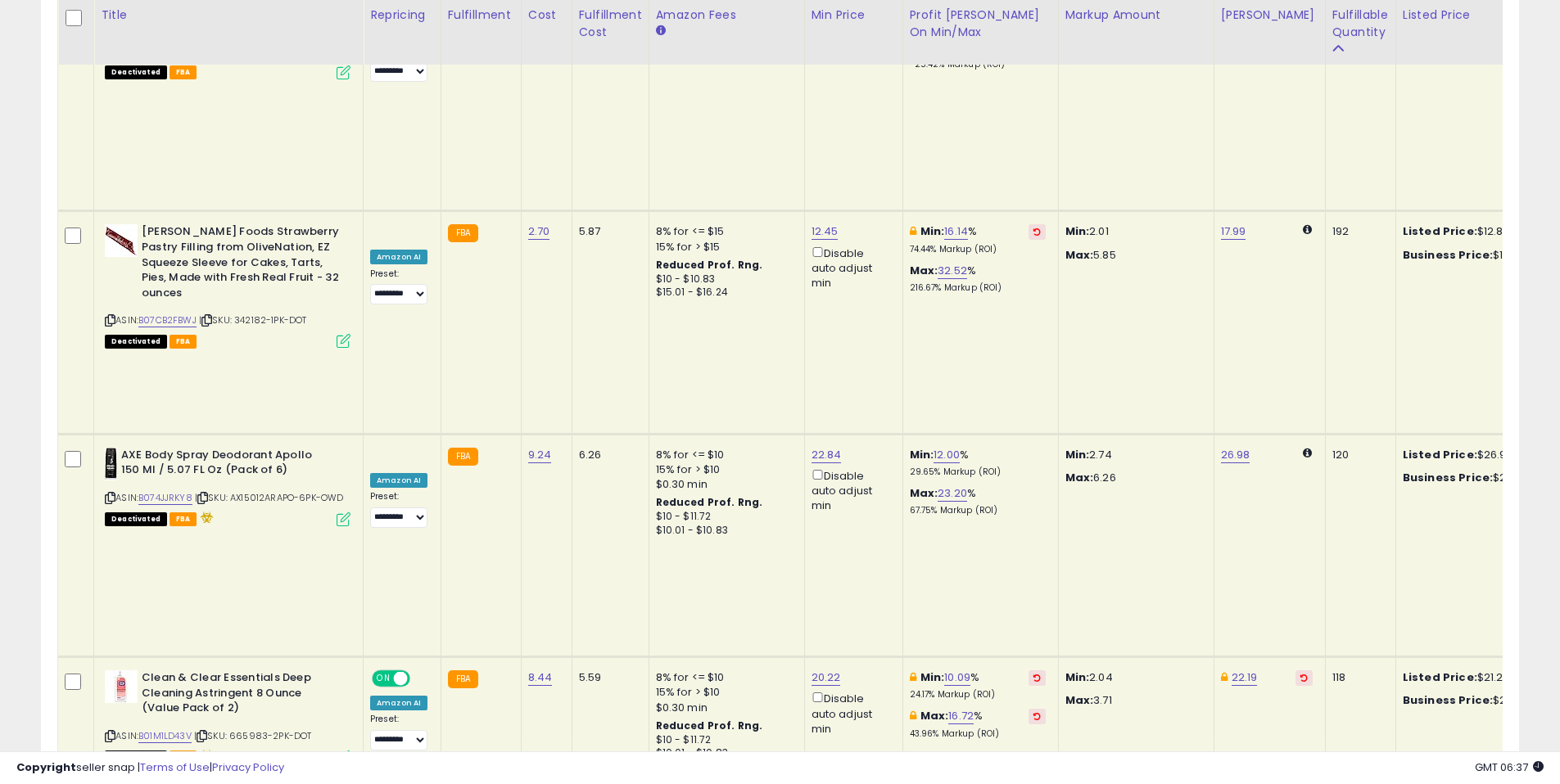
scroll to position [1358, 0]
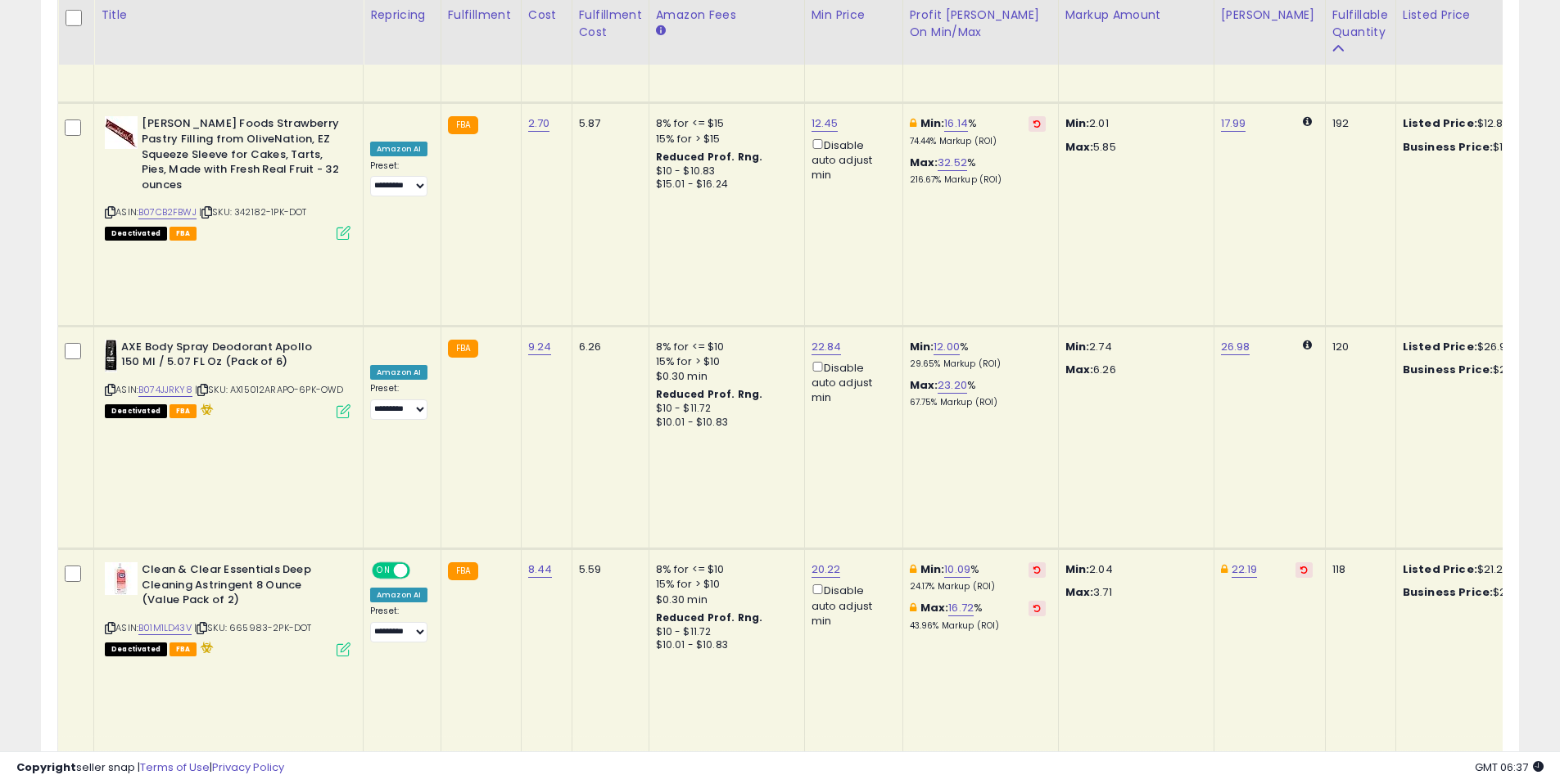
scroll to position [1482, 0]
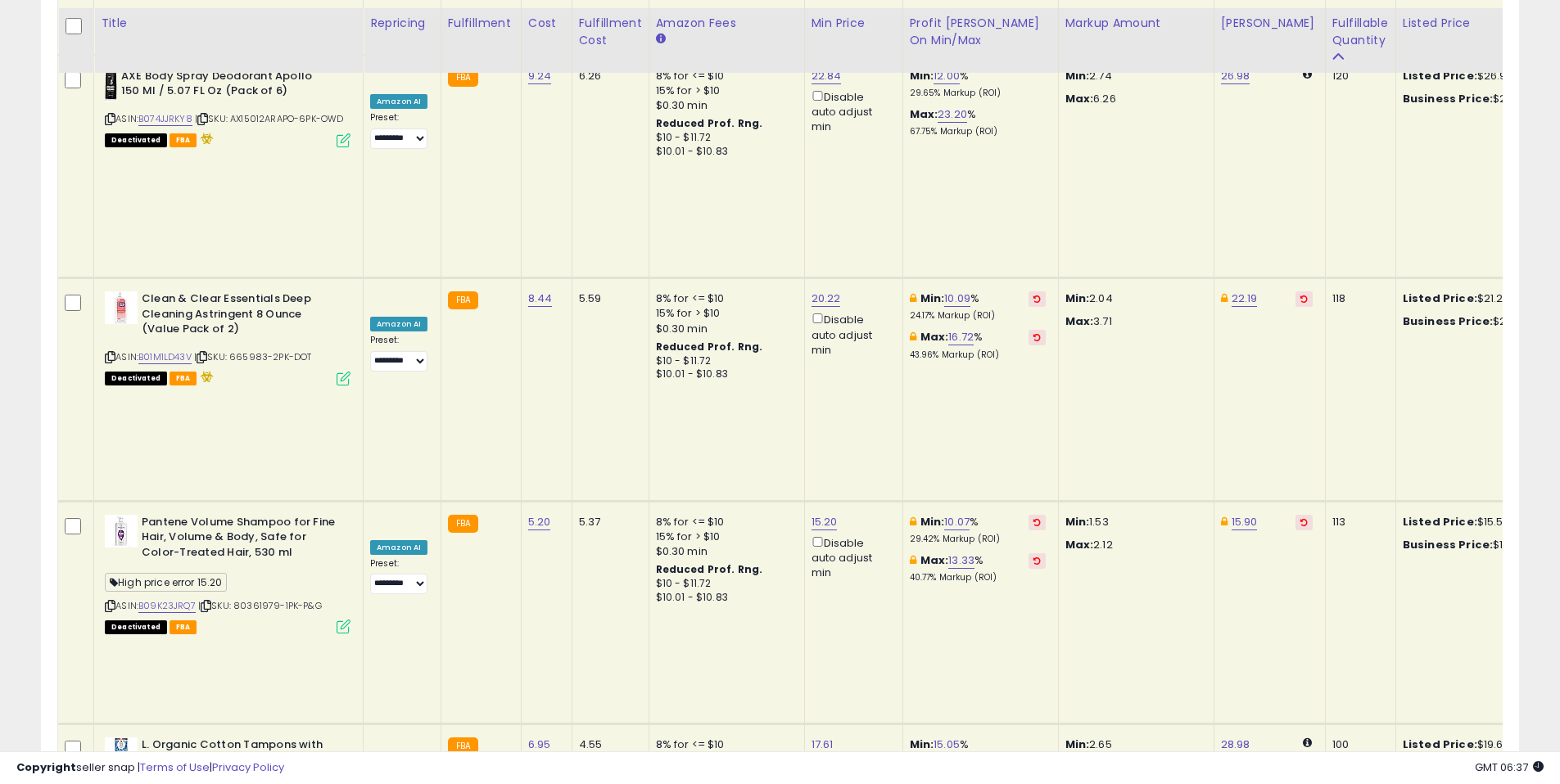
scroll to position [1748, 0]
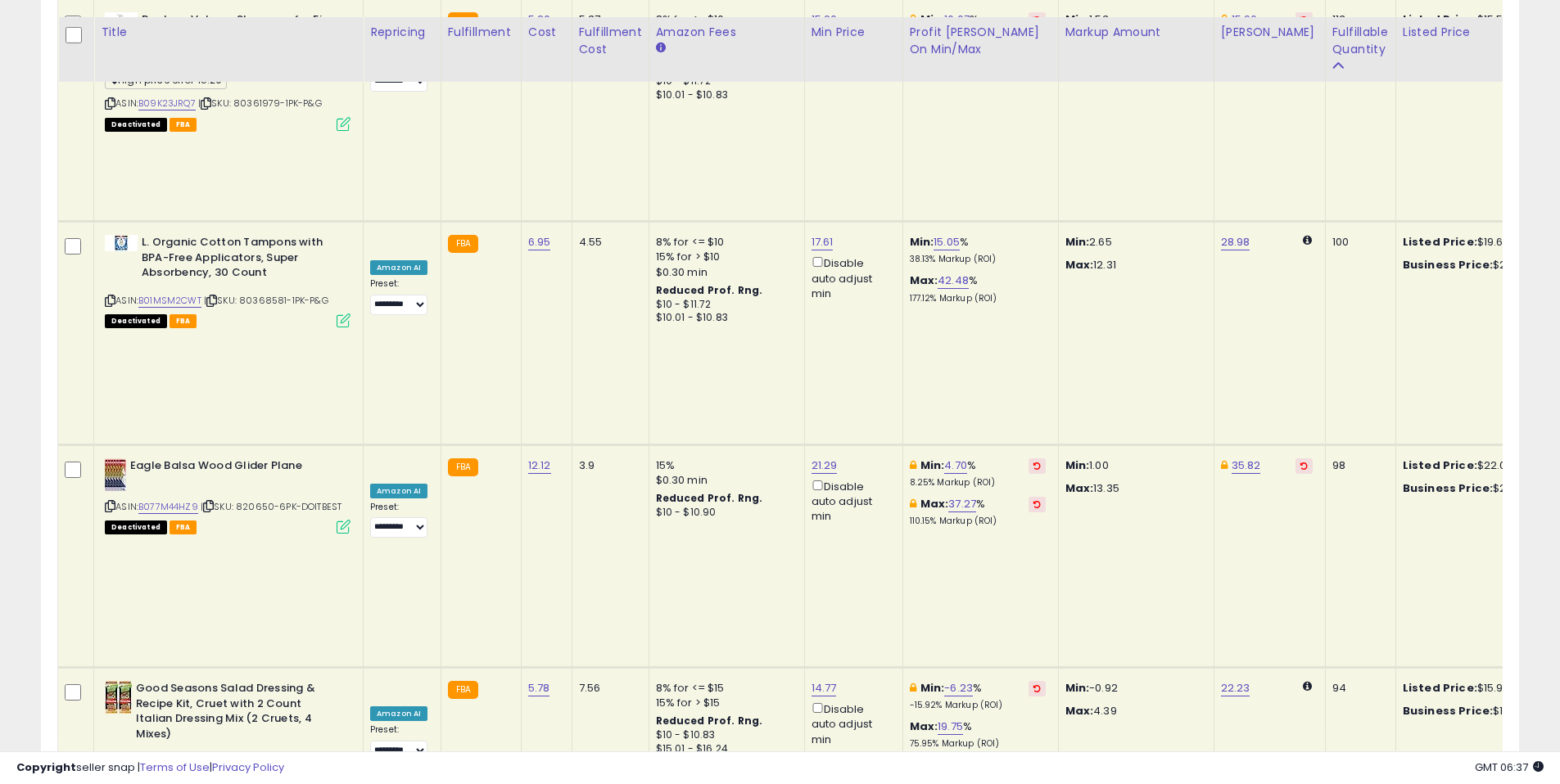
scroll to position [2256, 0]
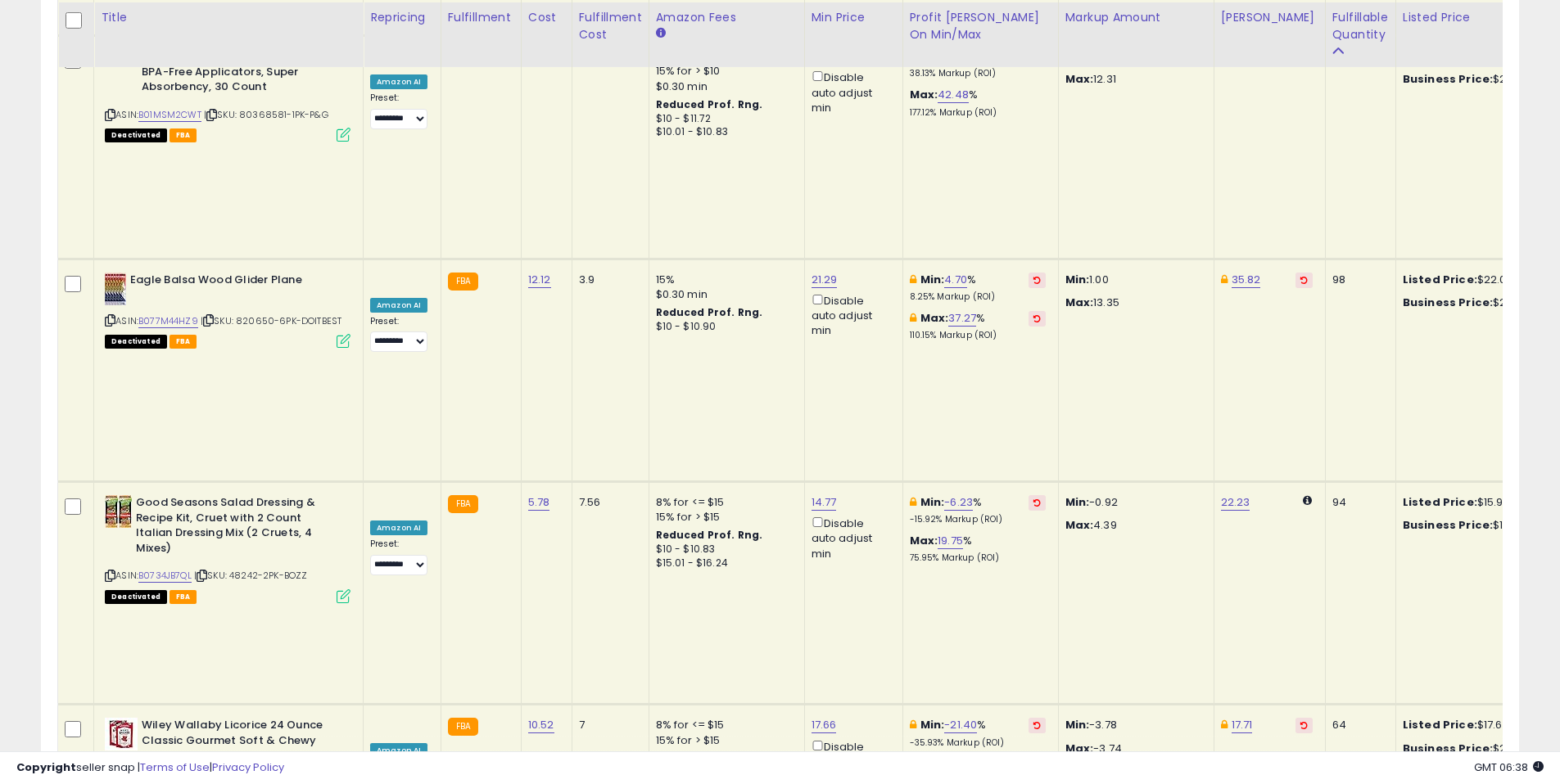
scroll to position [2436, 0]
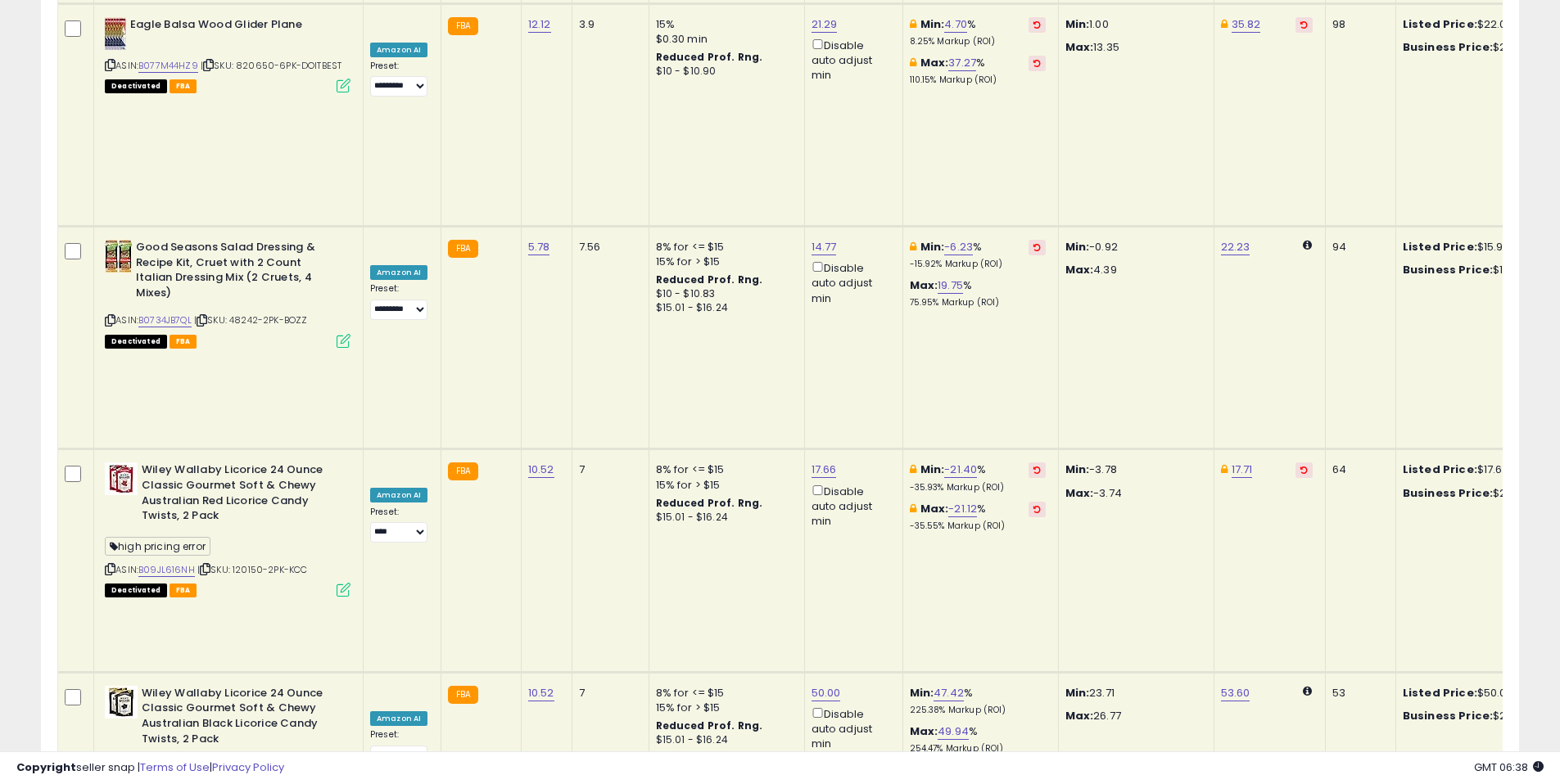
scroll to position [2680, 0]
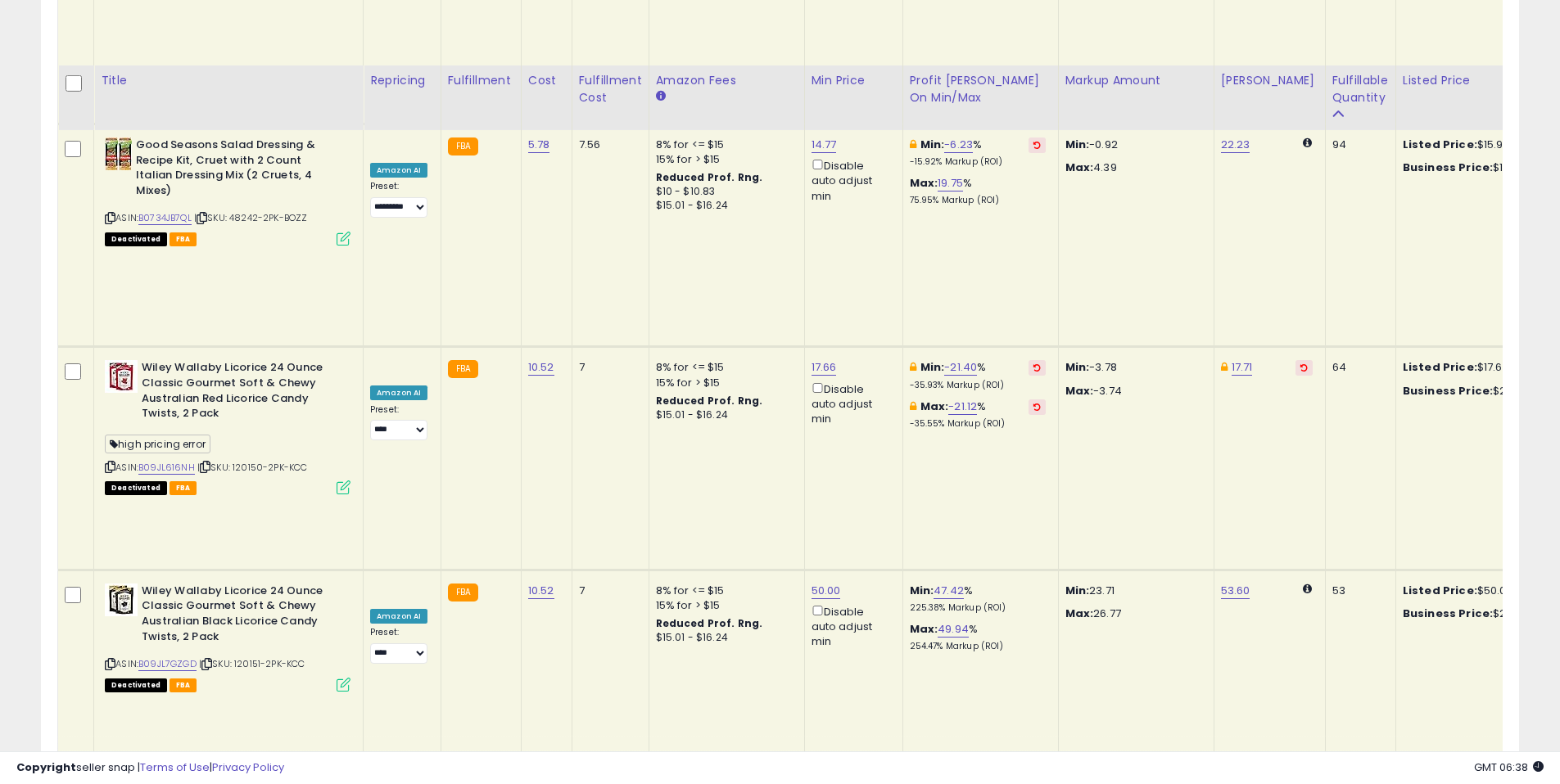
scroll to position [2860, 0]
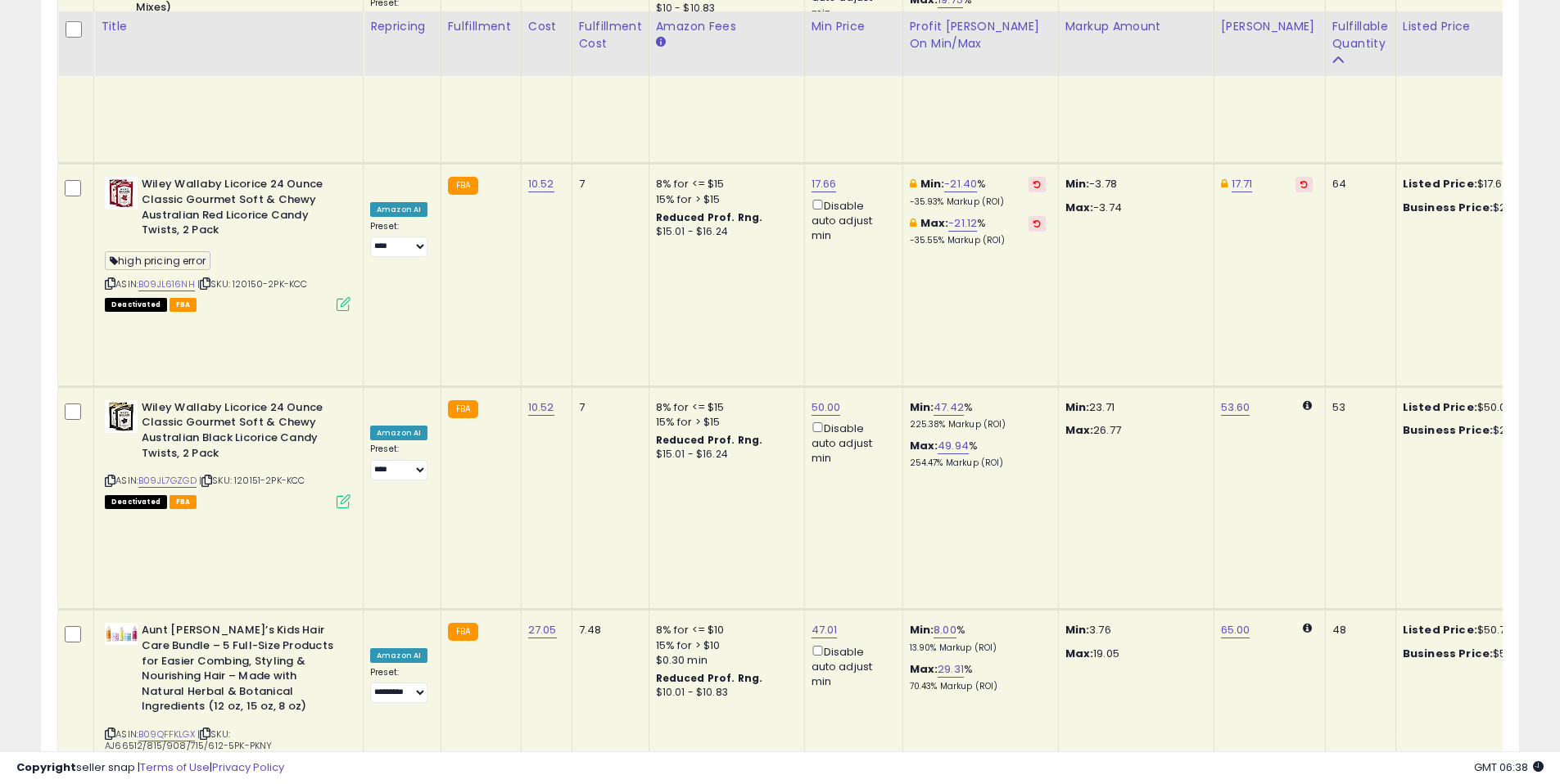
scroll to position [3018, 0]
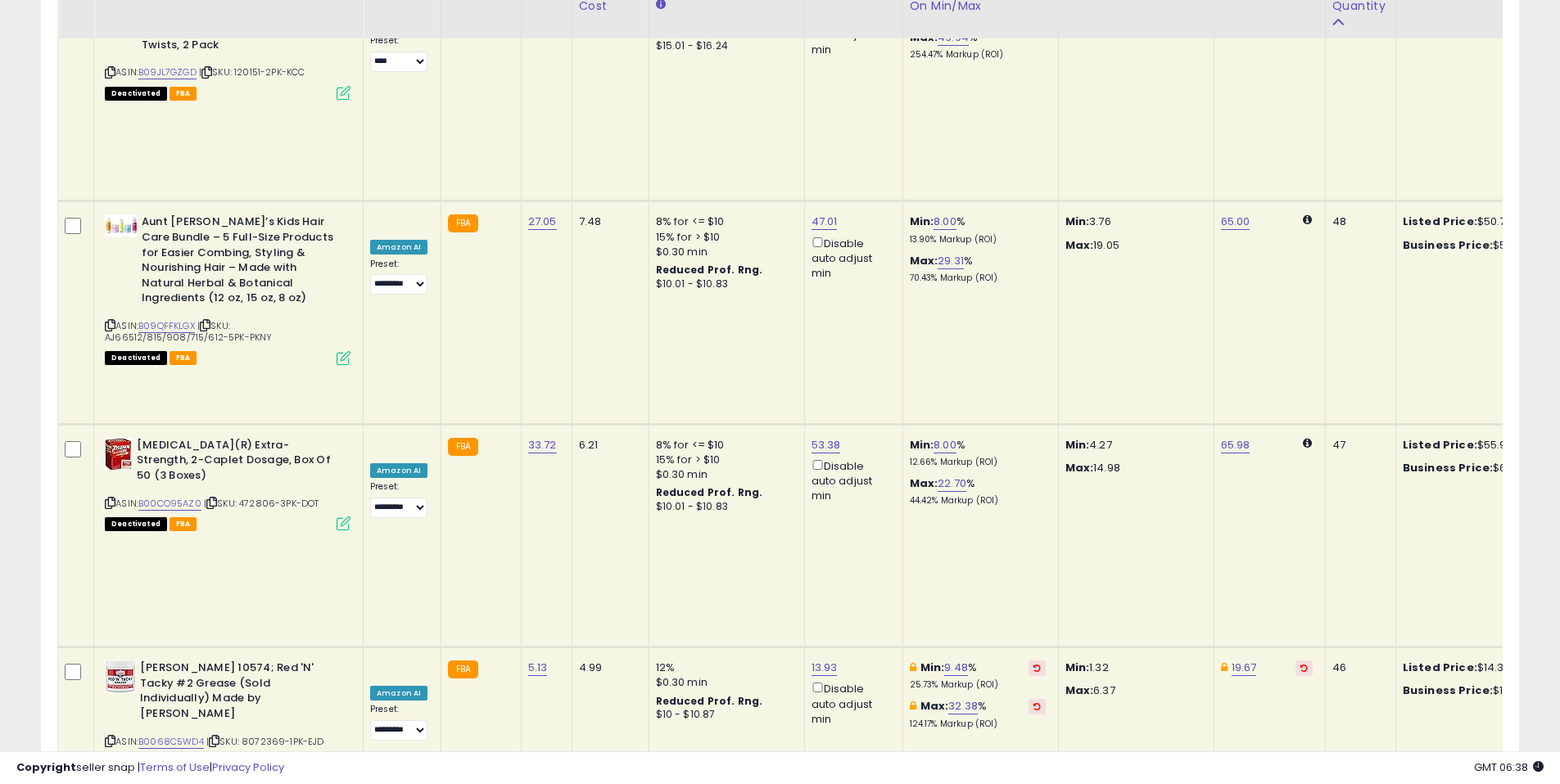
scroll to position [3374, 0]
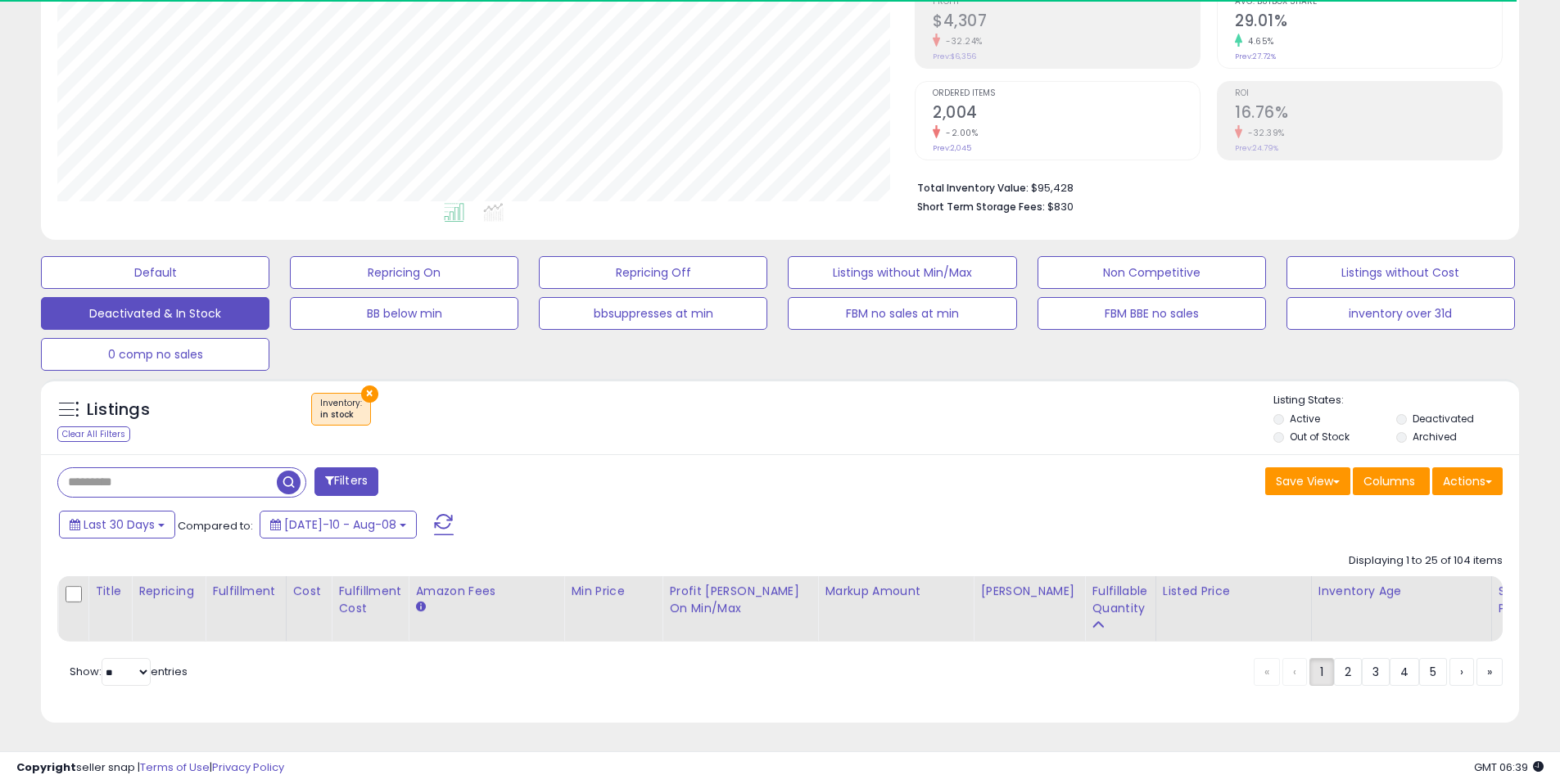
click at [694, 474] on div "Filters" at bounding box center [412, 483] width 736 height 33
click at [759, 455] on div "Filters Save View Save As New View Update Current View Columns" at bounding box center [780, 588] width 1479 height 269
click at [766, 455] on div "Filters Save View Save As New View Update Current View Columns" at bounding box center [780, 588] width 1479 height 269
drag, startPoint x: 791, startPoint y: 483, endPoint x: 923, endPoint y: 451, distance: 135.8
click at [791, 483] on div "Save View Save As New View Update Current View Columns Actions Import Export Vi…" at bounding box center [1148, 483] width 736 height 32
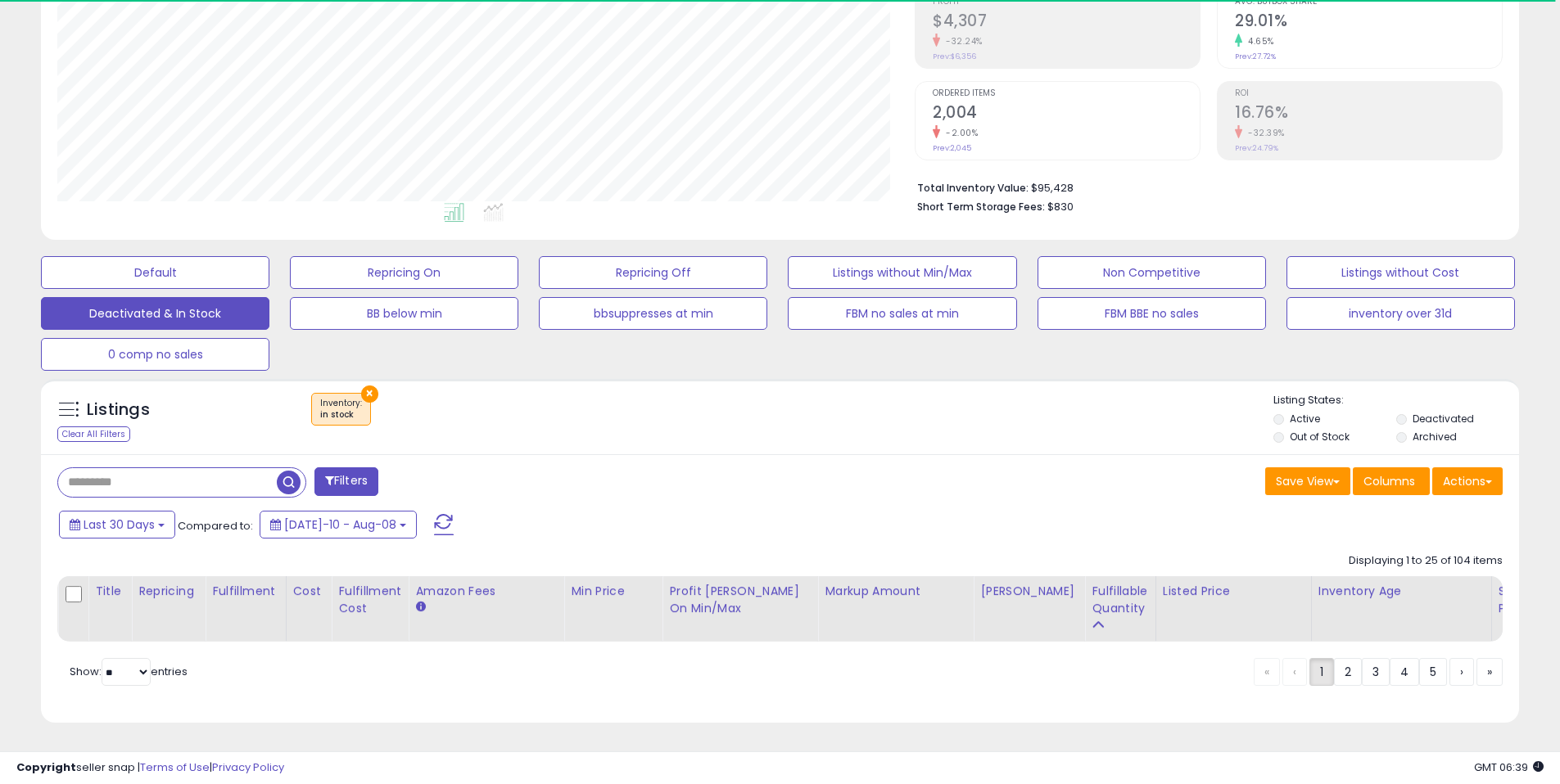
click at [923, 455] on div "Filters Save View Save As New View Update Current View Columns" at bounding box center [780, 588] width 1479 height 269
click at [945, 420] on div "× Inventory : in stock" at bounding box center [782, 416] width 983 height 46
drag, startPoint x: 916, startPoint y: 415, endPoint x: 941, endPoint y: 410, distance: 25.5
click at [918, 416] on div "× Inventory : in stock" at bounding box center [782, 416] width 983 height 46
click at [941, 410] on div "× Inventory : in stock" at bounding box center [782, 416] width 983 height 46
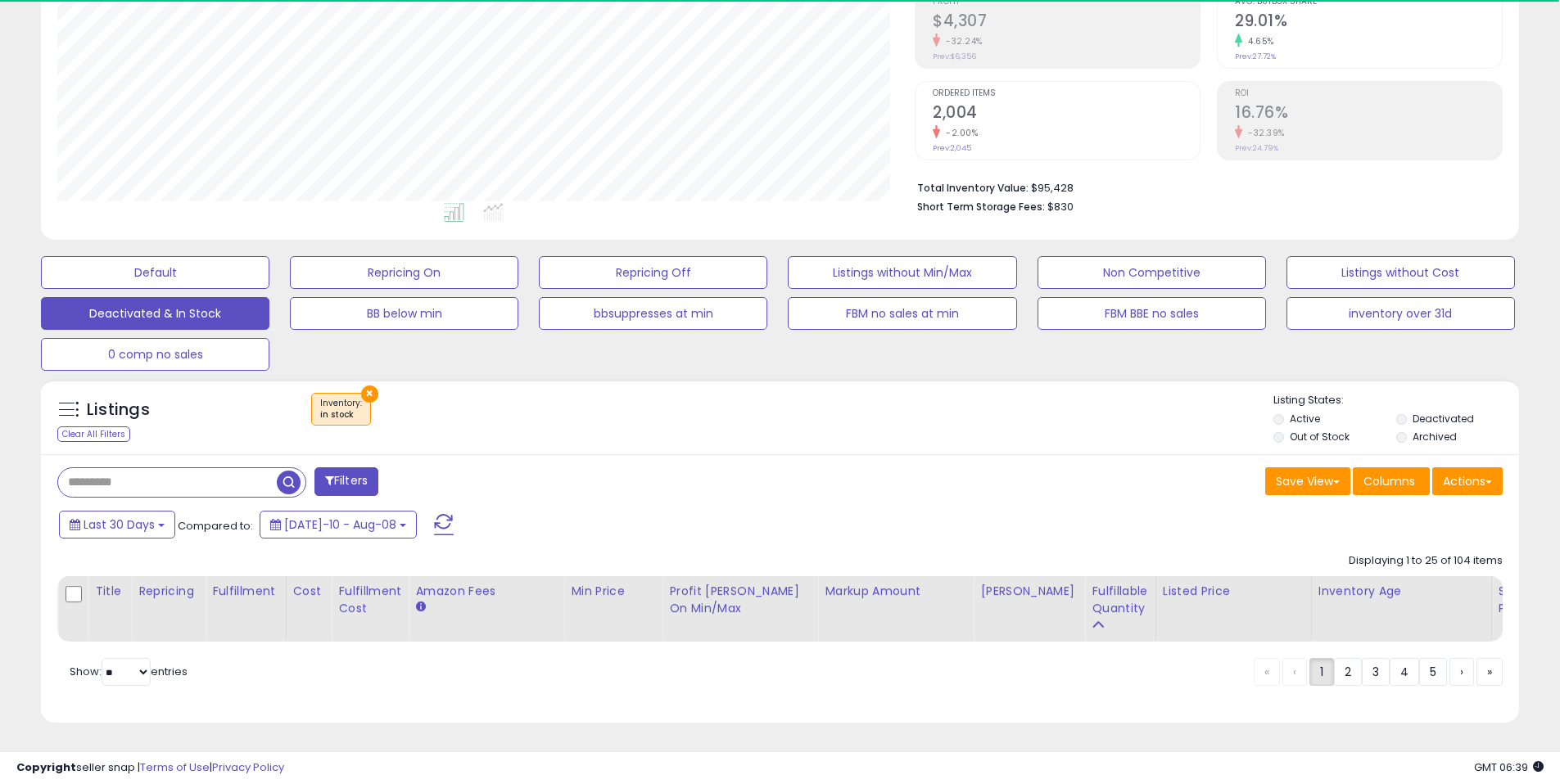
drag, startPoint x: 946, startPoint y: 546, endPoint x: 1022, endPoint y: 503, distance: 87.3
click at [946, 546] on div "Displaying 1 to 25 of 104 items Title Repricing" at bounding box center [780, 593] width 1446 height 97
click at [1022, 508] on div "Last 30 Days Compared to: [DATE]-10 - Aug-08" at bounding box center [597, 526] width 1084 height 37
click at [863, 508] on div "Last 30 Days Compared to: [DATE]-10 - Aug-08" at bounding box center [597, 526] width 1084 height 37
click at [887, 471] on div "Save View Save As New View Update Current View Columns Actions Import Export Vi…" at bounding box center [1148, 483] width 736 height 32
